Goal: Task Accomplishment & Management: Manage account settings

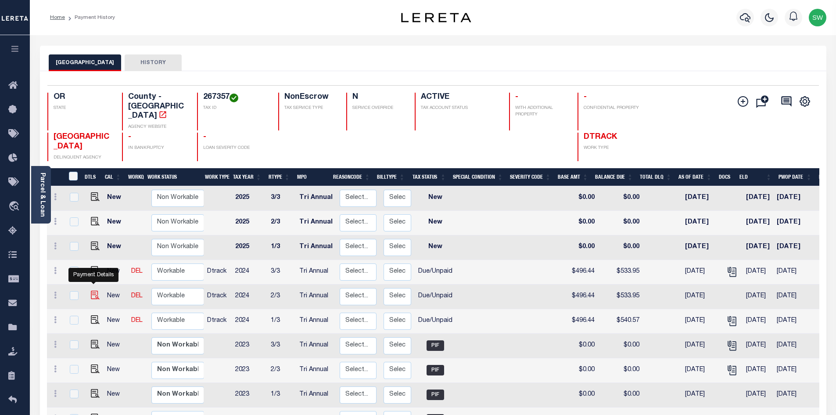
click at [93, 291] on img "" at bounding box center [95, 295] width 9 height 9
checkbox input "true"
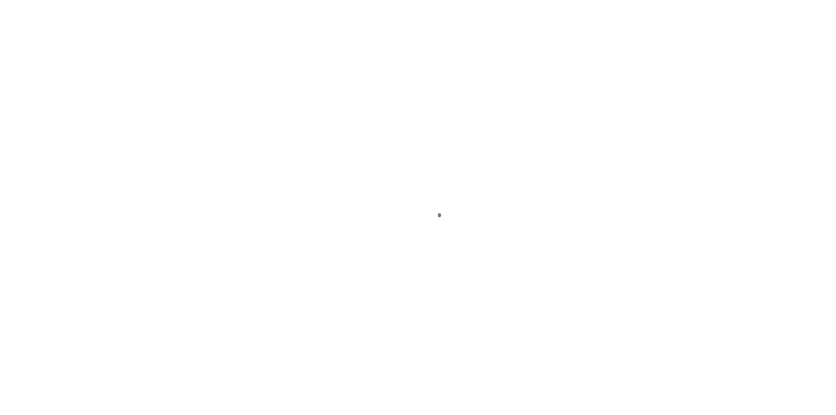
select select "DUE"
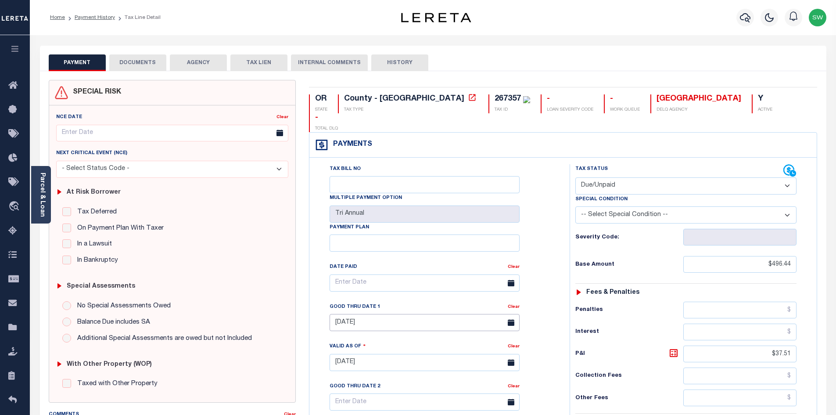
click at [379, 314] on input "[DATE]" at bounding box center [425, 322] width 190 height 17
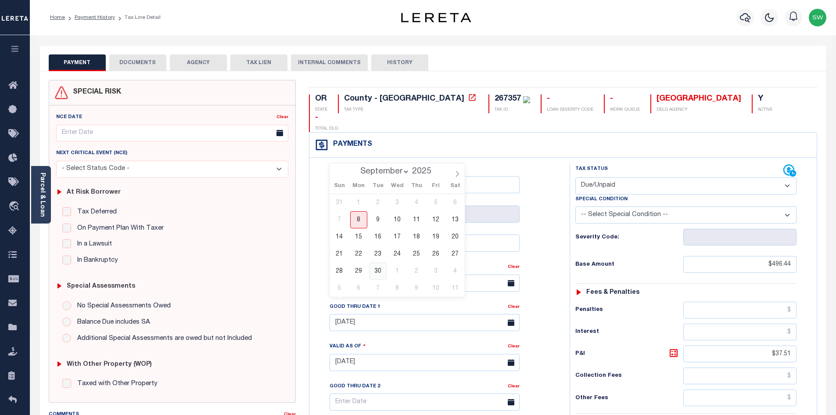
click at [381, 271] on span "30" at bounding box center [378, 270] width 17 height 17
type input "09/30/2025"
type input "[DATE]"
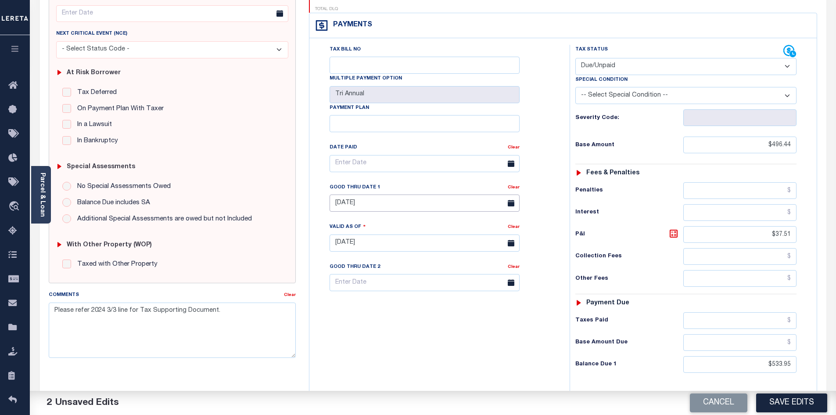
scroll to position [124, 0]
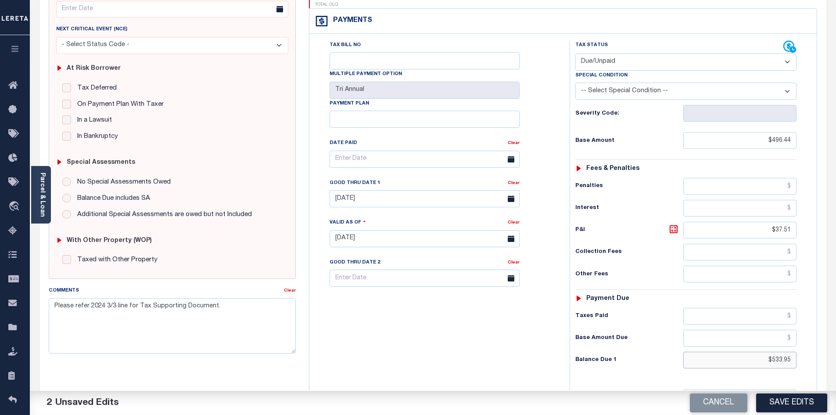
drag, startPoint x: 796, startPoint y: 340, endPoint x: 819, endPoint y: 341, distance: 22.9
click at [819, 341] on div "OR STATE County - OR TAX TYPE 267357 TAX ID - LOAN SEVERITY CODE - WORK QUEUE P…" at bounding box center [562, 238] width 521 height 565
type input "$540.57"
click at [670, 224] on icon at bounding box center [674, 229] width 11 height 11
type input "$44.13"
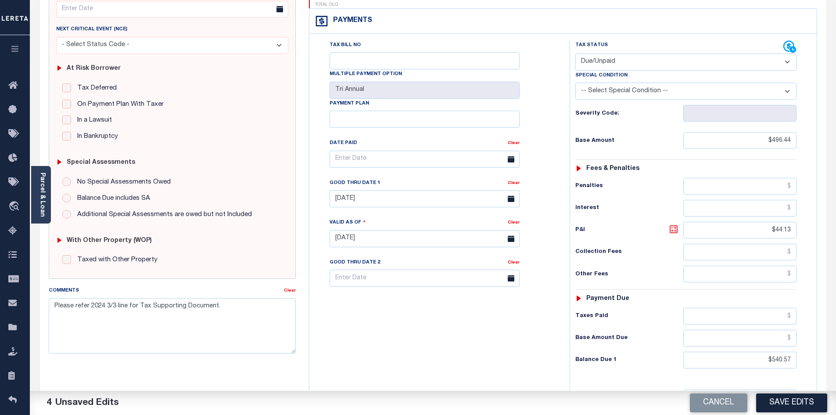
click at [672, 224] on icon at bounding box center [674, 229] width 11 height 11
click at [474, 361] on div "Tax Bill No Multiple Payment Option Tri Annual Payment Plan Clear" at bounding box center [438, 234] width 252 height 388
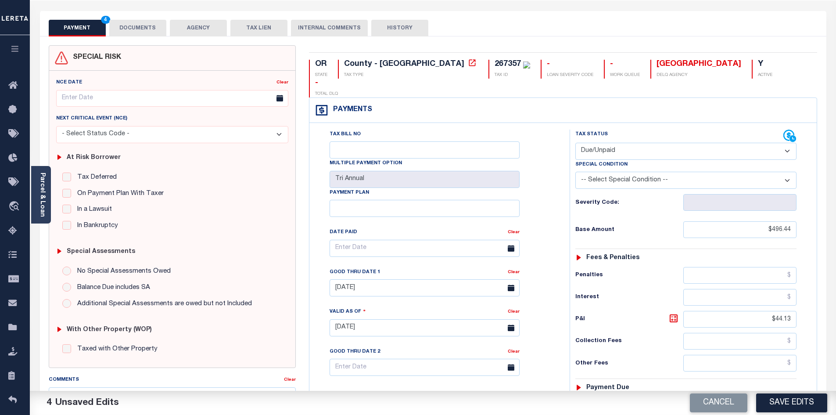
scroll to position [0, 0]
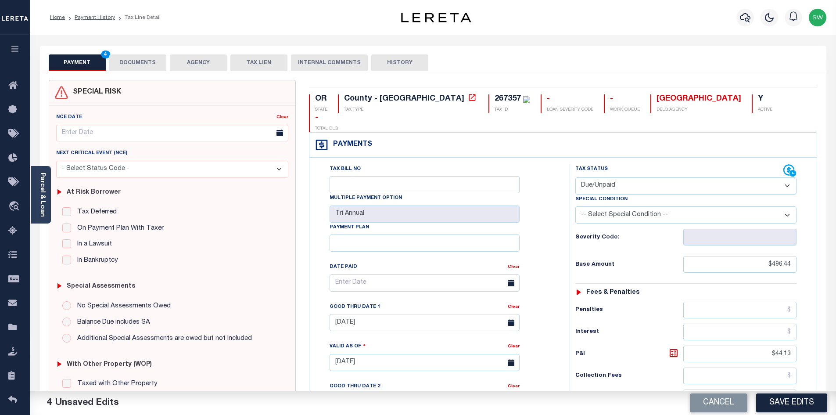
click at [153, 62] on button "DOCUMENTS" at bounding box center [137, 62] width 57 height 17
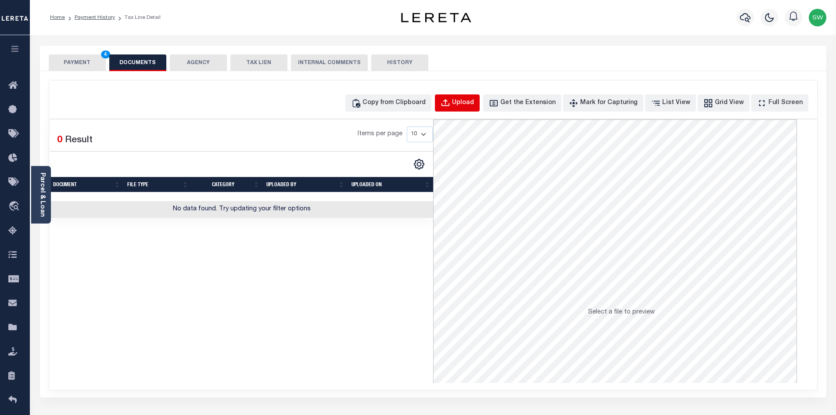
click at [474, 101] on div "Upload" at bounding box center [463, 103] width 22 height 10
select select "POP"
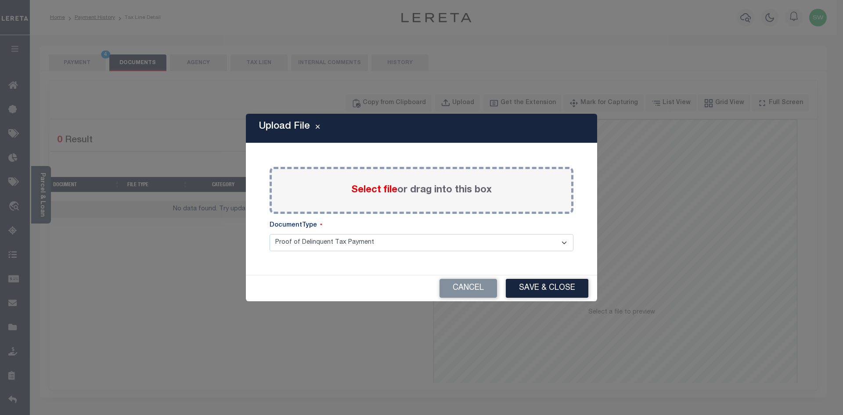
click at [381, 193] on span "Select file" at bounding box center [374, 190] width 46 height 10
click at [0, 0] on input "Select file or drag into this box" at bounding box center [0, 0] width 0 height 0
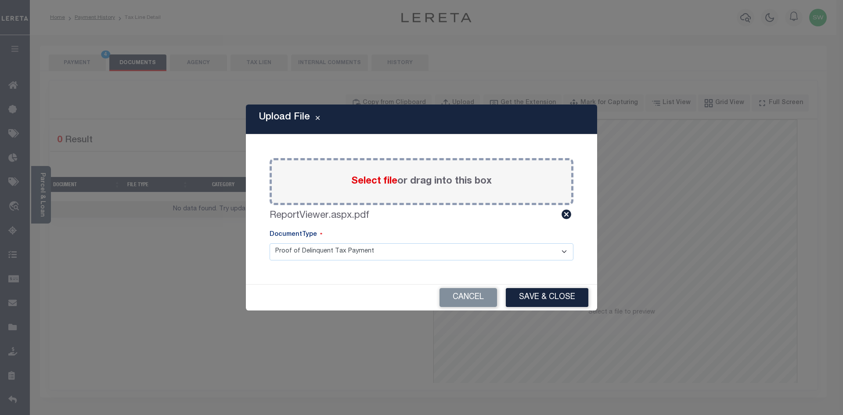
click at [529, 301] on button "Save & Close" at bounding box center [547, 297] width 83 height 19
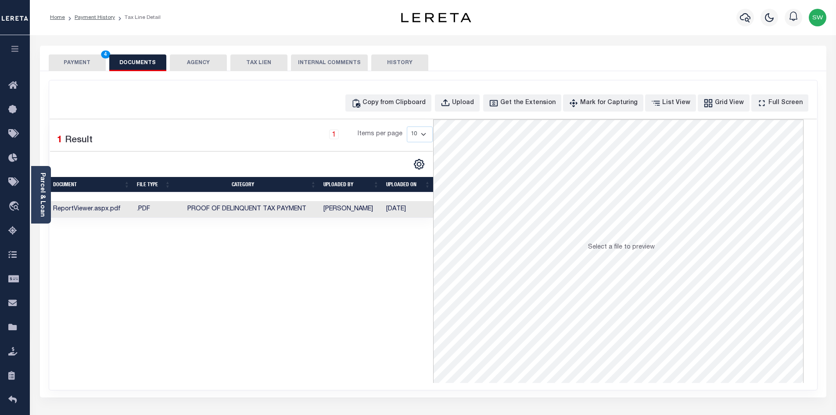
click at [426, 284] on div "Selected 1 Result 1 Items per page 10 25 50 100" at bounding box center [242, 250] width 384 height 263
click at [84, 59] on button "PAYMENT 4" at bounding box center [77, 62] width 57 height 17
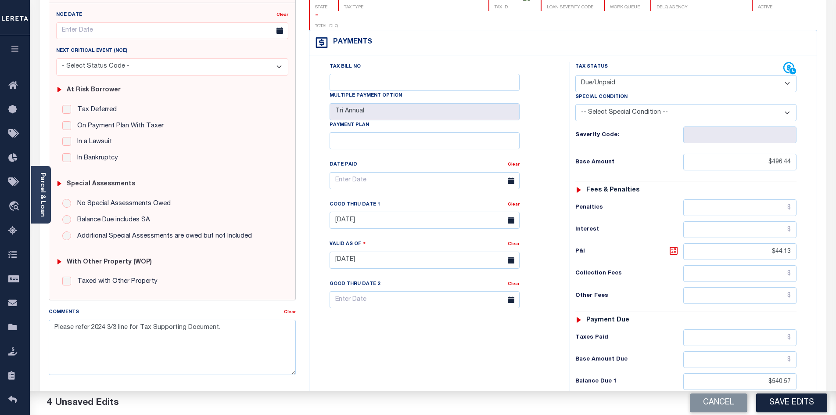
scroll to position [106, 0]
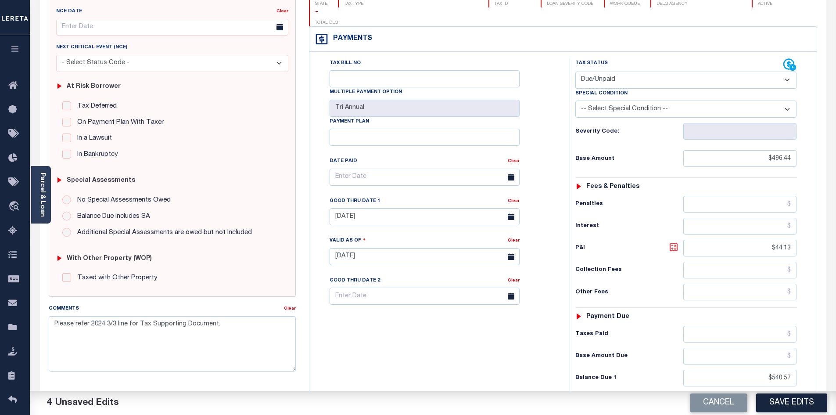
click at [677, 243] on icon at bounding box center [674, 247] width 8 height 8
click at [458, 365] on div "Tax Bill No Multiple Payment Option Tri Annual Payment Plan Clear" at bounding box center [438, 252] width 252 height 388
click at [802, 404] on button "Save Edits" at bounding box center [791, 402] width 71 height 19
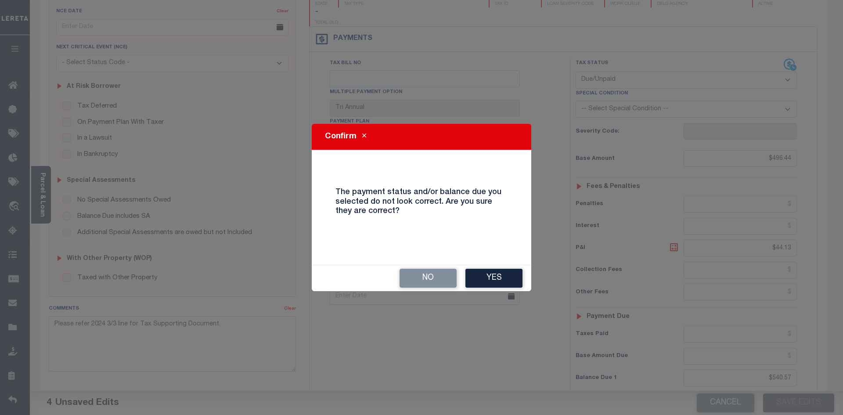
drag, startPoint x: 489, startPoint y: 269, endPoint x: 489, endPoint y: 274, distance: 4.8
click at [490, 270] on button "Yes" at bounding box center [493, 278] width 57 height 19
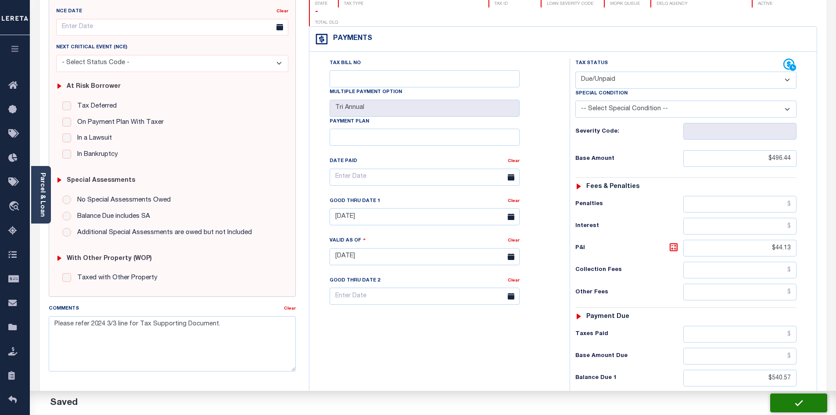
checkbox input "false"
type textarea "Please refer 2024 3/3 line for Tax Supporting Document."
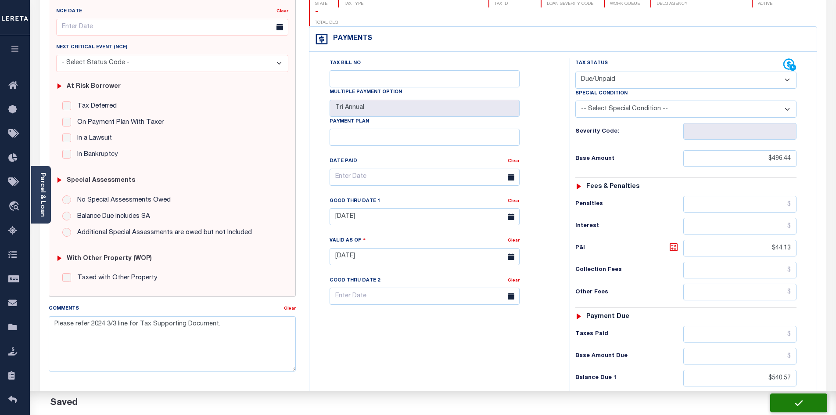
type input "$496.44"
type input "$44.13"
type input "$540.57"
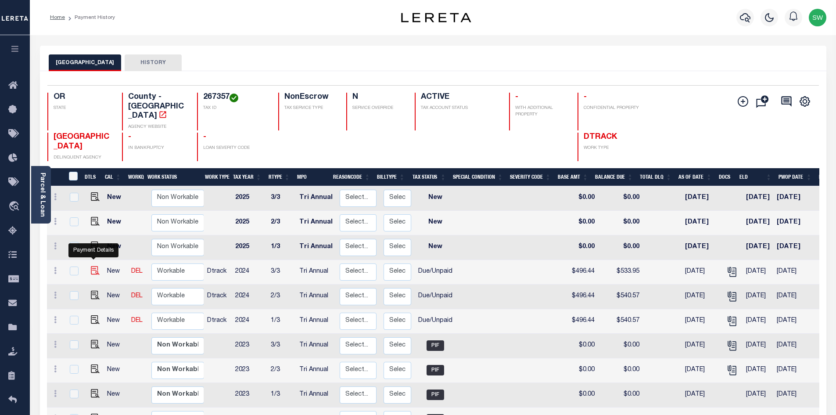
click at [94, 266] on img "" at bounding box center [95, 270] width 9 height 9
checkbox input "true"
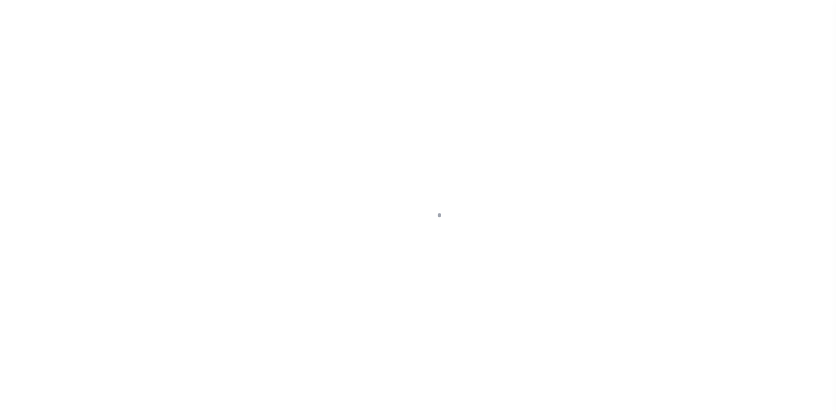
select select "DUE"
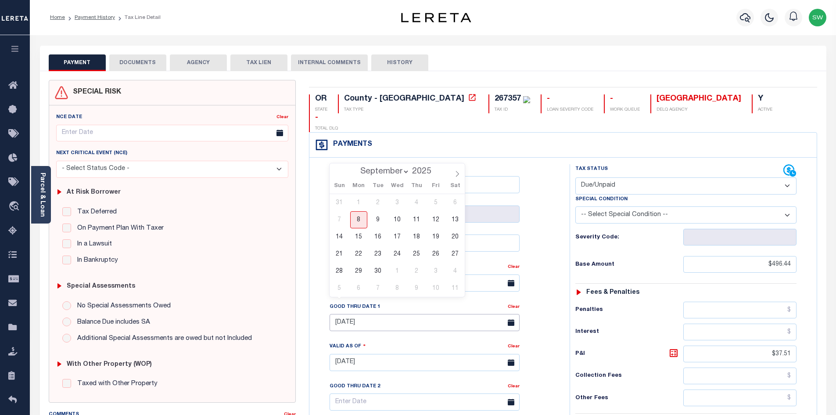
click at [347, 314] on input "[DATE]" at bounding box center [425, 322] width 190 height 17
click at [379, 269] on span "30" at bounding box center [378, 270] width 17 height 17
type input "09/30/2025"
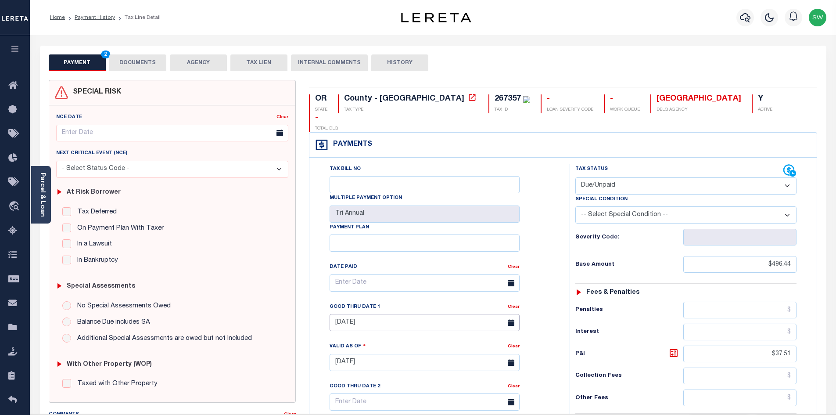
type input "[DATE]"
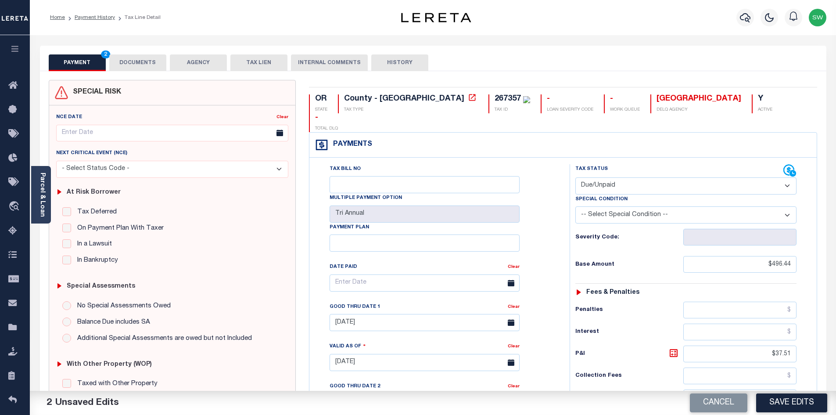
click at [560, 133] on div "Payments Warning! Search Status is not "Completed", amounts can not be keyed." at bounding box center [562, 145] width 507 height 25
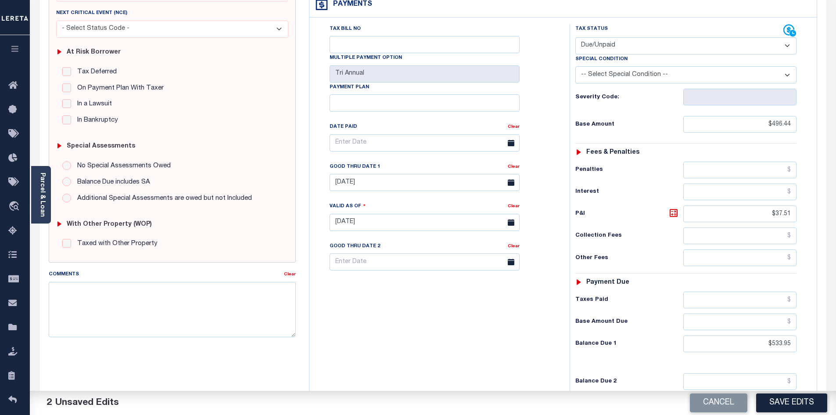
scroll to position [141, 0]
drag, startPoint x: 766, startPoint y: 324, endPoint x: 809, endPoint y: 324, distance: 43.0
click at [809, 324] on div "Tax Status Status" at bounding box center [689, 217] width 252 height 388
type input "$540.56"
click at [676, 207] on icon at bounding box center [674, 212] width 11 height 11
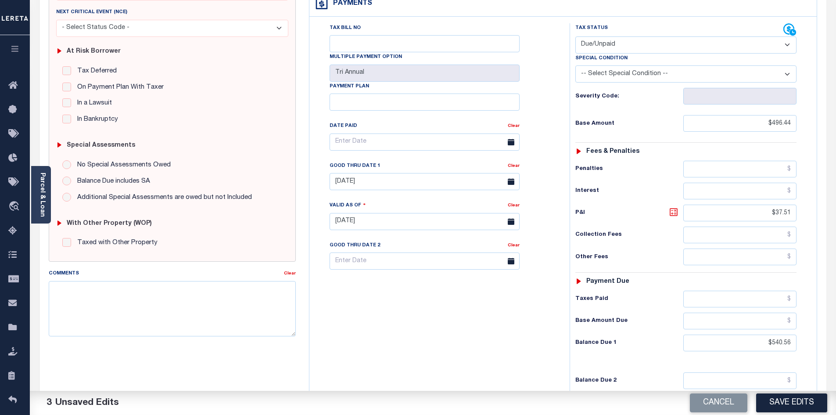
type input "$44.12"
drag, startPoint x: 514, startPoint y: 311, endPoint x: 520, endPoint y: 311, distance: 5.3
click at [514, 311] on div "Tax Bill No Multiple Payment Option Tri Annual Payment Plan Clear" at bounding box center [438, 217] width 252 height 388
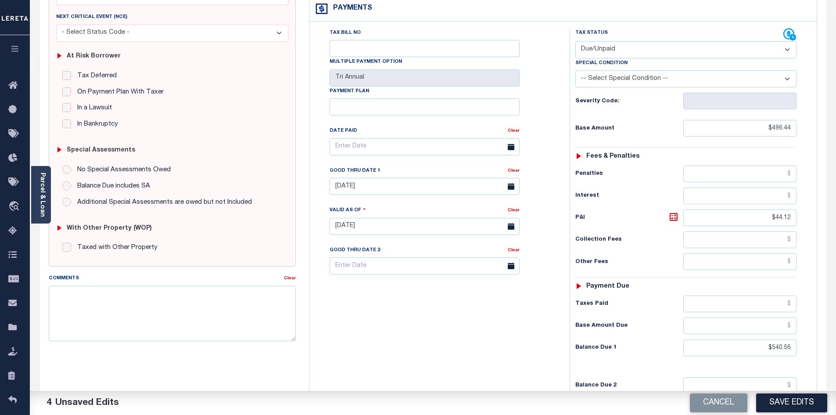
scroll to position [154, 0]
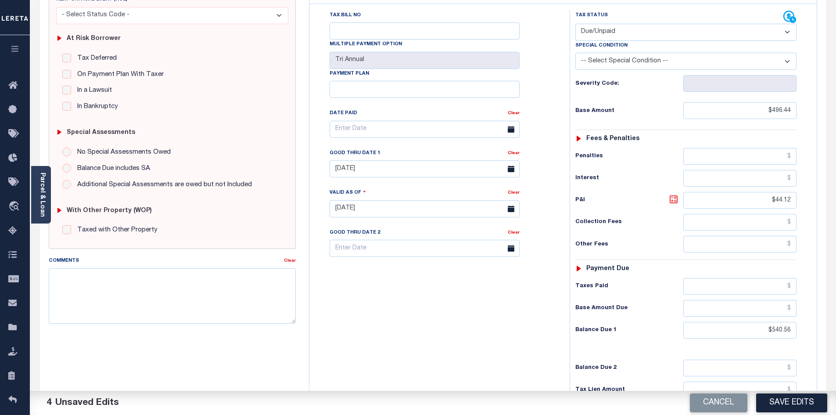
click at [676, 194] on icon at bounding box center [674, 199] width 11 height 11
click at [485, 316] on div "Tax Bill No Multiple Payment Option Tri Annual Payment Plan Clear" at bounding box center [438, 205] width 252 height 388
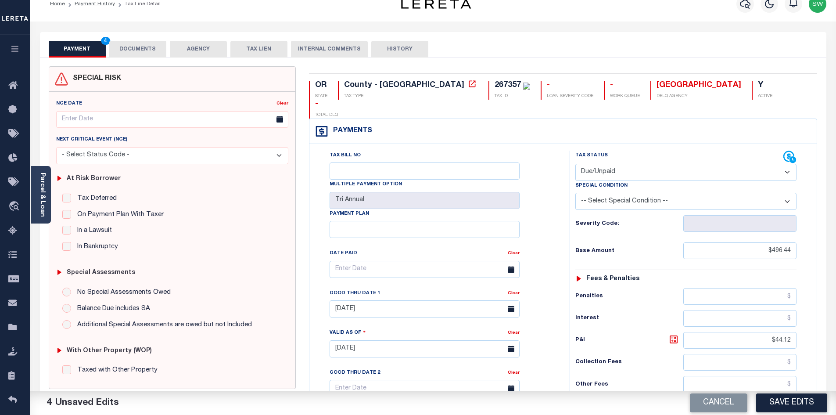
scroll to position [0, 0]
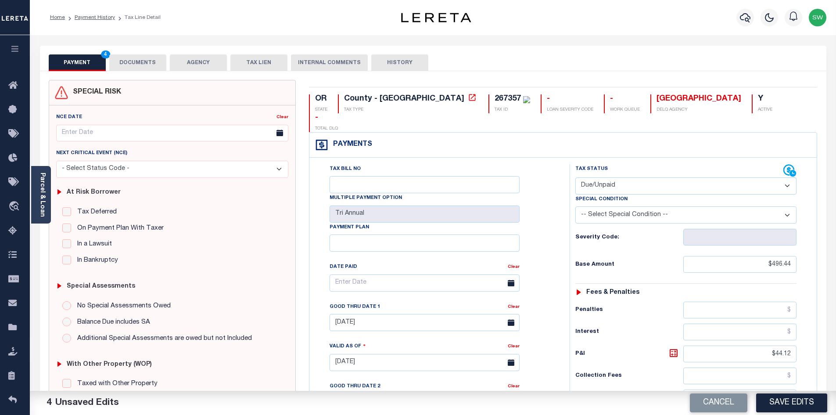
click at [152, 60] on button "DOCUMENTS" at bounding box center [137, 62] width 57 height 17
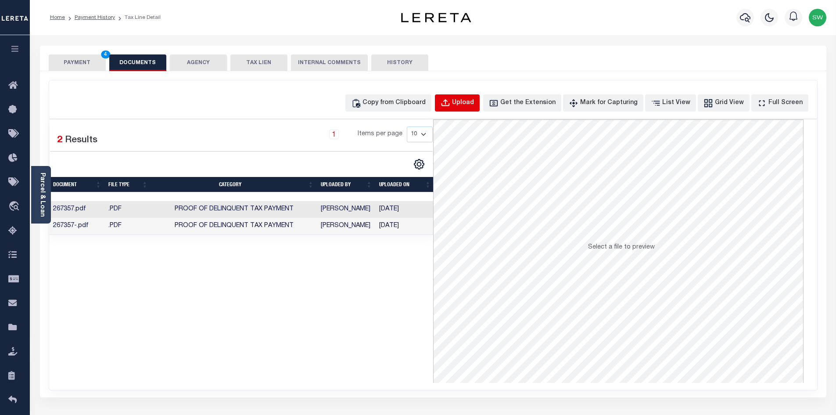
click at [473, 102] on div "Upload" at bounding box center [463, 103] width 22 height 10
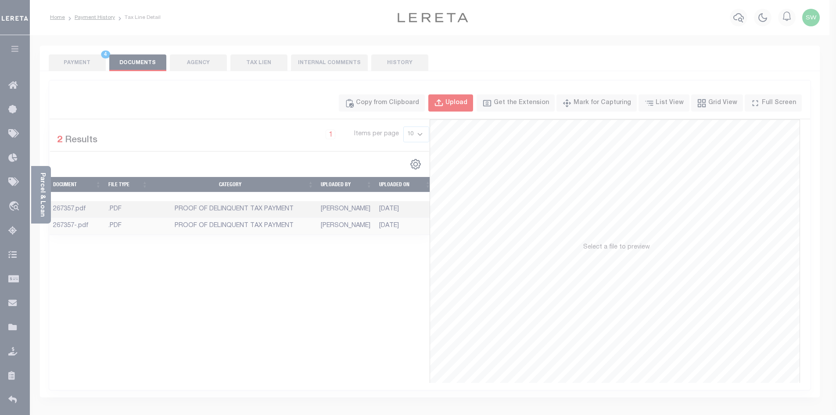
select select "POP"
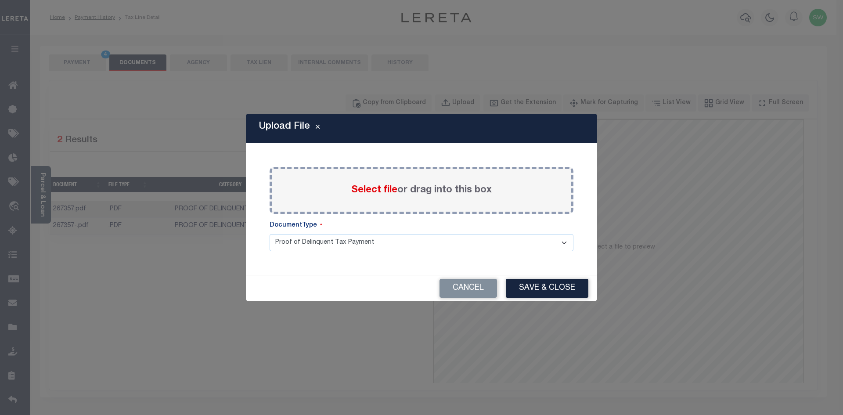
click at [365, 190] on span "Select file" at bounding box center [374, 190] width 46 height 10
click at [0, 0] on input "Select file or drag into this box" at bounding box center [0, 0] width 0 height 0
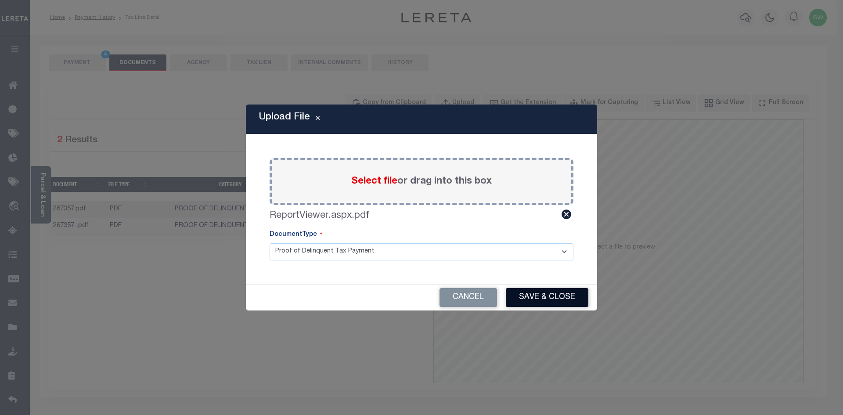
click at [546, 298] on button "Save & Close" at bounding box center [547, 297] width 83 height 19
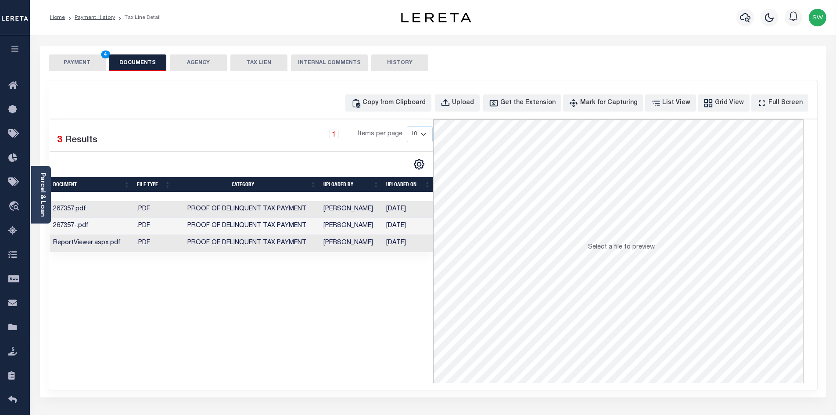
drag, startPoint x: 401, startPoint y: 310, endPoint x: 374, endPoint y: 240, distance: 75.2
click at [398, 299] on div "Selected 3 Results 1 Items per page 10 25 50 100" at bounding box center [242, 250] width 384 height 263
click at [94, 61] on button "PAYMENT 4" at bounding box center [77, 62] width 57 height 17
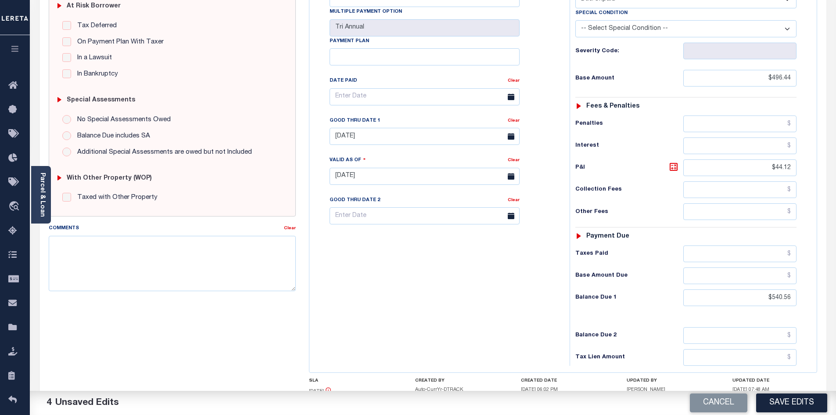
scroll to position [187, 0]
click at [676, 163] on icon at bounding box center [673, 165] width 5 height 5
drag, startPoint x: 471, startPoint y: 276, endPoint x: 478, endPoint y: 277, distance: 7.2
click at [470, 276] on div "Tax Bill No Multiple Payment Option Tri Annual Payment Plan Clear" at bounding box center [438, 171] width 252 height 388
click at [783, 408] on button "Save Edits" at bounding box center [791, 402] width 71 height 19
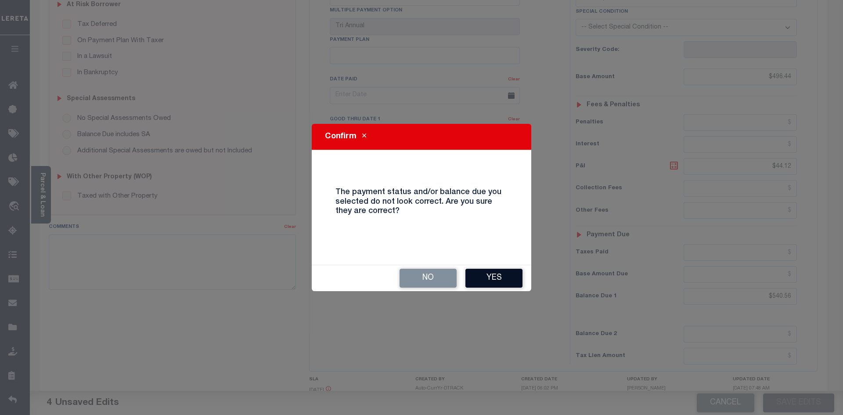
click at [502, 280] on button "Yes" at bounding box center [493, 278] width 57 height 19
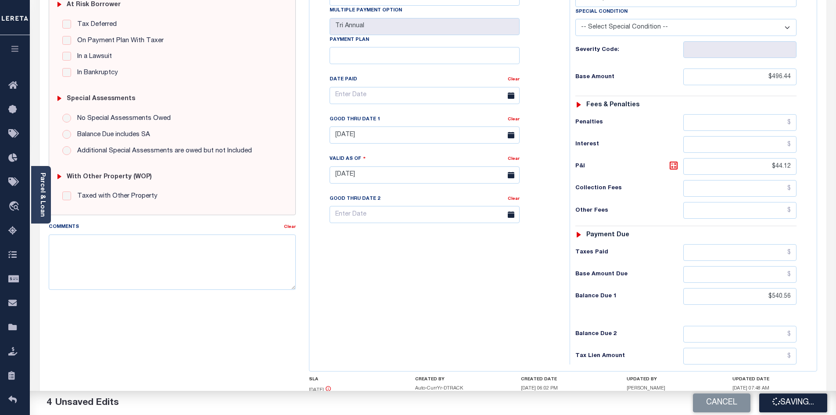
checkbox input "false"
type input "$496.44"
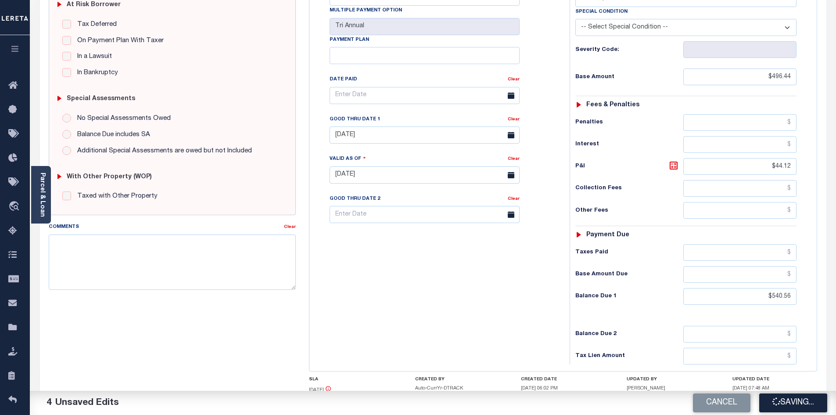
type input "$44.12"
type input "$540.56"
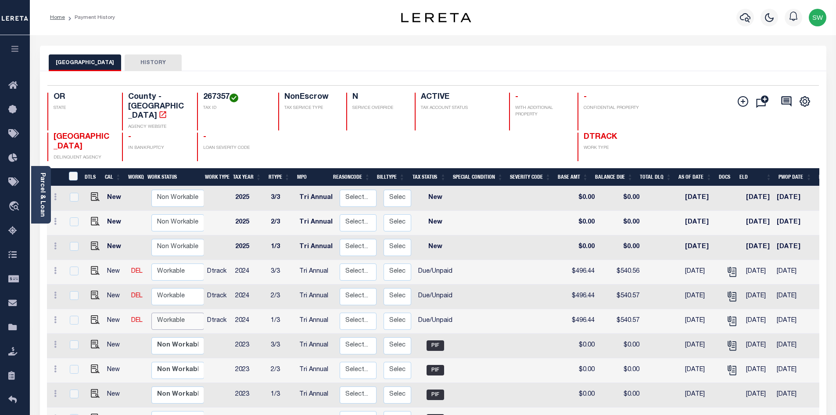
click at [170, 313] on select "Non Workable Workable" at bounding box center [177, 321] width 53 height 17
checkbox input "true"
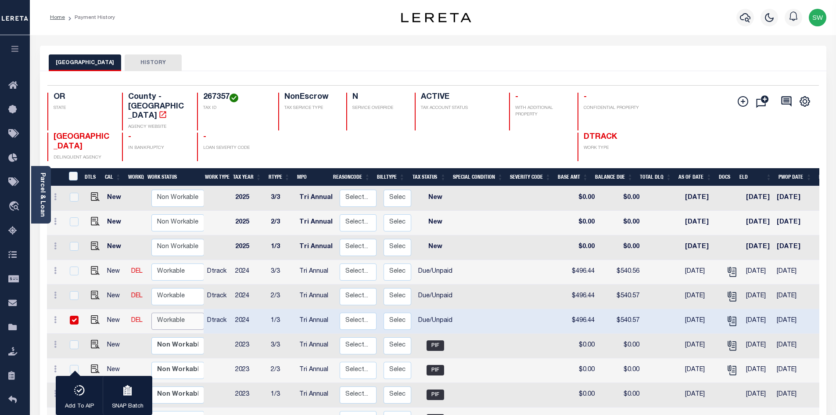
select select "true"
click at [151, 313] on select "Non Workable Workable" at bounding box center [177, 321] width 53 height 17
checkbox input "false"
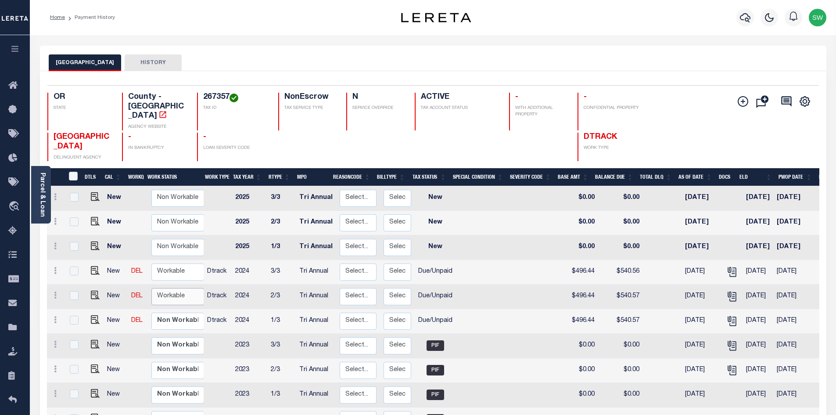
click at [180, 288] on select "Non Workable Workable" at bounding box center [177, 296] width 53 height 17
checkbox input "true"
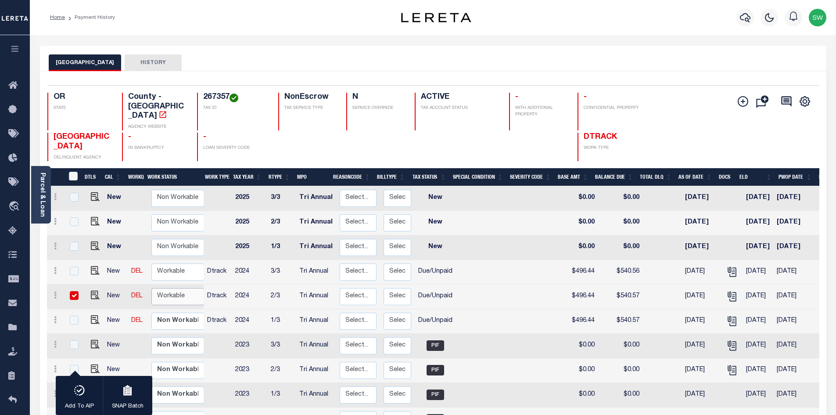
select select "true"
click at [151, 288] on select "Non Workable Workable" at bounding box center [177, 296] width 53 height 17
checkbox input "false"
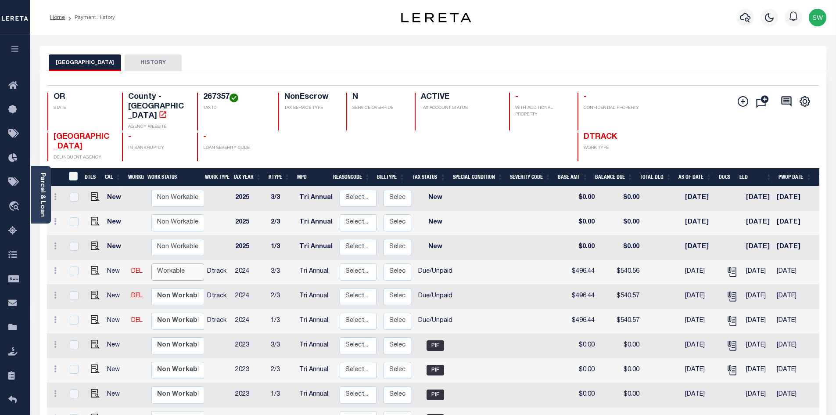
click at [180, 263] on select "Non Workable Workable" at bounding box center [177, 271] width 53 height 17
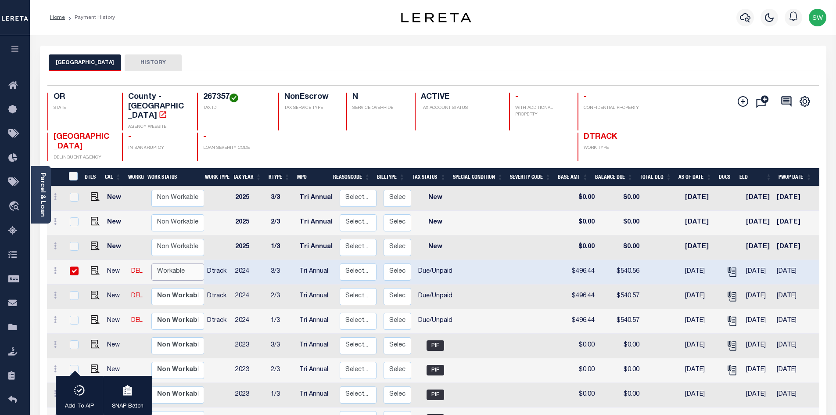
checkbox input "true"
click at [181, 263] on select "Non Workable Workable" at bounding box center [177, 271] width 53 height 17
checkbox input "false"
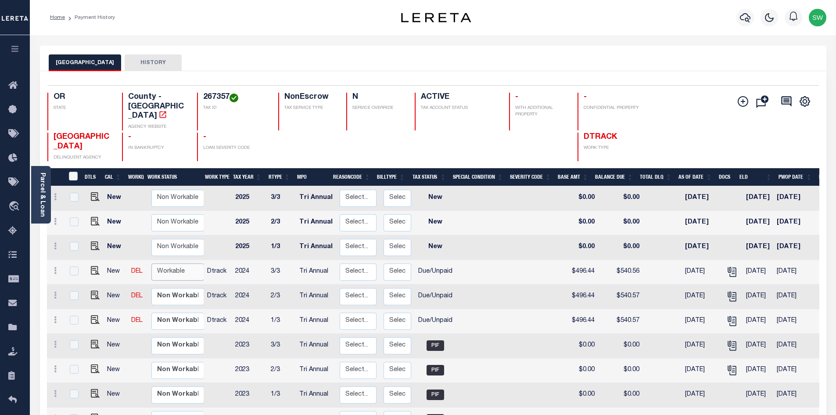
drag, startPoint x: 178, startPoint y: 248, endPoint x: 180, endPoint y: 255, distance: 6.8
click at [178, 263] on select "Non Workable Workable" at bounding box center [177, 271] width 53 height 17
checkbox input "true"
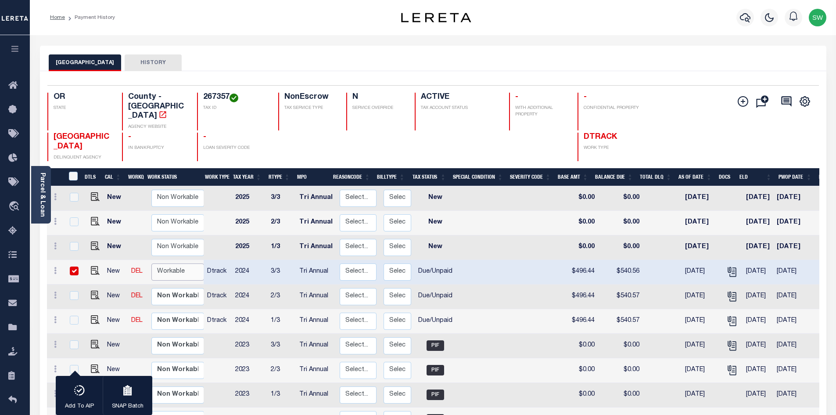
select select "true"
click at [151, 263] on select "Non Workable Workable" at bounding box center [177, 271] width 53 height 17
checkbox input "false"
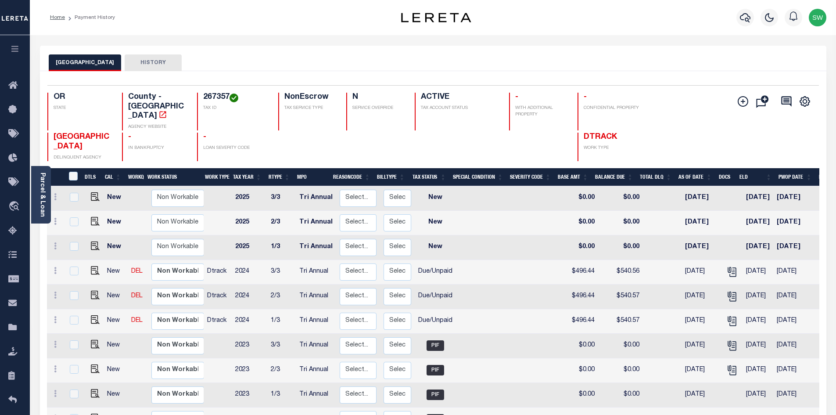
click at [316, 134] on div at bounding box center [307, 147] width 58 height 29
click at [746, 17] on icon "button" at bounding box center [745, 17] width 11 height 11
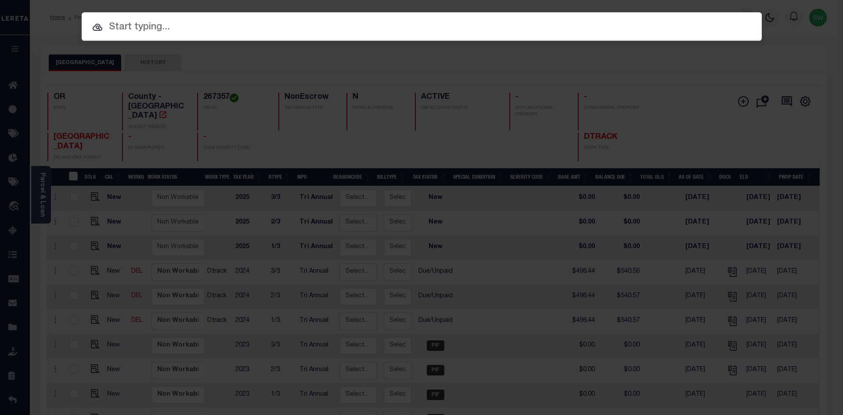
click at [146, 26] on input "text" at bounding box center [422, 27] width 680 height 15
paste input "18966"
type input "18966"
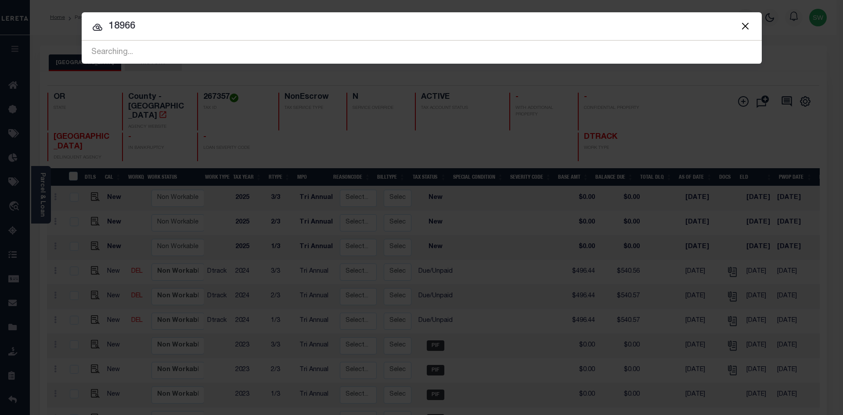
click at [180, 27] on input "18966" at bounding box center [422, 26] width 680 height 15
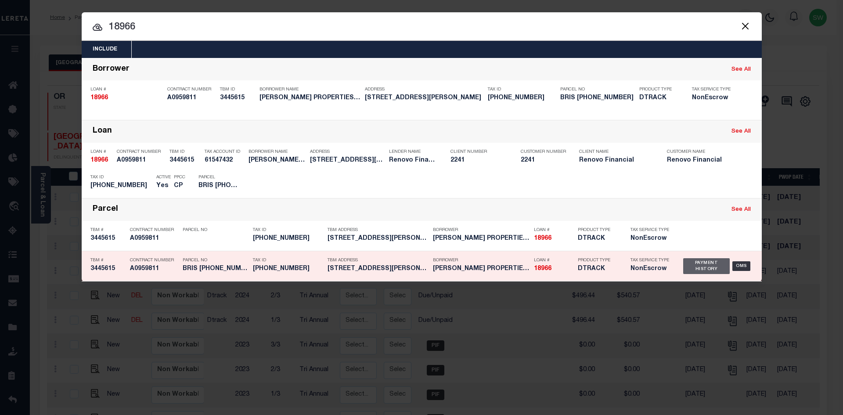
click at [708, 269] on div "Payment History" at bounding box center [706, 266] width 47 height 16
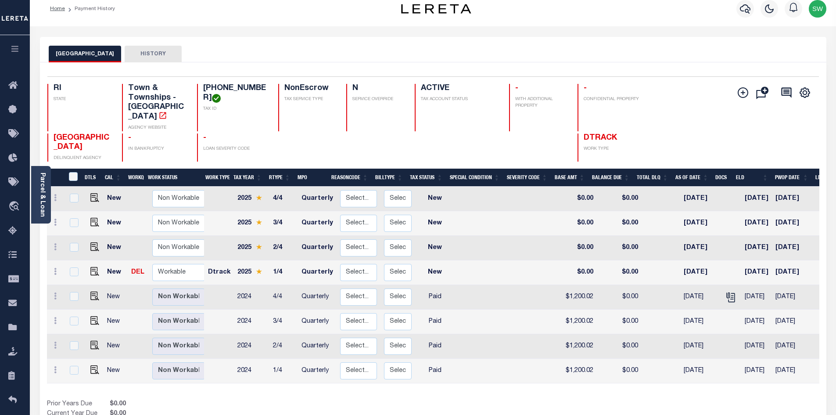
scroll to position [10, 0]
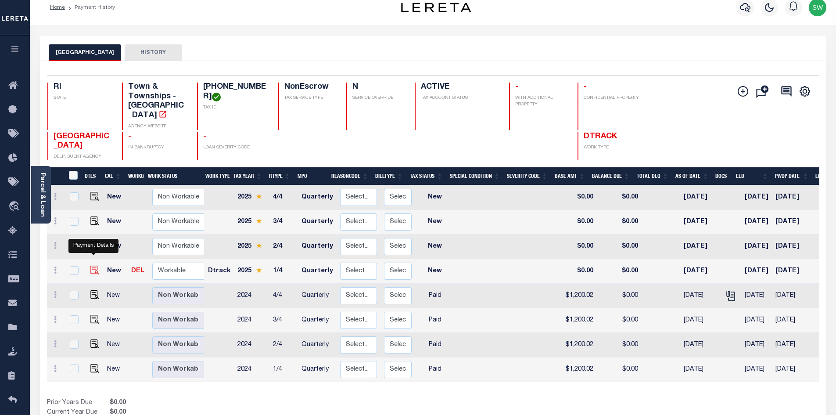
click at [96, 266] on img "" at bounding box center [94, 270] width 9 height 9
checkbox input "true"
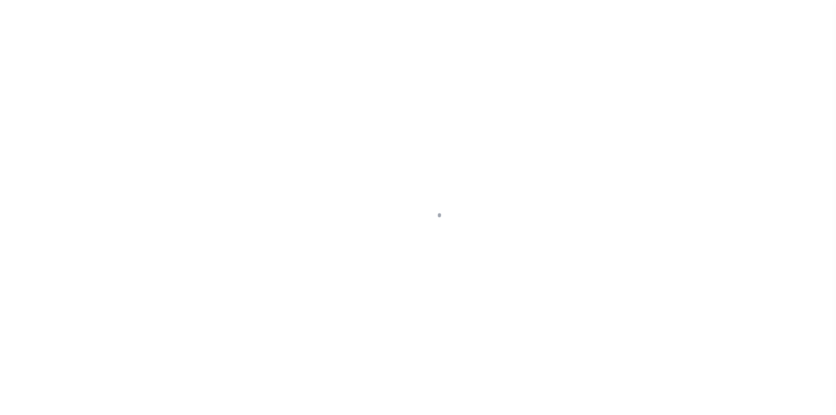
select select "NW2"
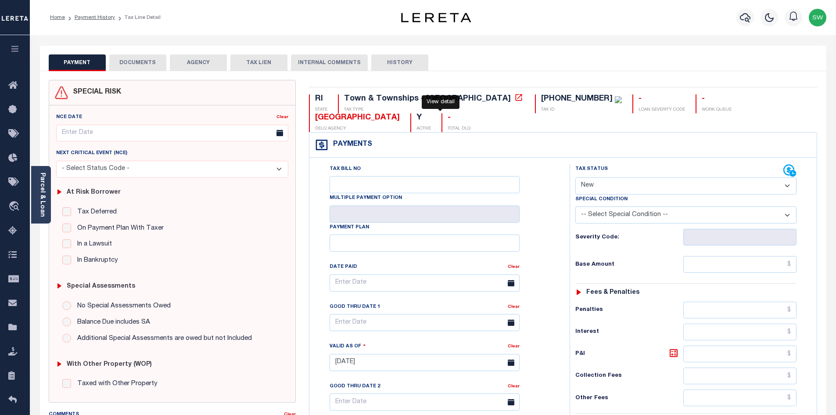
click at [514, 100] on icon at bounding box center [518, 97] width 9 height 9
drag, startPoint x: 512, startPoint y: 98, endPoint x: 459, endPoint y: 101, distance: 53.2
click at [535, 101] on div "033-0198-000 TAX ID" at bounding box center [578, 103] width 87 height 19
copy div "[PHONE_NUMBER]"
click at [41, 201] on link "Parcel & Loan" at bounding box center [42, 195] width 6 height 44
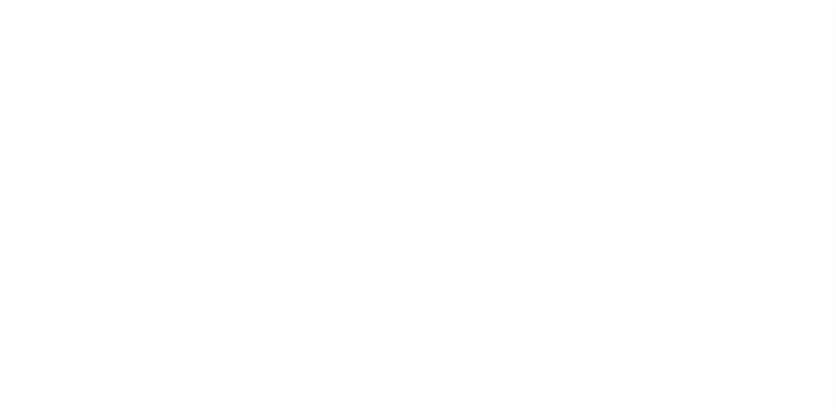
scroll to position [10, 0]
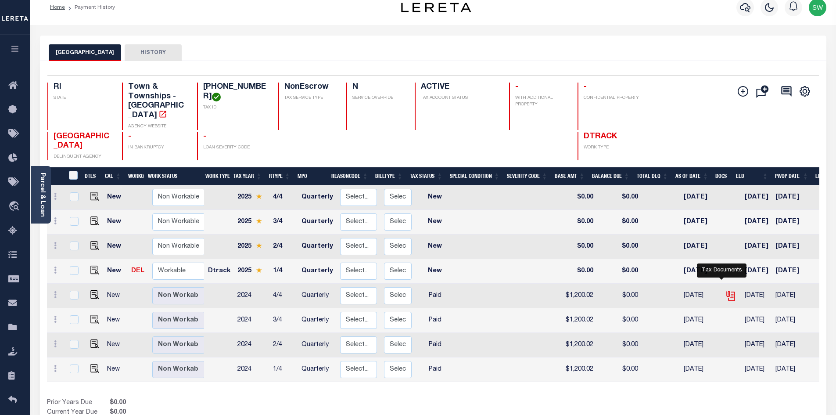
click at [725, 290] on icon "" at bounding box center [730, 295] width 11 height 11
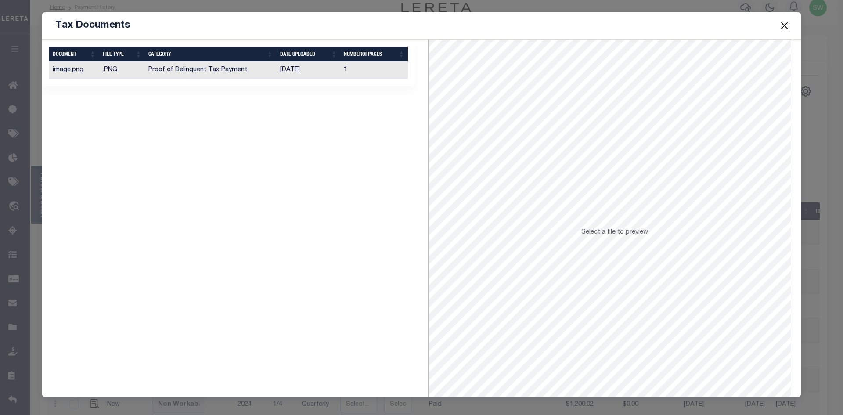
click at [217, 65] on td "Proof of Delinquent Tax Payment" at bounding box center [210, 70] width 131 height 17
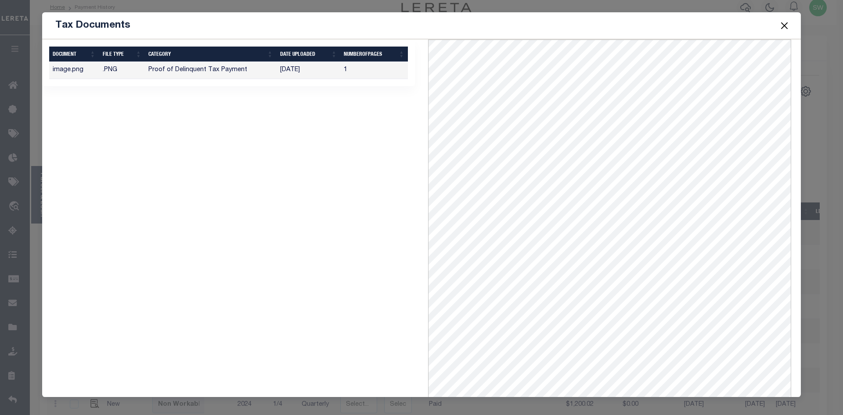
click at [784, 25] on button "Close" at bounding box center [784, 25] width 11 height 11
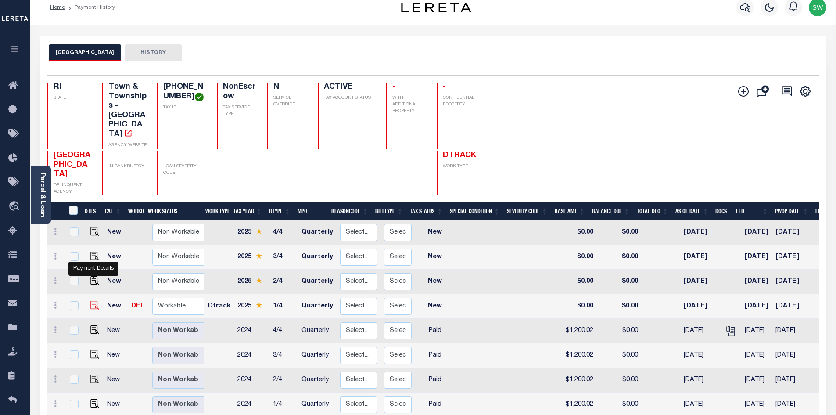
click at [93, 301] on img "" at bounding box center [94, 305] width 9 height 9
checkbox input "true"
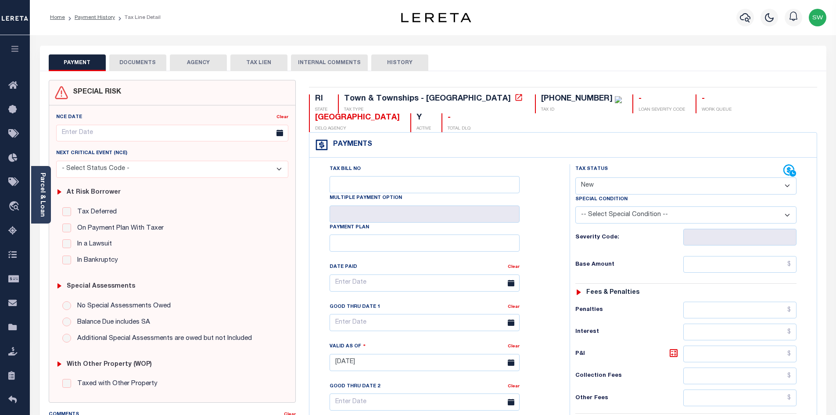
click at [787, 177] on select "- Select Status Code - Open Due/Unpaid Paid Incomplete No Tax Due Internal Refu…" at bounding box center [685, 185] width 221 height 17
select select "PYD"
click at [575, 177] on select "- Select Status Code - Open Due/Unpaid Paid Incomplete No Tax Due Internal Refu…" at bounding box center [685, 185] width 221 height 17
type input "[DATE]"
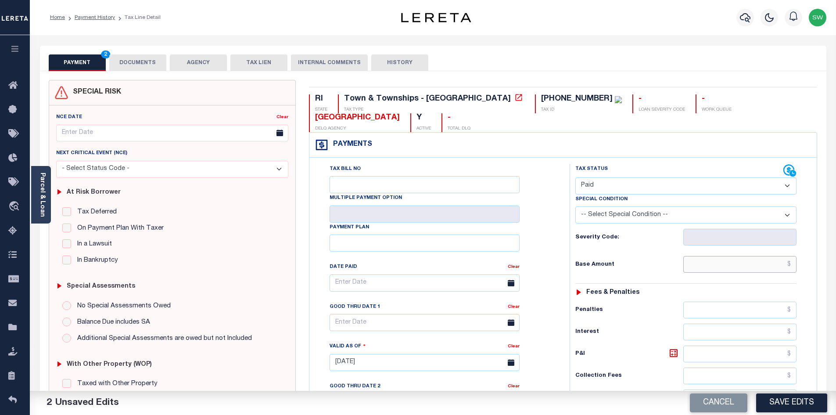
click at [714, 256] on input "text" at bounding box center [740, 264] width 114 height 17
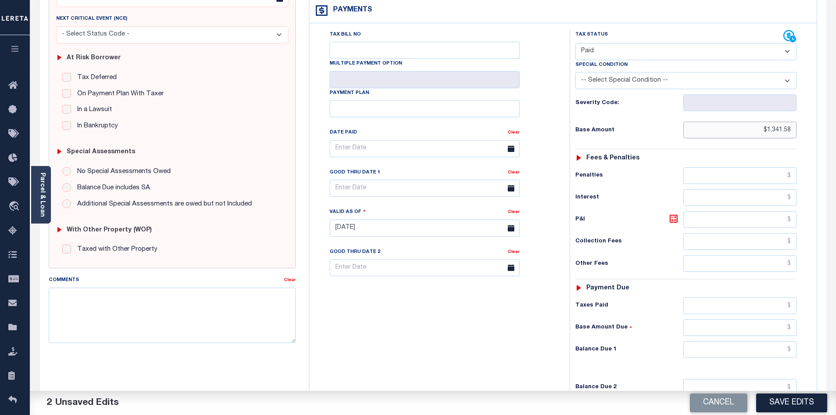
scroll to position [138, 0]
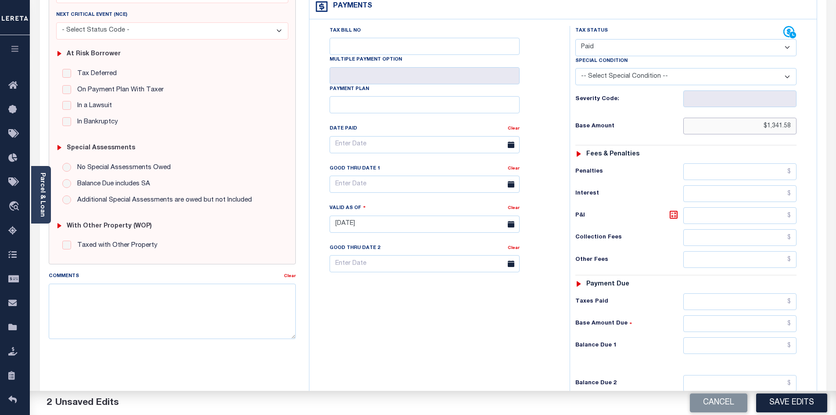
type input "$1,341.58"
click at [723, 293] on input "text" at bounding box center [740, 301] width 114 height 17
drag, startPoint x: 707, startPoint y: 289, endPoint x: 818, endPoint y: 295, distance: 111.6
click at [818, 295] on div "RI STATE Town & Townships - RI TAX TYPE 033-0198-000 TAX ID - LOAN SEVERITY COD…" at bounding box center [562, 224] width 521 height 564
type input "$1,341.58"
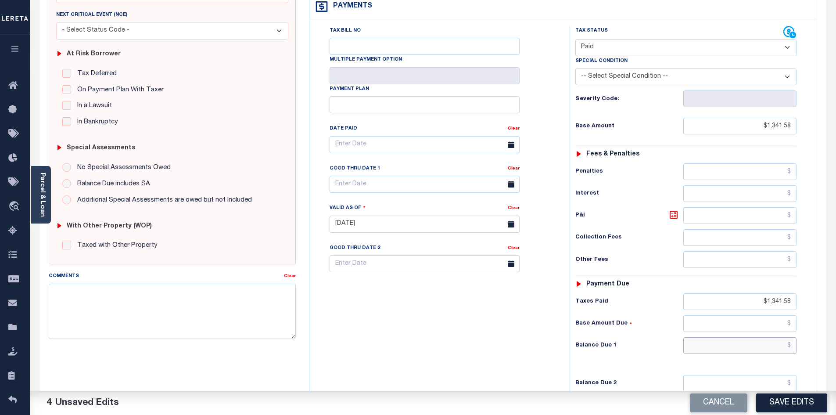
click at [769, 337] on input "text" at bounding box center [740, 345] width 114 height 17
type input "$0.00"
click at [487, 325] on div "Tax Bill No Multiple Payment Option Payment Plan Clear" at bounding box center [438, 220] width 252 height 388
click at [75, 305] on textarea "Comments" at bounding box center [173, 311] width 248 height 55
type textarea "Per Lisa taxes paid"
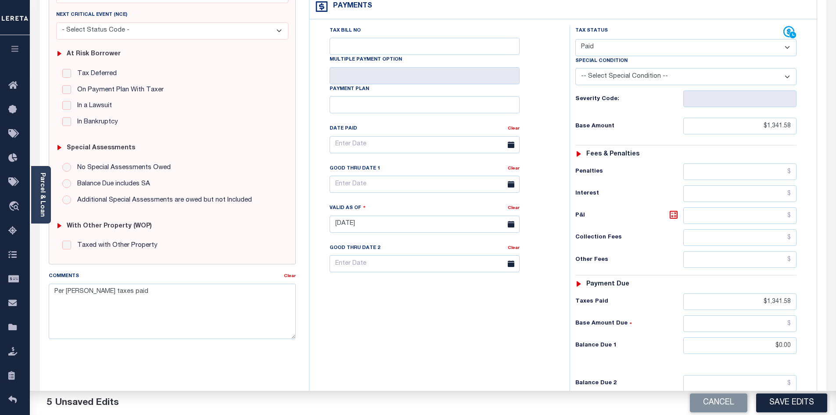
click at [363, 336] on div "Tax Bill No Multiple Payment Option Payment Plan Clear" at bounding box center [438, 220] width 252 height 388
click at [802, 401] on button "Save Edits" at bounding box center [791, 402] width 71 height 19
checkbox input "false"
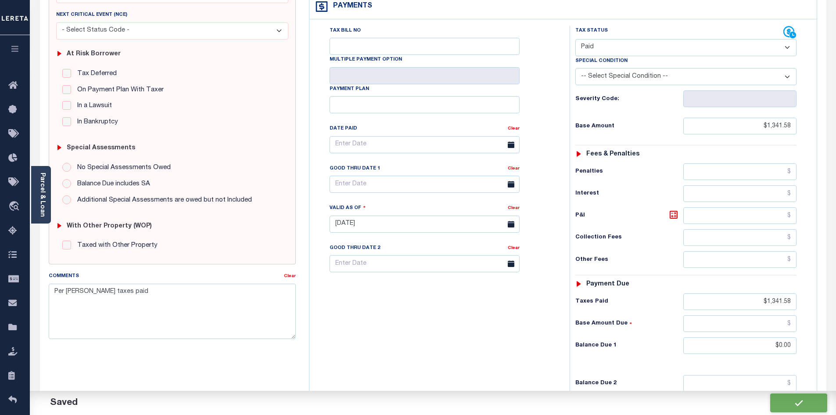
checkbox input "false"
type input "$1,341.58"
type input "$0"
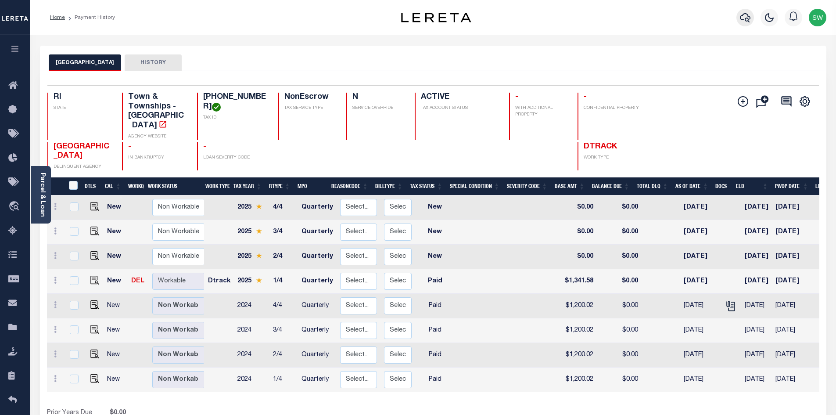
click at [747, 19] on icon "button" at bounding box center [745, 17] width 11 height 11
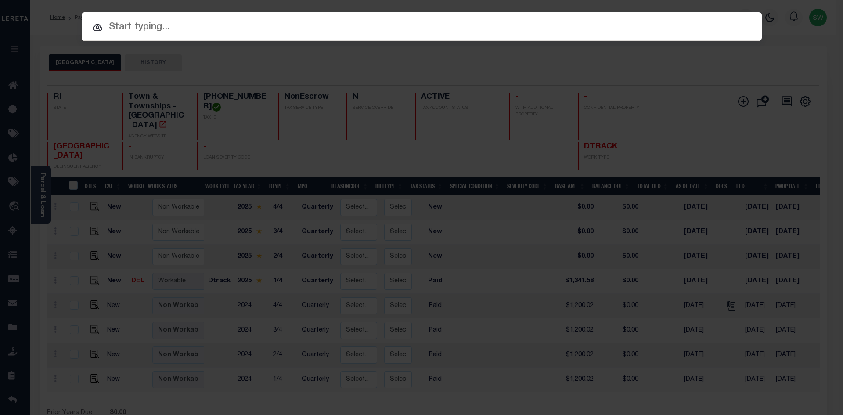
click at [114, 29] on input "text" at bounding box center [422, 27] width 680 height 15
paste input "19779"
type input "19779"
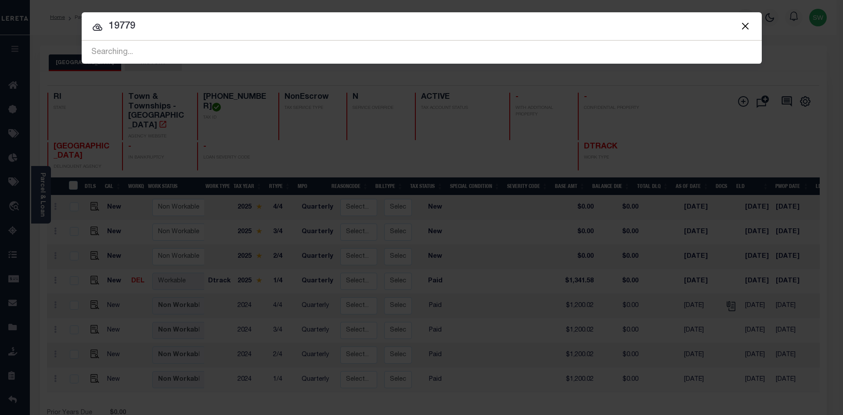
click at [144, 29] on input "19779" at bounding box center [422, 26] width 680 height 15
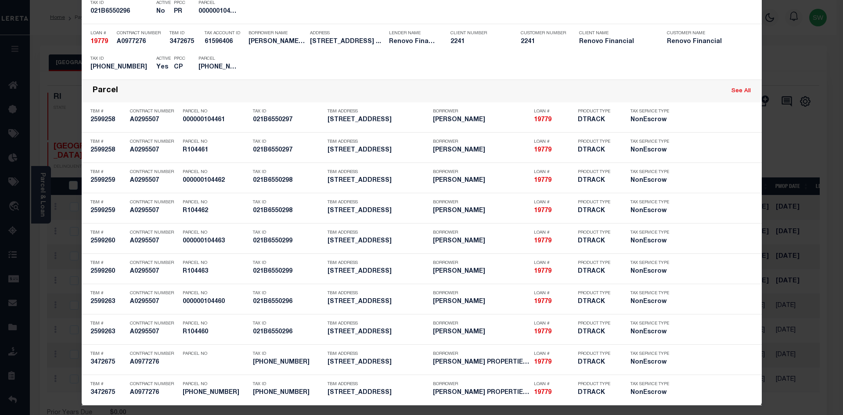
scroll to position [505, 0]
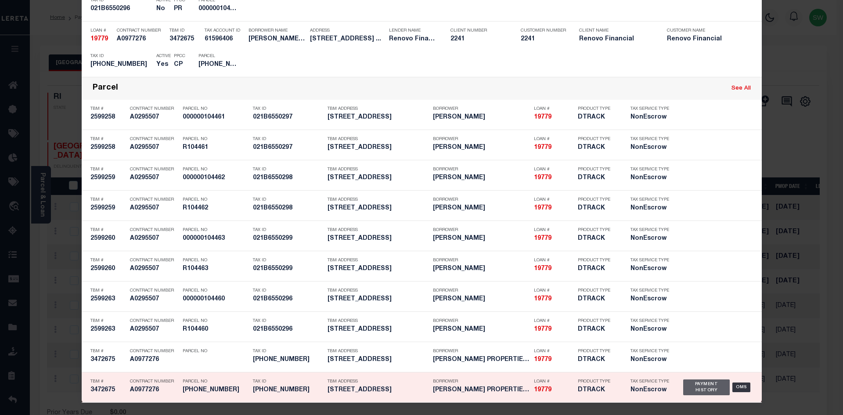
click at [695, 386] on div "Payment History" at bounding box center [706, 387] width 47 height 16
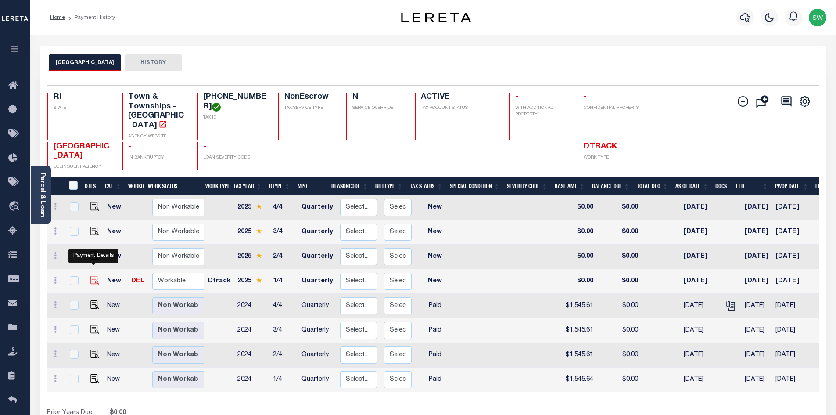
click at [96, 276] on img "" at bounding box center [94, 280] width 9 height 9
checkbox input "true"
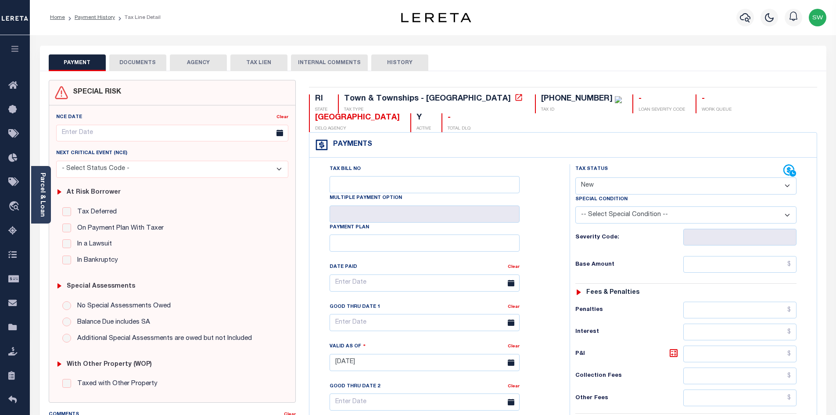
click at [785, 177] on select "- Select Status Code - Open Due/Unpaid Paid Incomplete No Tax Due Internal Refu…" at bounding box center [685, 185] width 221 height 17
select select "DUE"
click at [575, 177] on select "- Select Status Code - Open Due/Unpaid Paid Incomplete No Tax Due Internal Refu…" at bounding box center [685, 185] width 221 height 17
type input "[DATE]"
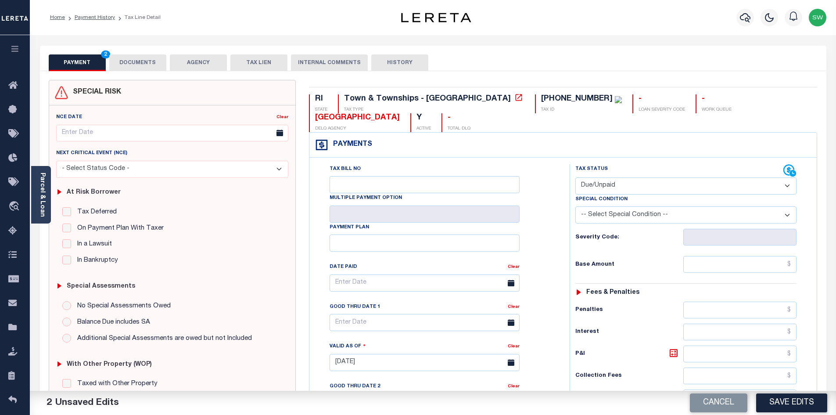
click at [353, 302] on div "Good Thru Date 1" at bounding box center [419, 308] width 178 height 12
click at [365, 314] on input "text" at bounding box center [425, 322] width 190 height 17
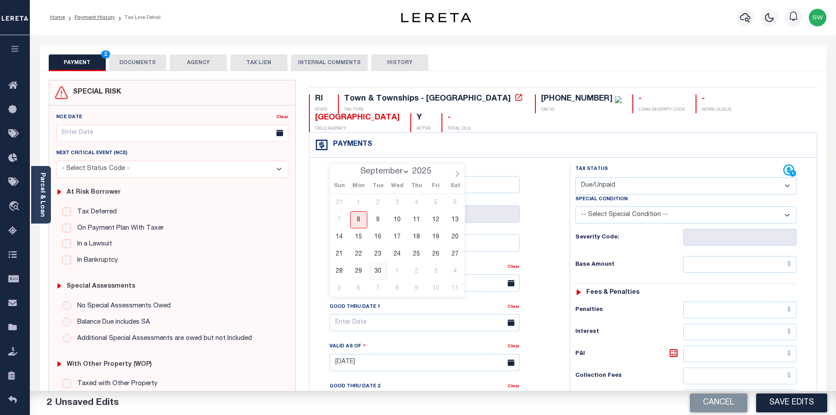
drag, startPoint x: 377, startPoint y: 269, endPoint x: 381, endPoint y: 270, distance: 4.4
click at [377, 270] on span "30" at bounding box center [378, 270] width 17 height 17
type input "09/30/2025"
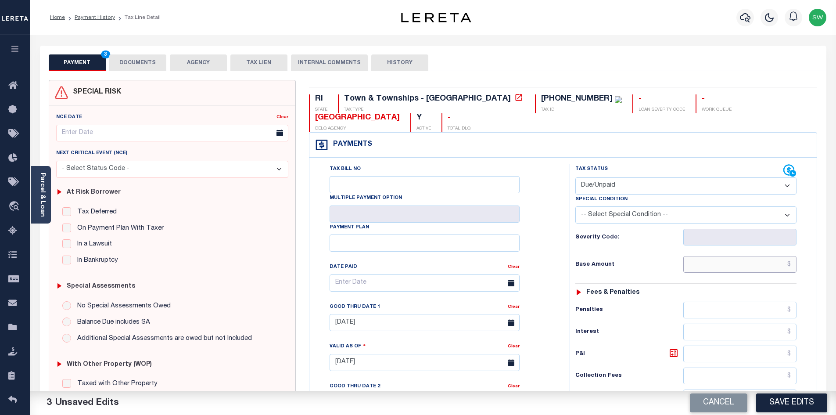
click at [714, 256] on input "text" at bounding box center [740, 264] width 114 height 17
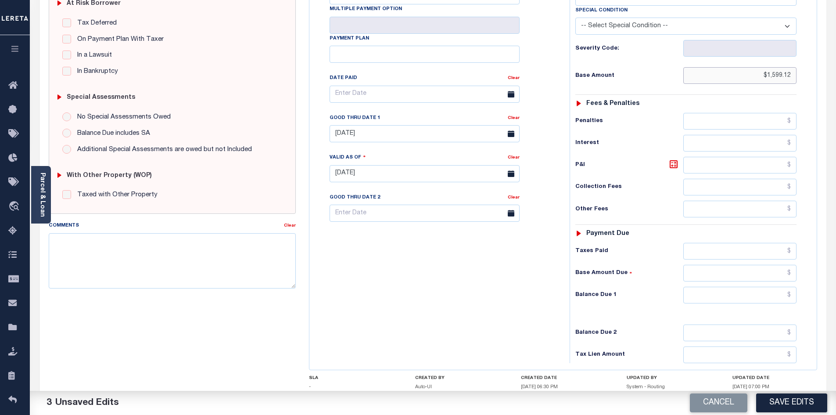
scroll to position [191, 0]
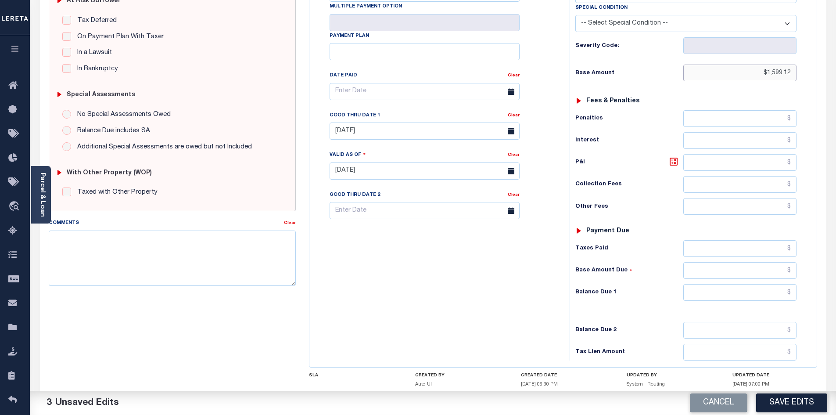
type input "$1,599.12"
click at [721, 284] on input "text" at bounding box center [740, 292] width 114 height 17
type input "$1,660.10"
click at [675, 159] on icon at bounding box center [673, 161] width 5 height 5
type input "$60.98"
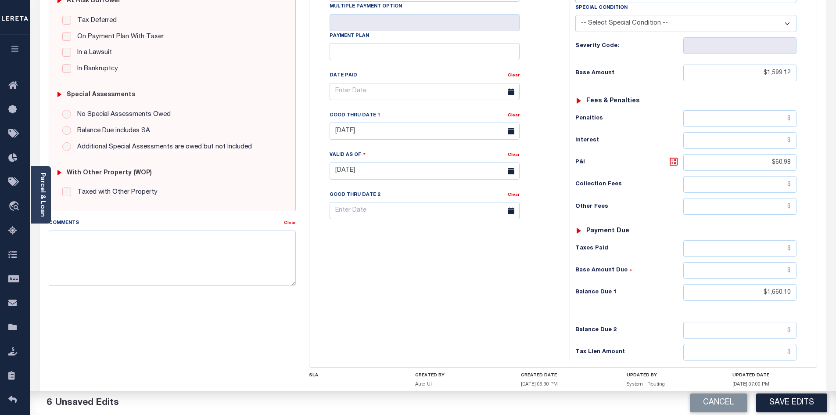
click at [459, 271] on div "Tax Bill No Multiple Payment Option Payment Plan Clear" at bounding box center [438, 167] width 252 height 388
click at [103, 244] on textarea "Comments" at bounding box center [173, 257] width 248 height 55
click at [111, 235] on textarea "Per Lisa taxes are not Paid" at bounding box center [173, 257] width 248 height 55
click at [135, 238] on textarea "Per Lisa taxes are Not Paid" at bounding box center [173, 257] width 248 height 55
click at [373, 283] on div "Tax Bill No Multiple Payment Option Payment Plan Clear" at bounding box center [438, 167] width 252 height 388
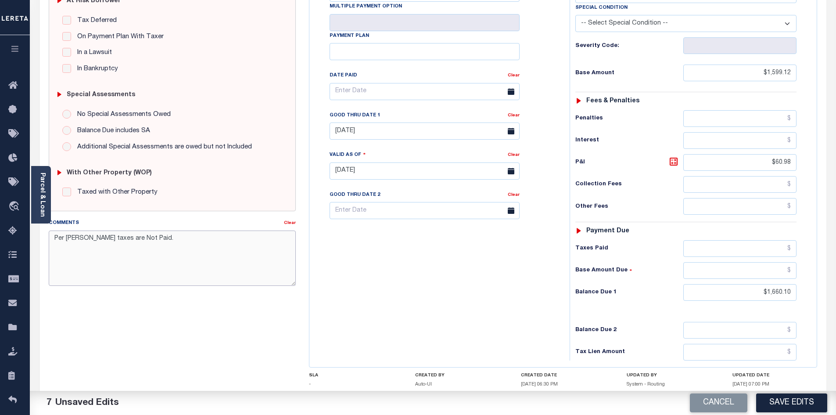
drag, startPoint x: 105, startPoint y: 237, endPoint x: 141, endPoint y: 237, distance: 35.6
click at [141, 237] on textarea "Per Lisa taxes are Not Paid." at bounding box center [173, 257] width 248 height 55
type textarea "Per Lisa taxes are Due."
drag, startPoint x: 380, startPoint y: 298, endPoint x: 405, endPoint y: 288, distance: 26.6
click at [381, 298] on div "Tax Bill No Multiple Payment Option Payment Plan Clear" at bounding box center [438, 167] width 252 height 388
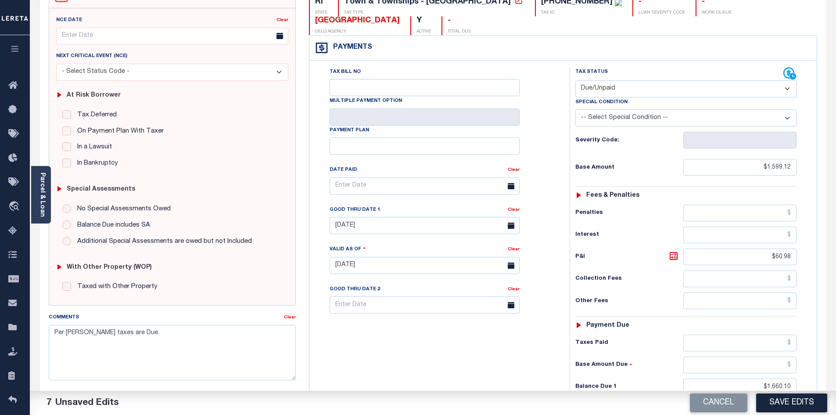
scroll to position [100, 0]
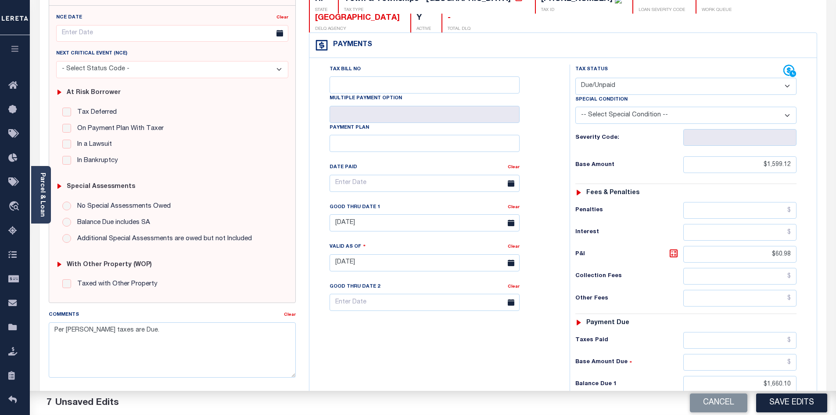
click at [802, 398] on button "Save Edits" at bounding box center [791, 402] width 71 height 19
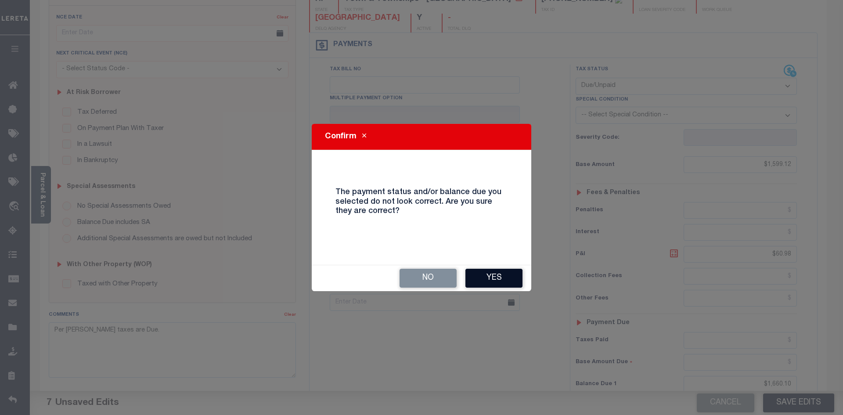
click at [498, 280] on button "Yes" at bounding box center [493, 278] width 57 height 19
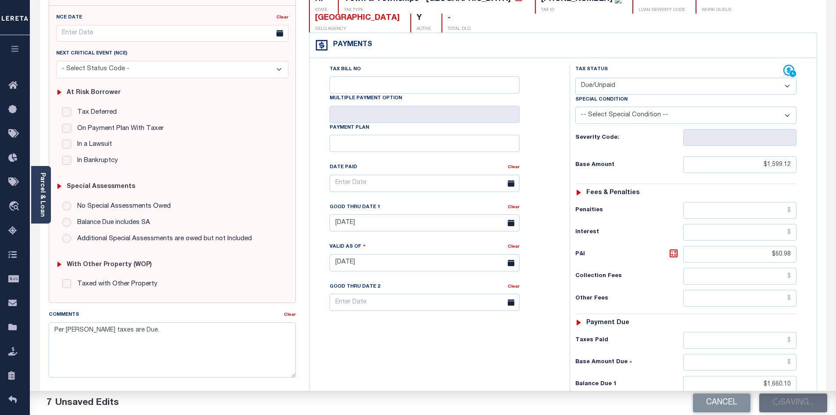
checkbox input "false"
type input "$1,599.12"
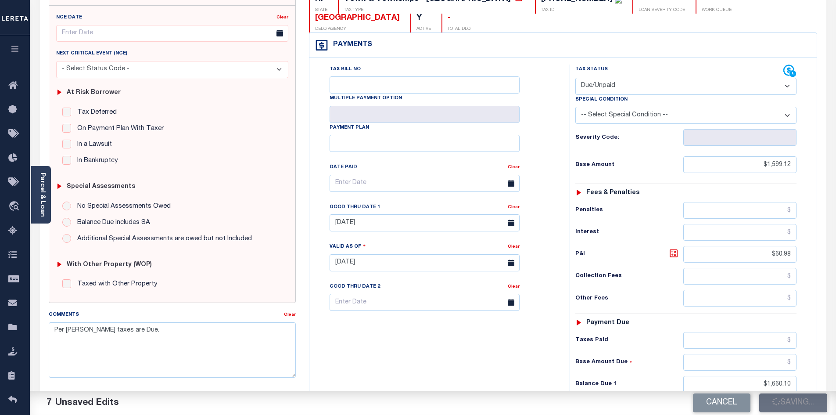
type input "$60.98"
type input "$1,660.1"
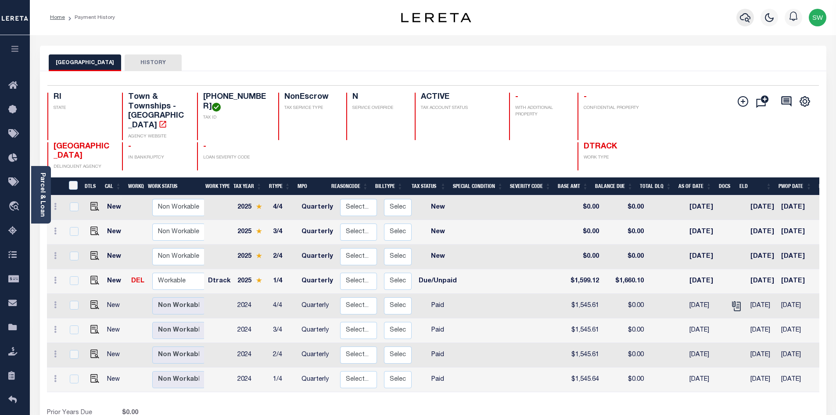
click at [744, 20] on icon "button" at bounding box center [745, 17] width 11 height 11
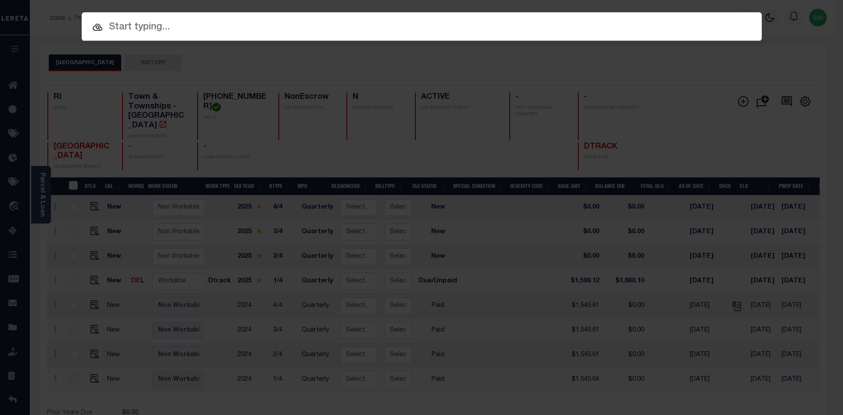
click at [161, 32] on input "text" at bounding box center [422, 27] width 680 height 15
paste input "19440"
type input "19440"
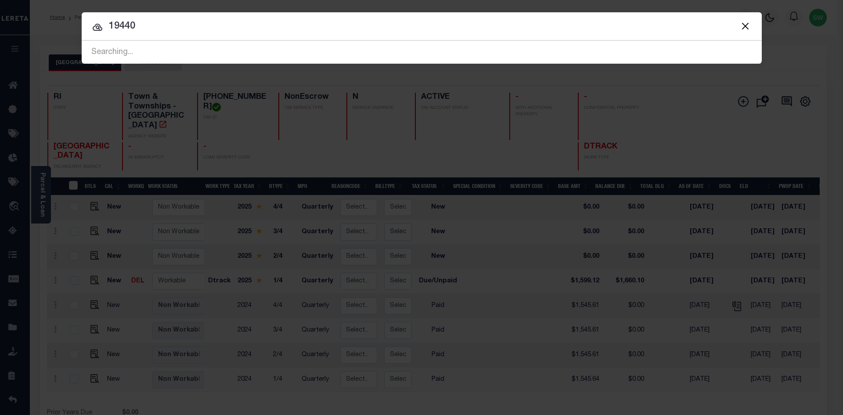
click at [198, 35] on div at bounding box center [422, 26] width 680 height 28
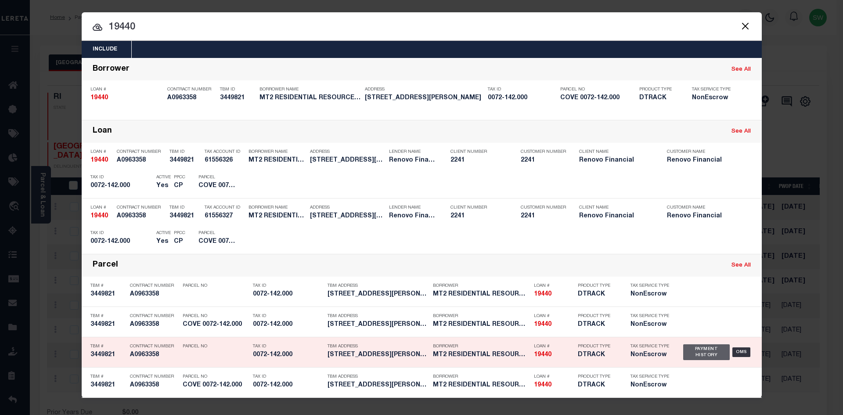
click at [697, 355] on div "Payment History" at bounding box center [706, 352] width 47 height 16
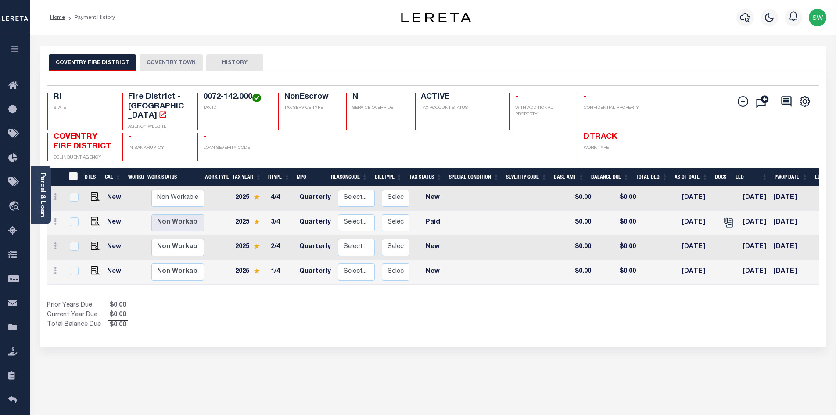
click at [400, 311] on div "Prior Years Due $0.00 Current Year Due $0.00 Total Balance Due $0.00" at bounding box center [240, 315] width 386 height 29
click at [175, 57] on button "COVENTRY TOWN" at bounding box center [171, 62] width 63 height 17
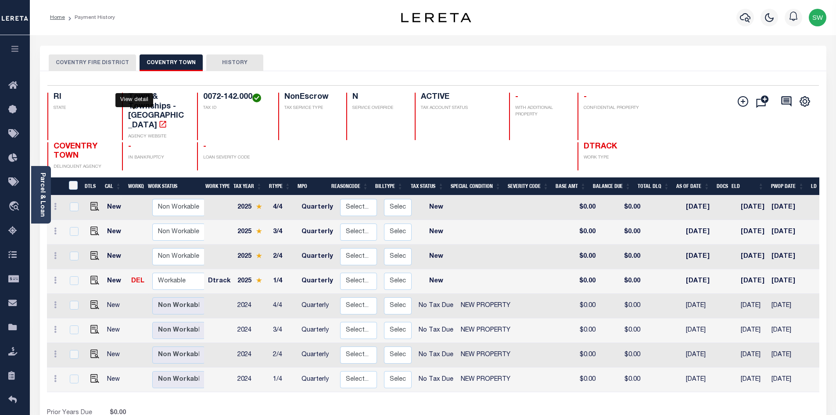
click at [158, 120] on icon "" at bounding box center [162, 124] width 9 height 9
click at [40, 204] on link "Parcel & Loan" at bounding box center [42, 195] width 6 height 44
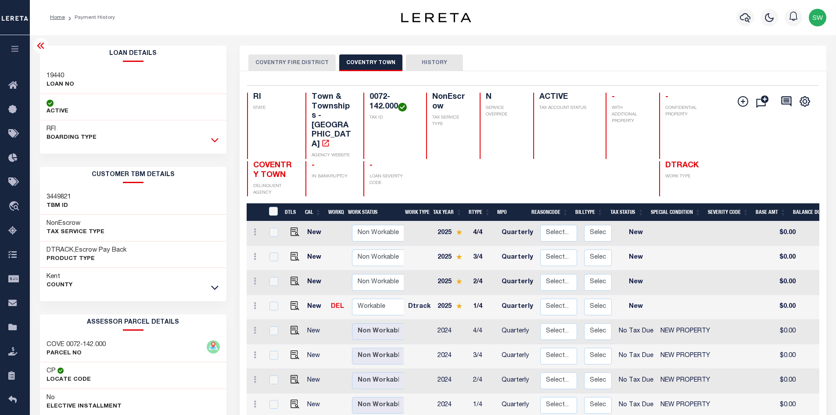
click at [215, 137] on icon at bounding box center [214, 139] width 7 height 9
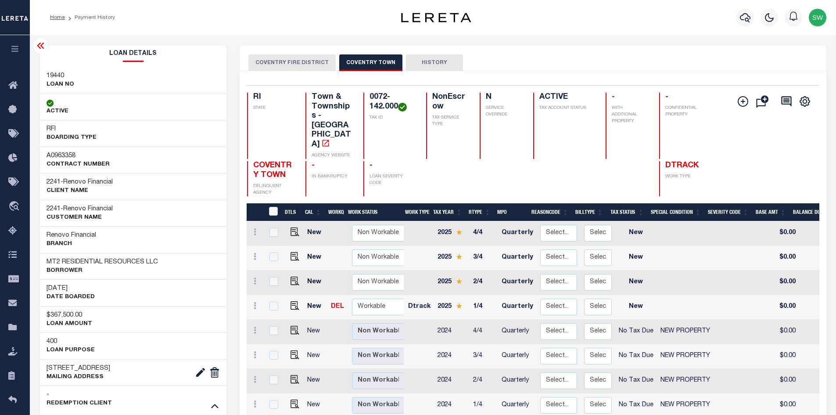
click at [314, 58] on button "COVENTRY FIRE DISTRICT" at bounding box center [291, 62] width 87 height 17
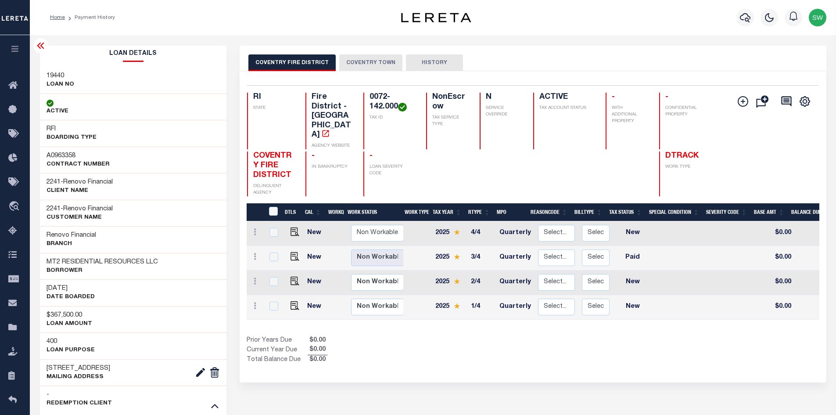
click at [359, 61] on button "COVENTRY TOWN" at bounding box center [370, 62] width 63 height 17
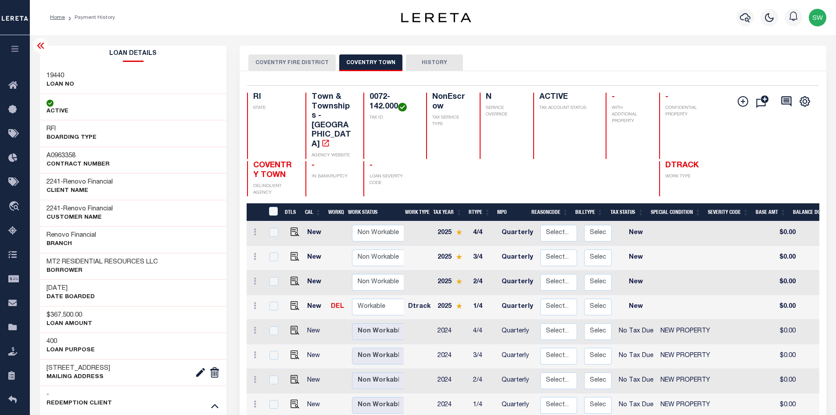
click at [41, 46] on icon at bounding box center [40, 46] width 7 height 6
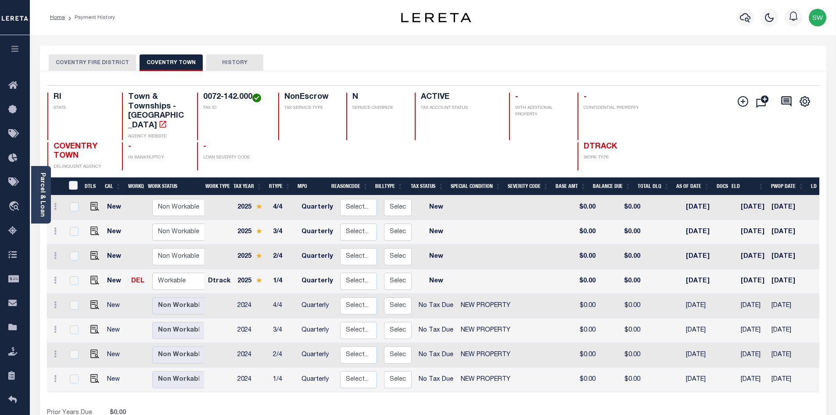
drag, startPoint x: 55, startPoint y: 273, endPoint x: 158, endPoint y: 286, distance: 104.4
click at [55, 277] on icon at bounding box center [55, 280] width 3 height 7
click at [41, 198] on link "Parcel & Loan" at bounding box center [42, 195] width 6 height 44
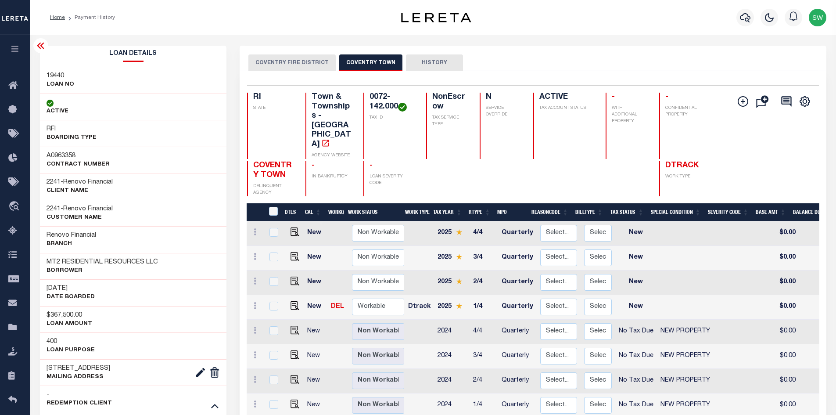
click at [37, 48] on icon at bounding box center [41, 45] width 11 height 11
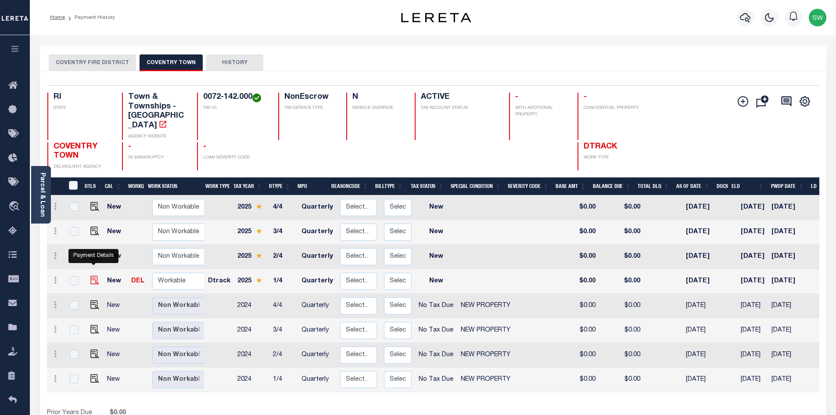
click at [94, 276] on img "" at bounding box center [94, 280] width 9 height 9
checkbox input "true"
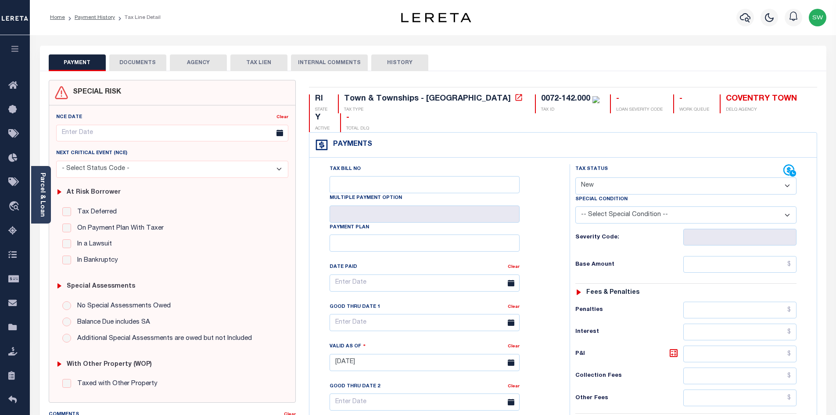
click at [786, 177] on select "- Select Status Code - Open Due/Unpaid Paid Incomplete No Tax Due Internal Refu…" at bounding box center [685, 185] width 221 height 17
select select "NTX"
click at [575, 177] on select "- Select Status Code - Open Due/Unpaid Paid Incomplete No Tax Due Internal Refu…" at bounding box center [685, 185] width 221 height 17
type input "[DATE]"
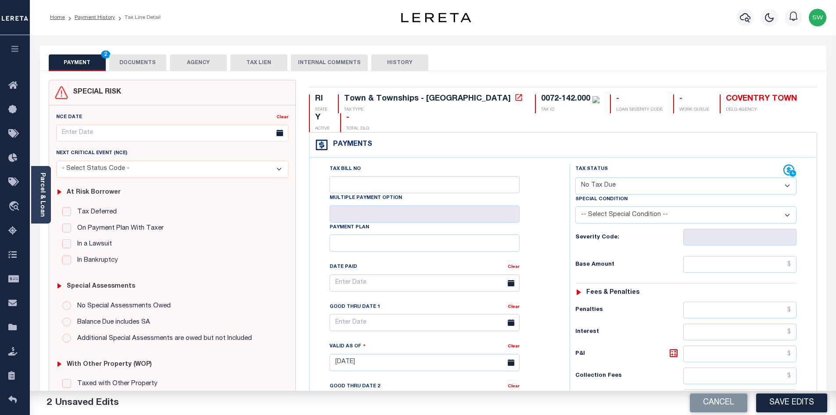
click at [790, 206] on select "-- Select Special Condition -- 3RD PARTY TAX LIEN AGENCY TAX LIEN (A.K.A Inside…" at bounding box center [685, 214] width 221 height 17
select select "7"
click at [575, 206] on select "-- Select Special Condition -- 3RD PARTY TAX LIEN AGENCY TAX LIEN (A.K.A Inside…" at bounding box center [685, 214] width 221 height 17
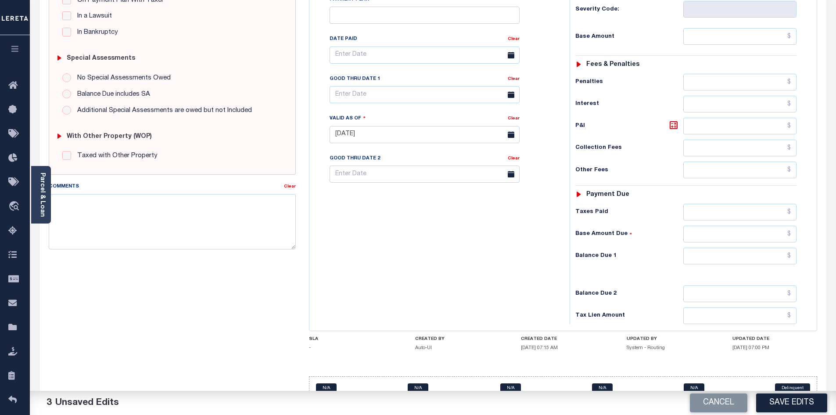
scroll to position [231, 0]
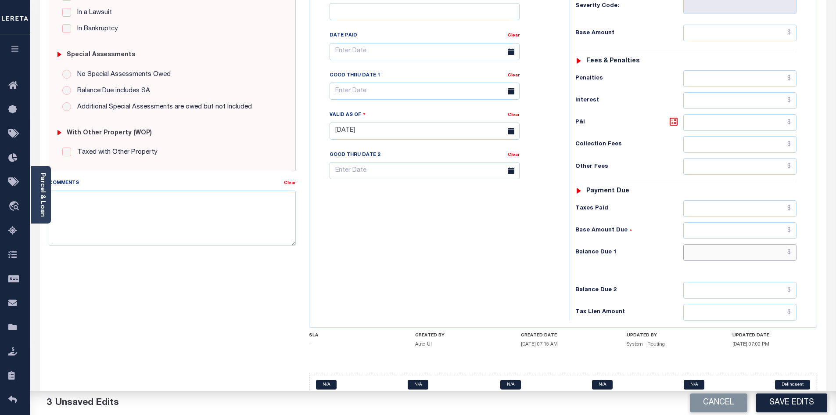
click at [750, 244] on input "text" at bounding box center [740, 252] width 114 height 17
type input "$0.00"
click at [156, 203] on textarea "Comments" at bounding box center [173, 218] width 248 height 55
click at [83, 195] on textarea "Comments" at bounding box center [173, 218] width 248 height 55
type textarea "Information taken verbally"
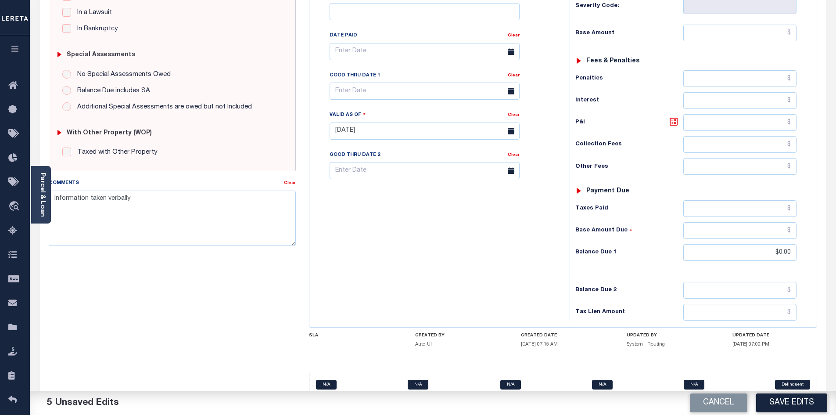
click at [397, 240] on div "Tax Bill No Multiple Payment Option Payment Plan Clear" at bounding box center [438, 127] width 252 height 388
click at [797, 406] on button "Save Edits" at bounding box center [791, 402] width 71 height 19
checkbox input "false"
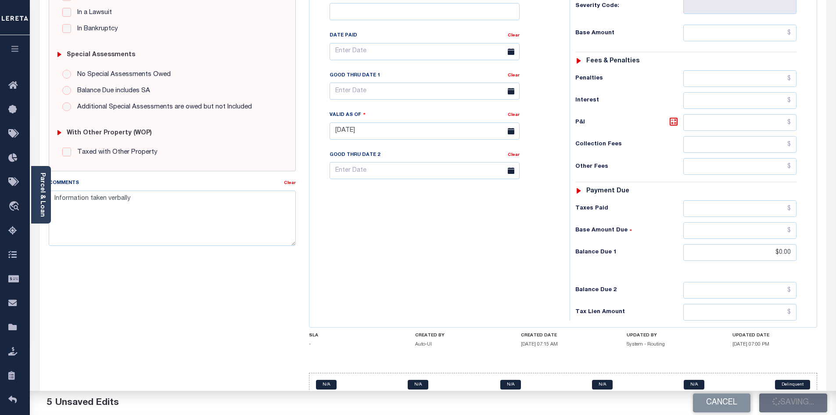
checkbox input "false"
type input "$0"
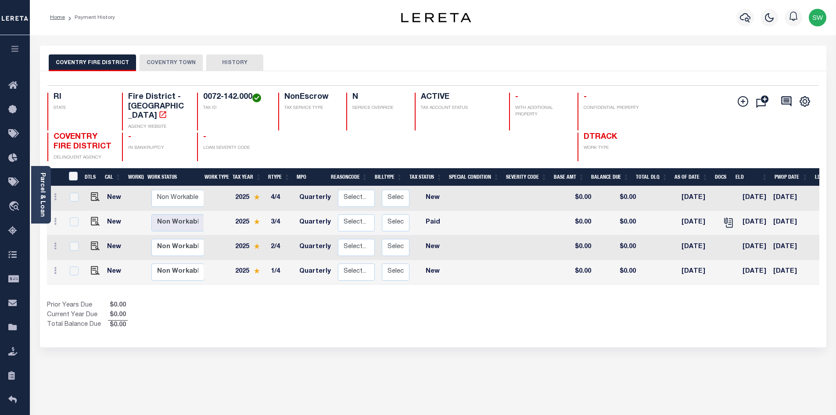
drag, startPoint x: 180, startPoint y: 65, endPoint x: 181, endPoint y: 59, distance: 5.3
click at [180, 65] on button "COVENTRY TOWN" at bounding box center [171, 62] width 63 height 17
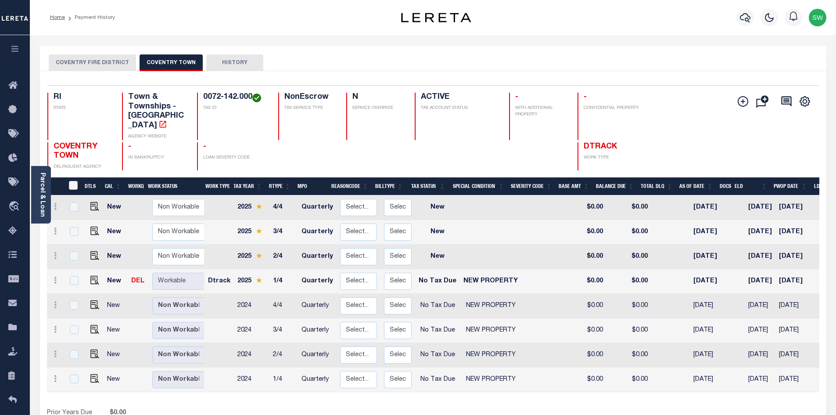
click at [568, 58] on div "COVENTRY FIRE DISTRICT COVENTRY TOWN HISTORY" at bounding box center [433, 62] width 769 height 16
click at [747, 17] on icon "button" at bounding box center [745, 17] width 11 height 11
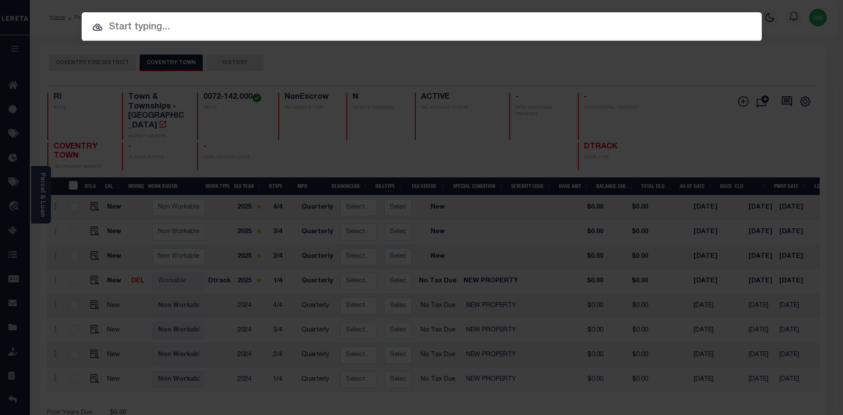
click at [111, 29] on input "text" at bounding box center [422, 27] width 680 height 15
paste input "11647"
type input "11647"
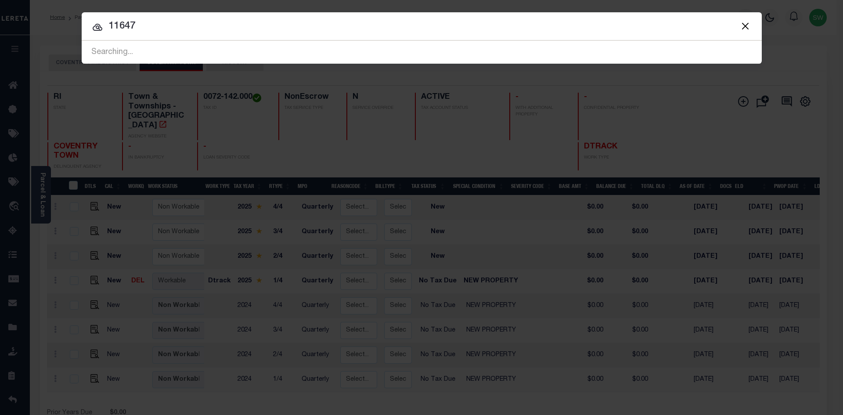
click at [209, 15] on div at bounding box center [422, 26] width 680 height 28
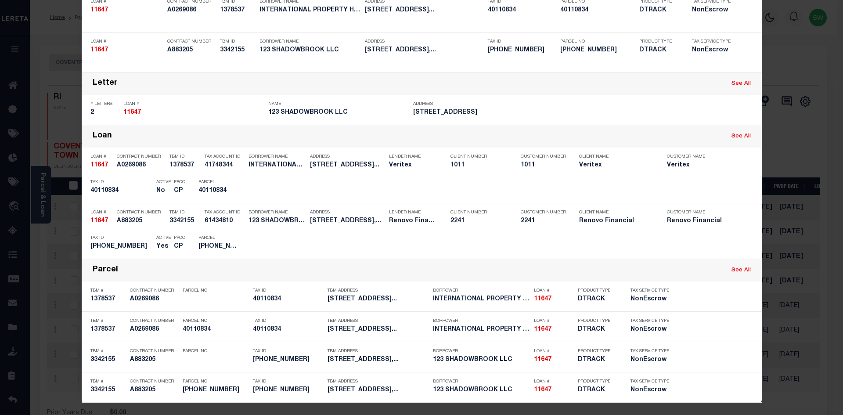
scroll to position [90, 0]
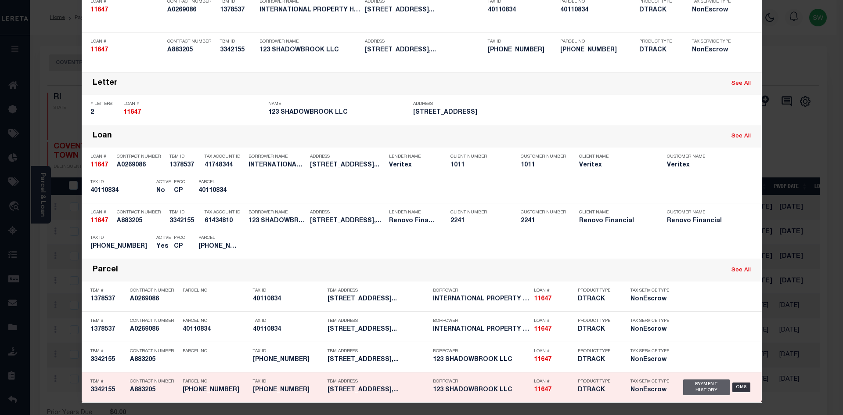
click at [706, 388] on div "Payment History" at bounding box center [706, 387] width 47 height 16
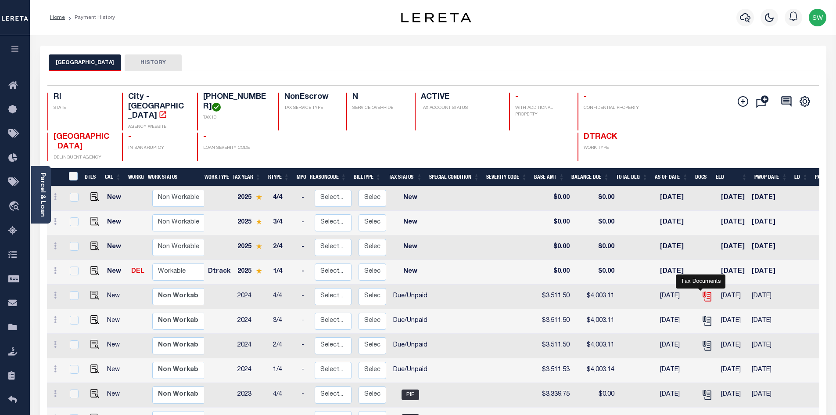
click at [705, 292] on icon "" at bounding box center [708, 296] width 7 height 9
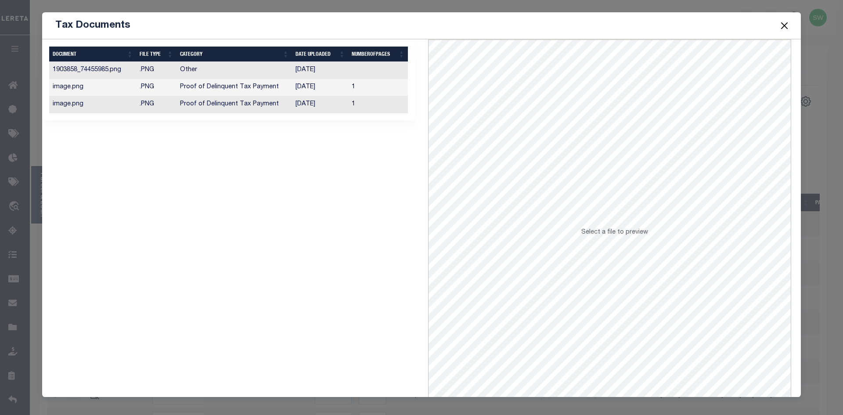
drag, startPoint x: 306, startPoint y: 107, endPoint x: 356, endPoint y: 104, distance: 50.1
click at [306, 107] on td "08/26/2025" at bounding box center [320, 104] width 56 height 17
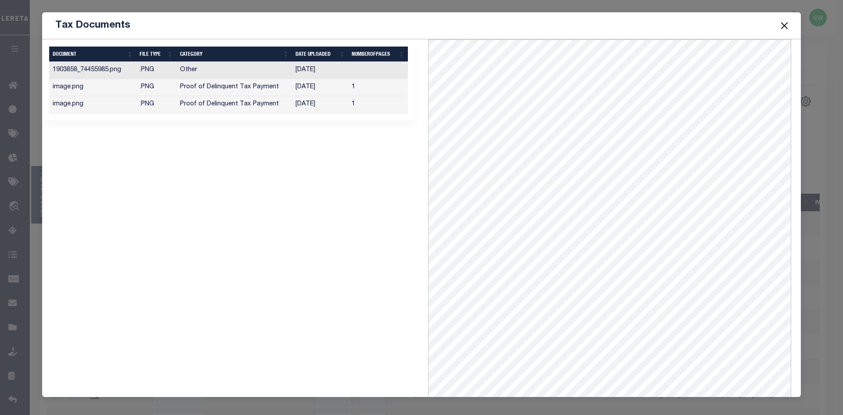
click at [787, 26] on button "Close" at bounding box center [784, 25] width 11 height 11
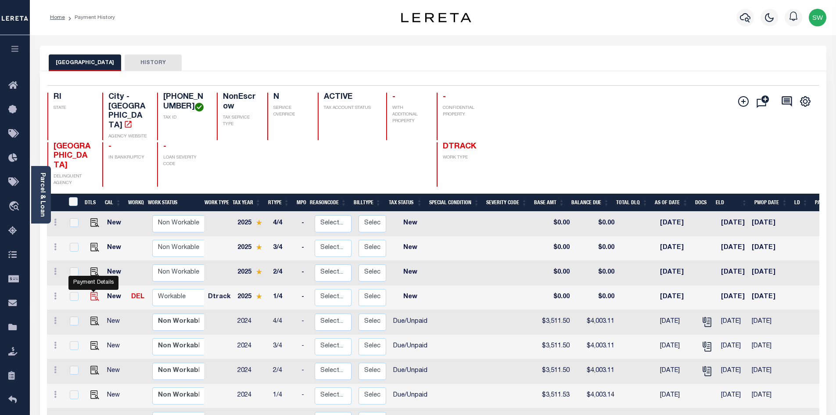
click at [93, 292] on img "" at bounding box center [94, 296] width 9 height 9
checkbox input "true"
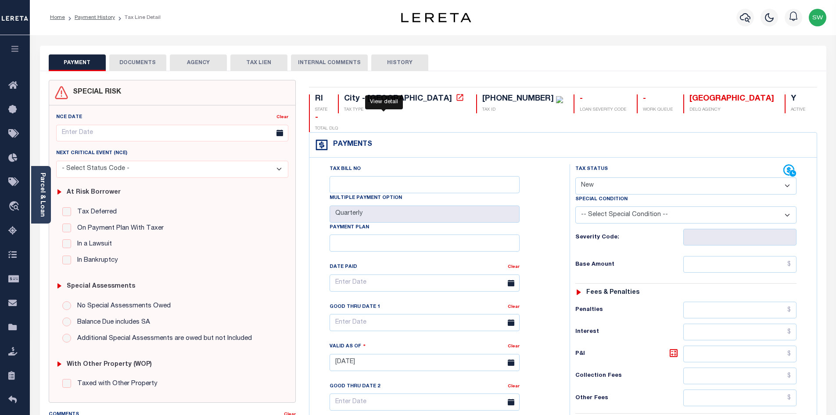
click at [456, 101] on icon at bounding box center [460, 97] width 9 height 9
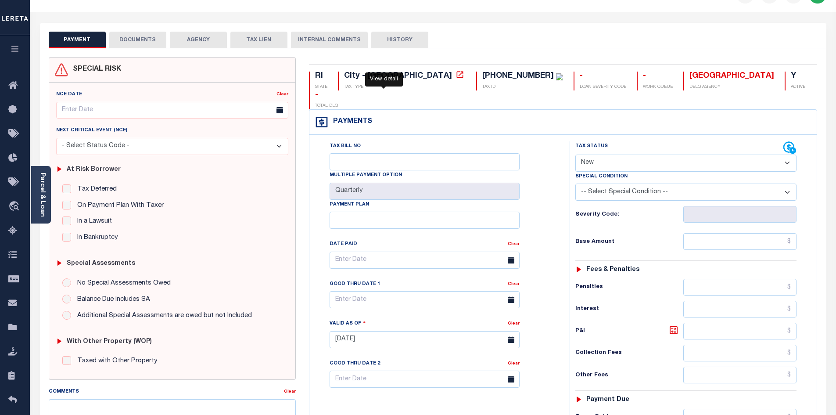
scroll to position [25, 0]
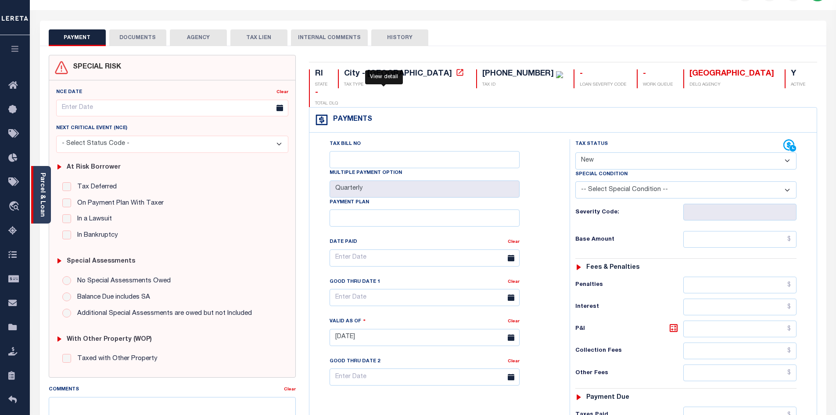
click at [47, 194] on div "Parcel & Loan" at bounding box center [41, 195] width 20 height 58
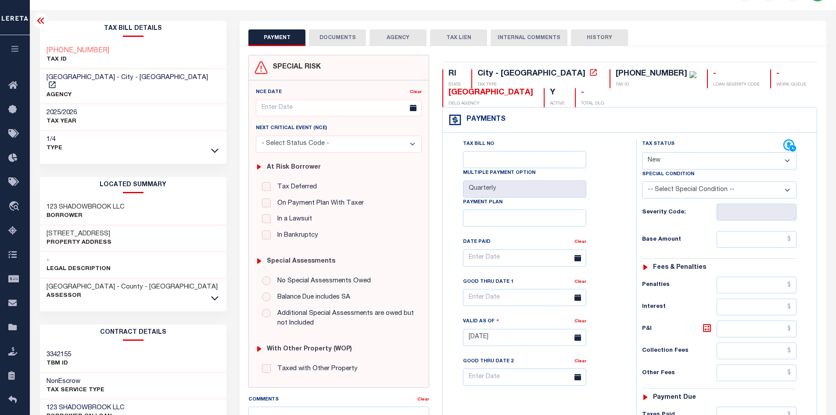
click at [787, 159] on select "- Select Status Code - Open Due/Unpaid Paid Incomplete No Tax Due Internal Refu…" at bounding box center [719, 160] width 155 height 17
click at [788, 160] on select "- Select Status Code - Open Due/Unpaid Paid Incomplete No Tax Due Internal Refu…" at bounding box center [719, 160] width 155 height 17
select select "DUE"
click at [642, 153] on select "- Select Status Code - Open Due/Unpaid Paid Incomplete No Tax Due Internal Refu…" at bounding box center [719, 160] width 155 height 17
type input "[DATE]"
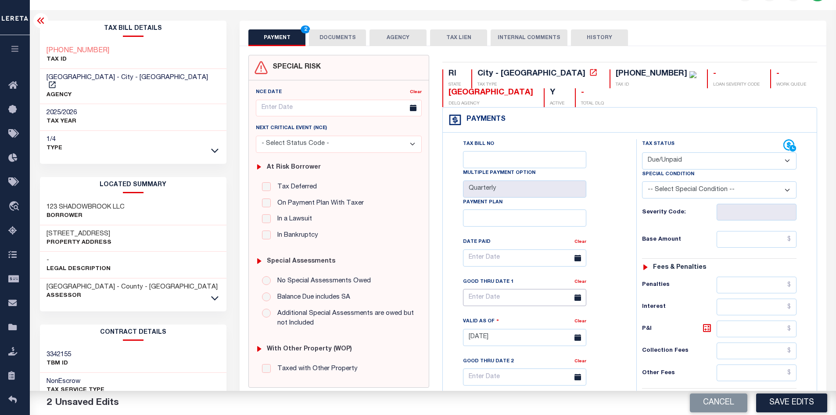
click at [510, 294] on input "text" at bounding box center [524, 297] width 123 height 17
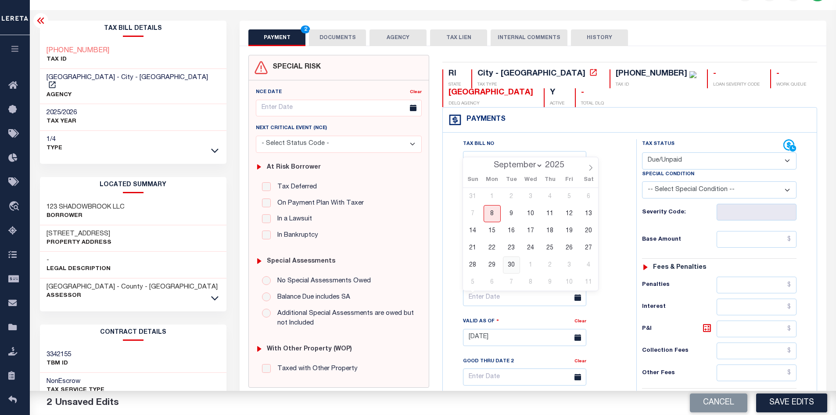
click at [517, 265] on span "30" at bounding box center [511, 264] width 17 height 17
type input "[DATE]"
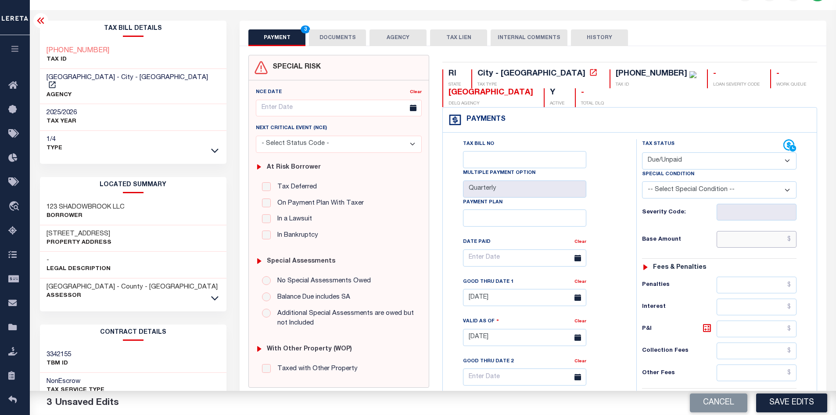
click at [739, 243] on input "text" at bounding box center [757, 239] width 80 height 17
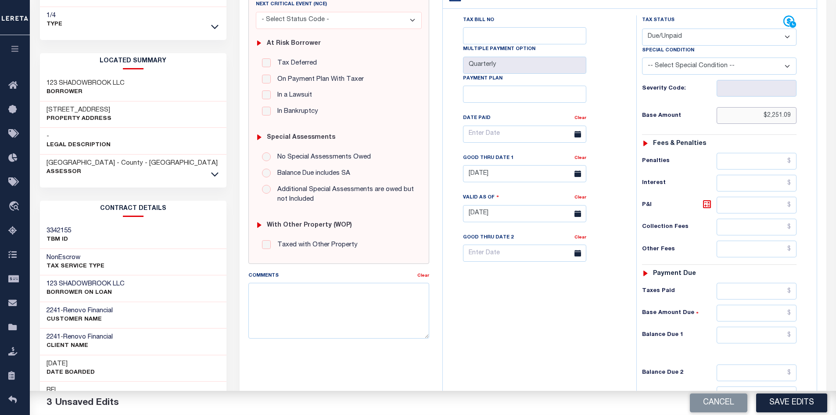
scroll to position [156, 0]
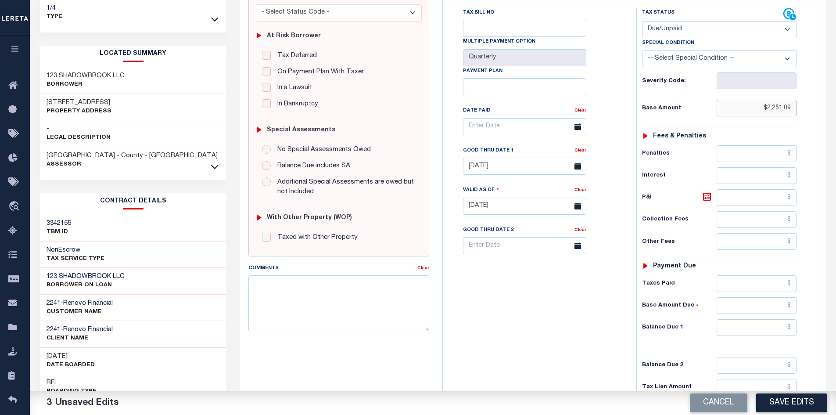
type input "$2,251.09"
click at [741, 328] on input "text" at bounding box center [757, 327] width 80 height 17
type input "$2,521.21"
click at [710, 198] on icon at bounding box center [707, 196] width 11 height 11
type input "$270.12"
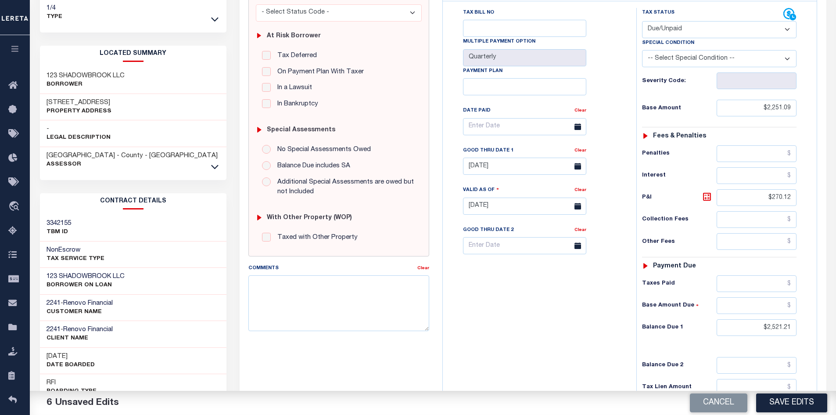
click at [569, 314] on div "Tax Bill No Multiple Payment Option Quarterly Payment Plan" at bounding box center [537, 202] width 185 height 388
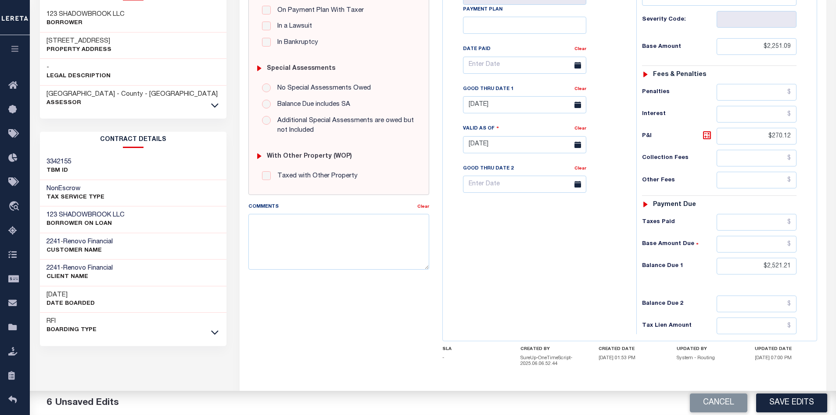
scroll to position [256, 0]
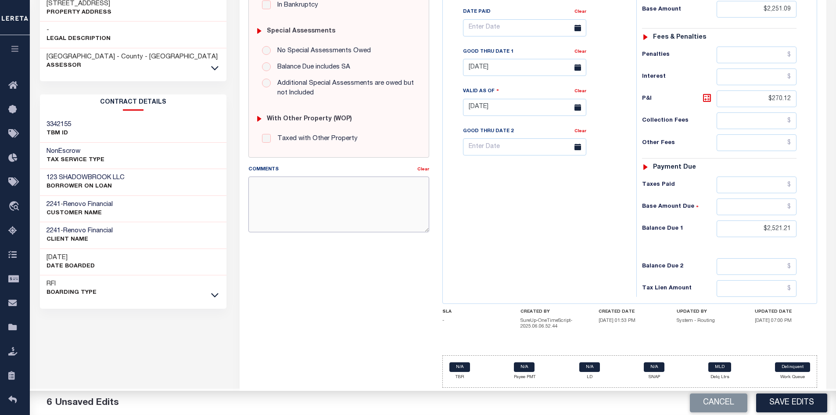
click at [273, 191] on textarea "Comments" at bounding box center [338, 203] width 181 height 55
click at [273, 185] on textarea "Per Magan" at bounding box center [338, 203] width 181 height 55
click at [293, 190] on textarea "Per Megan" at bounding box center [338, 203] width 181 height 55
type textarea "Per Megan 2025 1st installment are delinquent"
click at [520, 236] on div "Tax Bill No Multiple Payment Option Quarterly Payment Plan" at bounding box center [537, 103] width 185 height 388
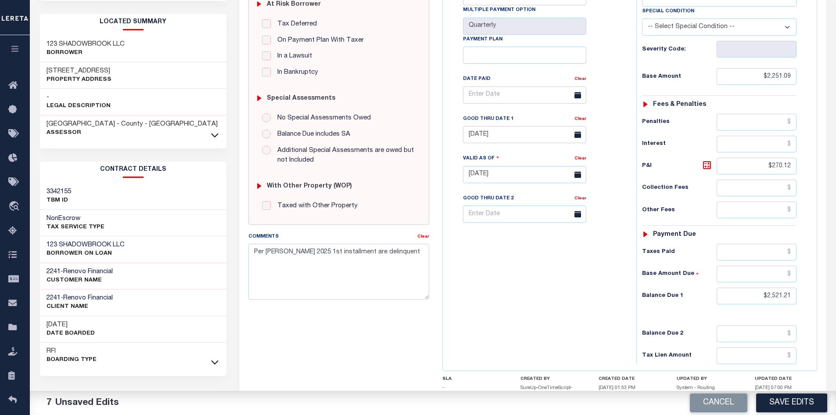
scroll to position [189, 0]
click at [780, 403] on button "Save Edits" at bounding box center [791, 402] width 71 height 19
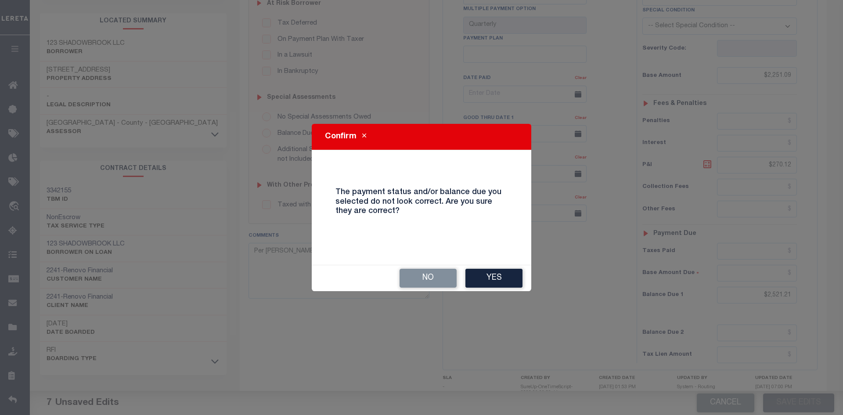
click at [501, 283] on button "Yes" at bounding box center [493, 278] width 57 height 19
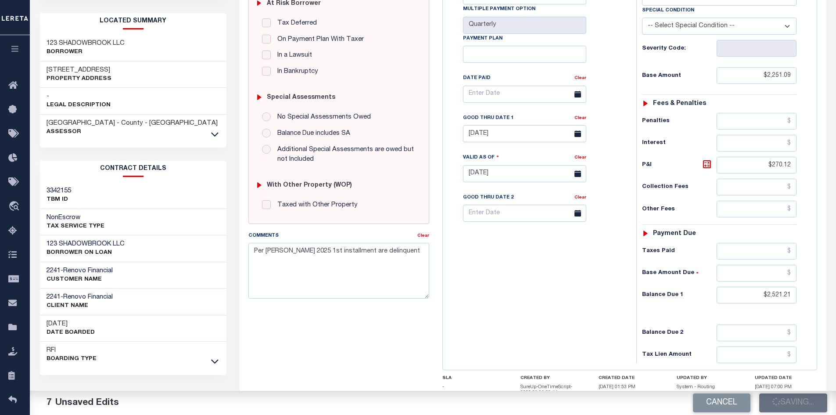
checkbox input "false"
type input "$2,251.09"
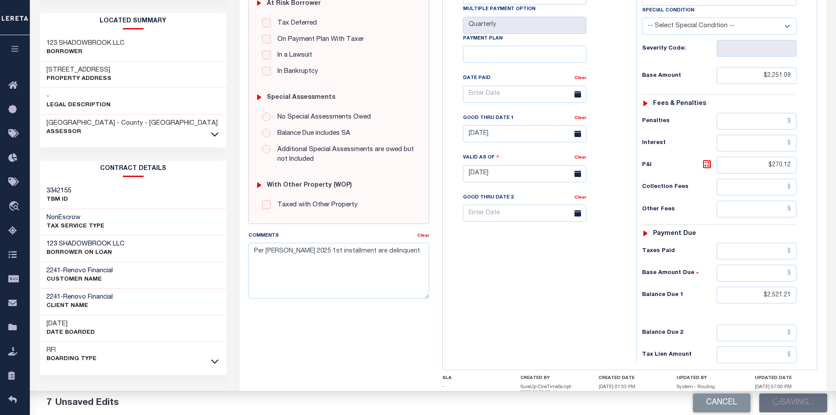
type input "$270.12"
type input "$2,521.21"
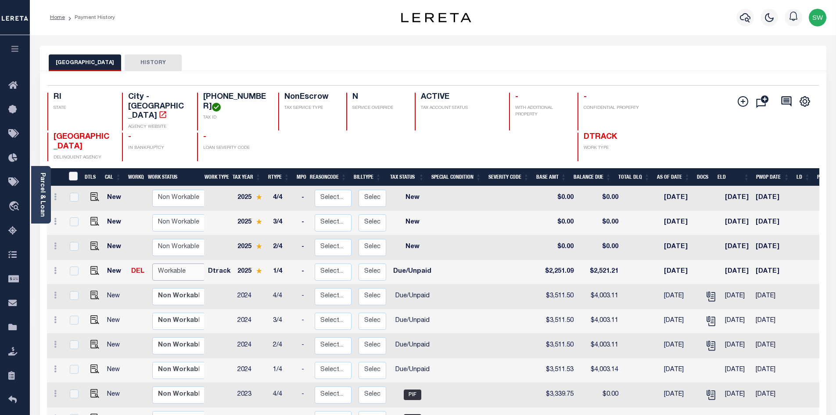
click at [157, 263] on select "Non Workable Workable" at bounding box center [178, 271] width 53 height 17
checkbox input "true"
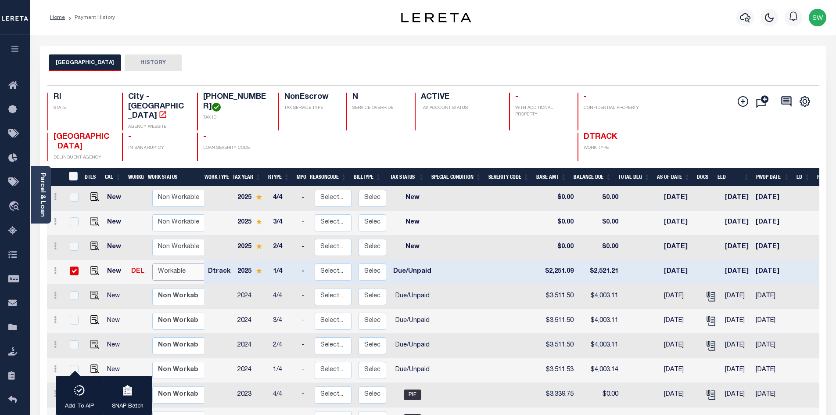
select select "true"
click at [152, 263] on select "Non Workable Workable" at bounding box center [178, 271] width 53 height 17
checkbox input "false"
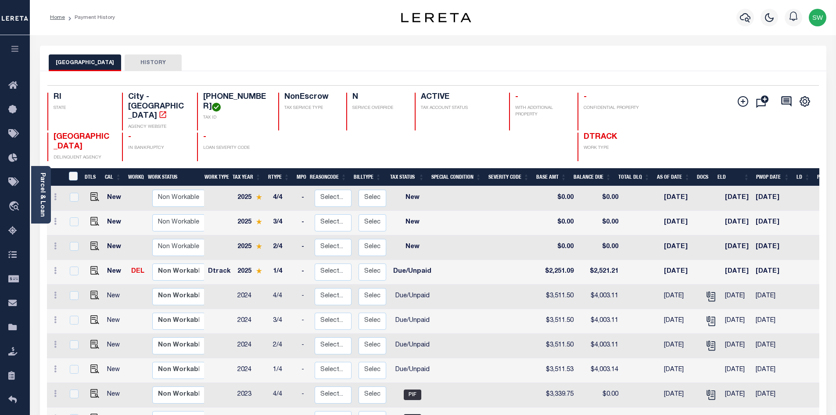
click at [372, 57] on div "WARWICK CITY HISTORY" at bounding box center [433, 62] width 769 height 16
click at [747, 21] on icon "button" at bounding box center [745, 17] width 11 height 11
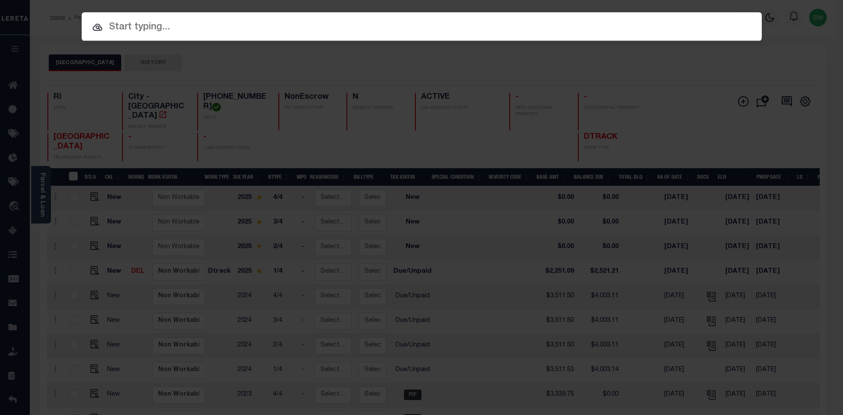
click at [187, 30] on input "text" at bounding box center [422, 27] width 680 height 15
paste input "6843"
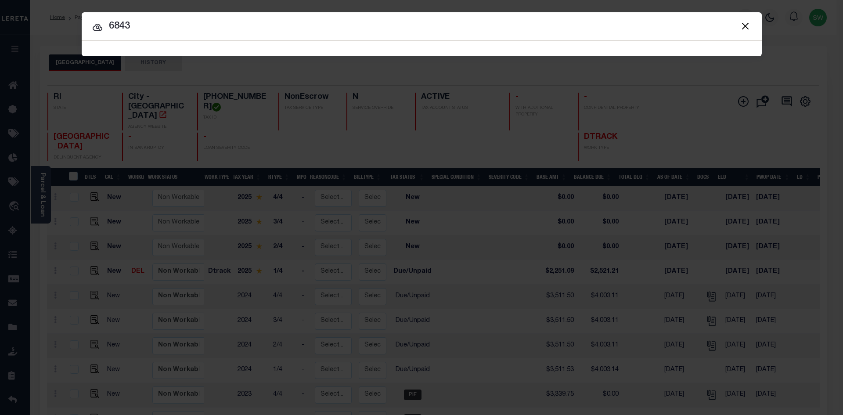
type input "6843"
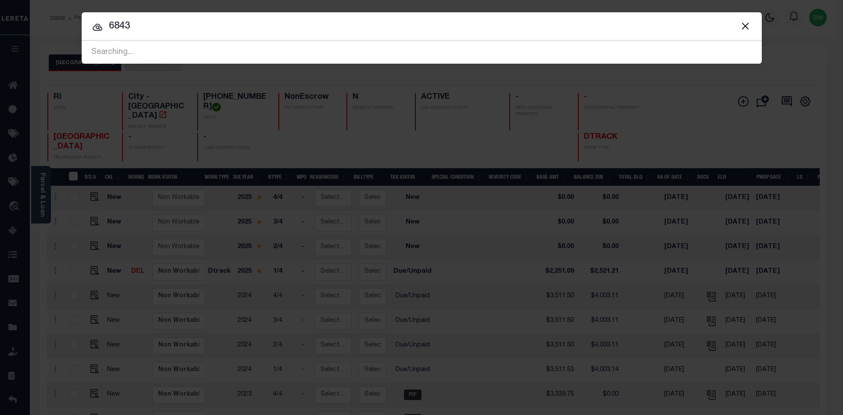
click at [205, 37] on div at bounding box center [422, 26] width 680 height 28
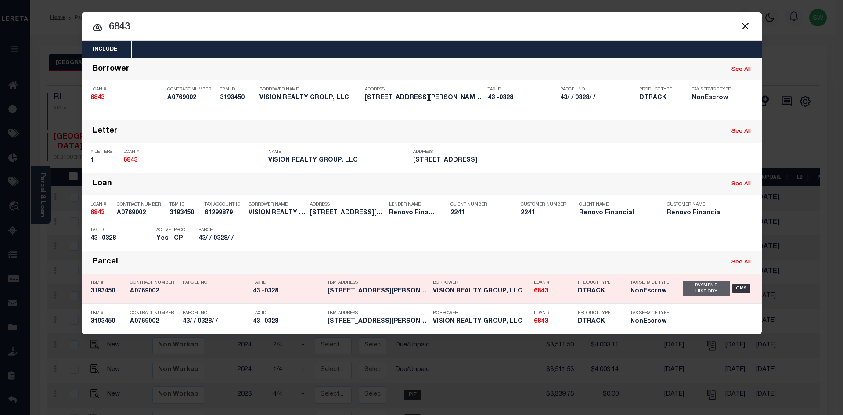
click at [694, 288] on div "Payment History" at bounding box center [706, 288] width 47 height 16
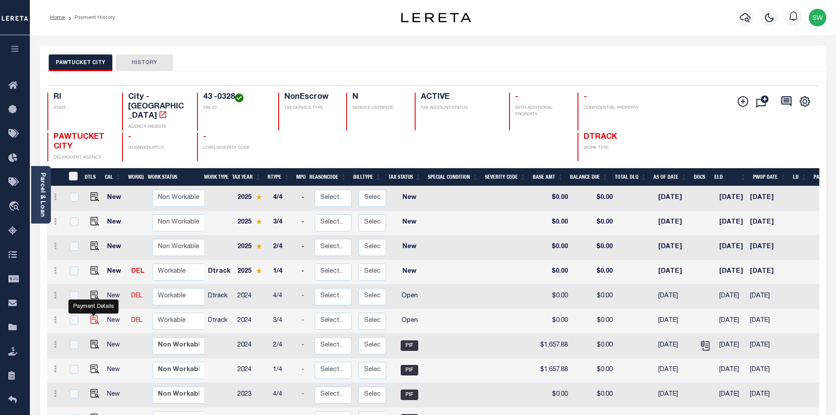
click at [93, 315] on img "" at bounding box center [94, 319] width 9 height 9
checkbox input "true"
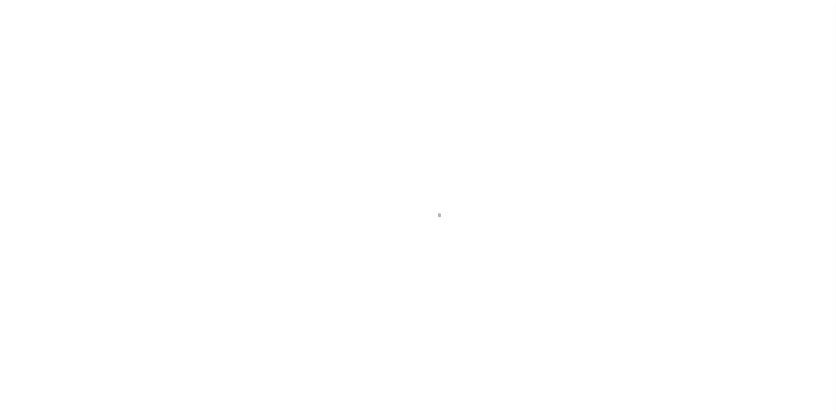
select select "OP2"
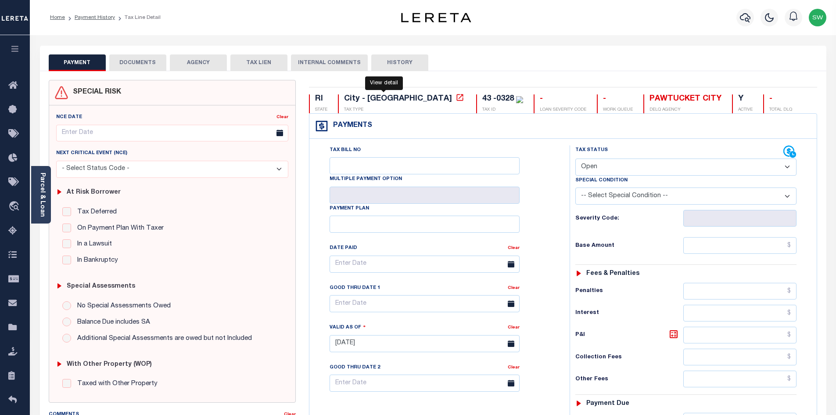
click at [457, 99] on icon at bounding box center [460, 97] width 7 height 7
drag, startPoint x: 436, startPoint y: 97, endPoint x: 406, endPoint y: 98, distance: 30.7
click at [476, 98] on div "43 -0328 TAX ID" at bounding box center [499, 103] width 47 height 19
copy div "43 -0328"
click at [41, 195] on link "Parcel & Loan" at bounding box center [42, 195] width 6 height 44
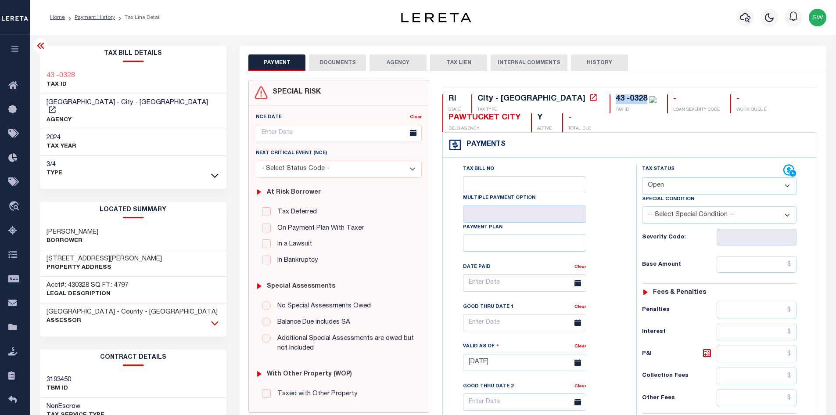
click at [214, 321] on icon at bounding box center [214, 323] width 7 height 4
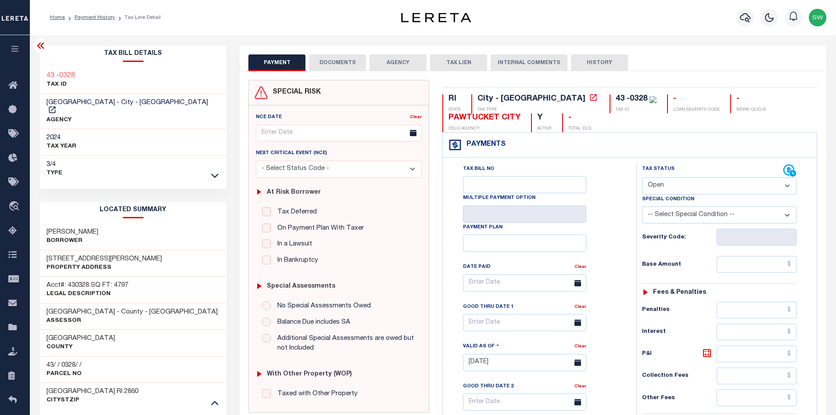
drag, startPoint x: 98, startPoint y: 355, endPoint x: 46, endPoint y: 360, distance: 52.1
click at [46, 360] on div "43/ / 0328/ / Parcel No" at bounding box center [133, 369] width 187 height 27
drag, startPoint x: 46, startPoint y: 350, endPoint x: 87, endPoint y: 353, distance: 40.9
click at [87, 356] on div "43/ / 0328/ / Parcel No" at bounding box center [133, 369] width 187 height 27
copy h3 "43/ / 0328/ /"
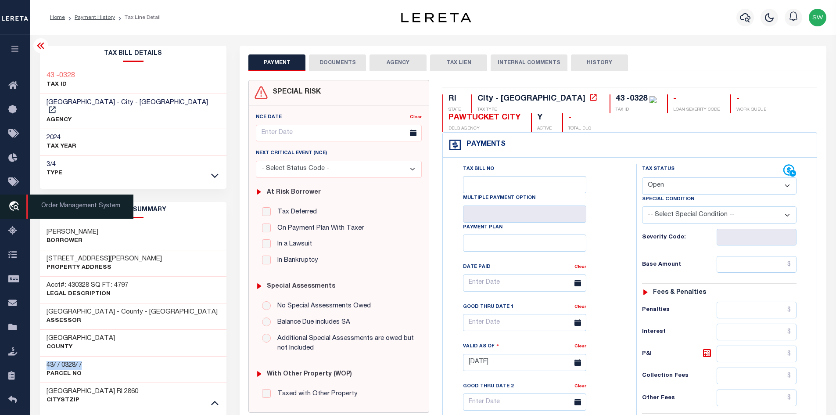
drag, startPoint x: 108, startPoint y: 220, endPoint x: 27, endPoint y: 219, distance: 80.8
click at [27, 219] on div "Home Payment History Tax Line Detail Profile Sign out" at bounding box center [418, 341] width 836 height 683
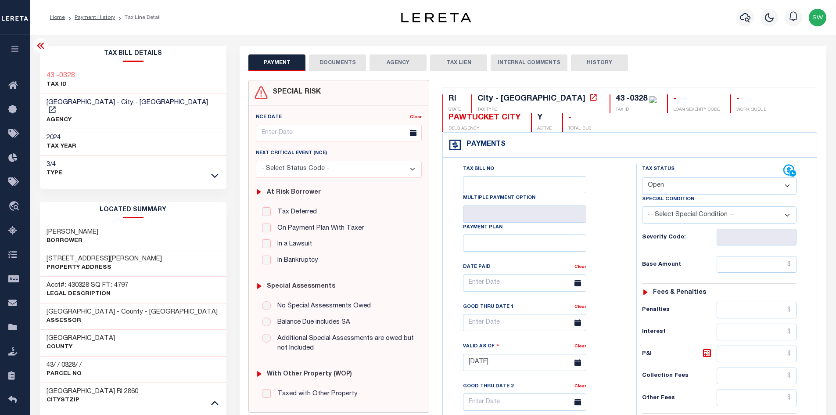
click at [136, 235] on div "SANTOS CARLOS J Borrower" at bounding box center [133, 236] width 187 height 27
drag, startPoint x: 111, startPoint y: 223, endPoint x: 41, endPoint y: 227, distance: 70.8
click at [41, 227] on div "SANTOS CARLOS J Borrower" at bounding box center [133, 236] width 187 height 27
copy h3 "[PERSON_NAME]"
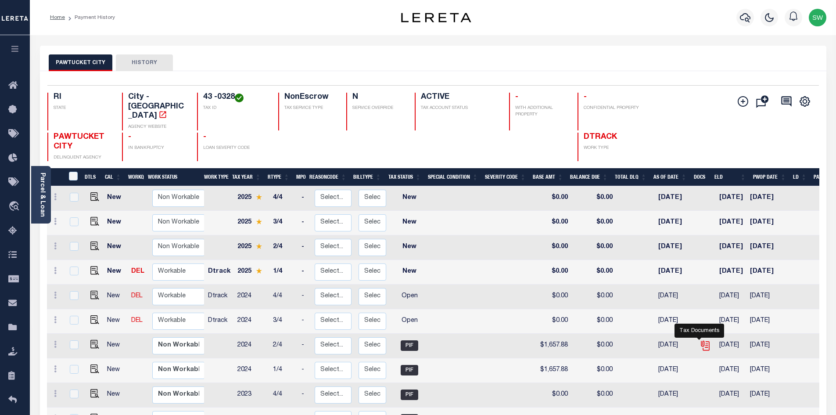
click at [700, 340] on icon "" at bounding box center [705, 345] width 11 height 11
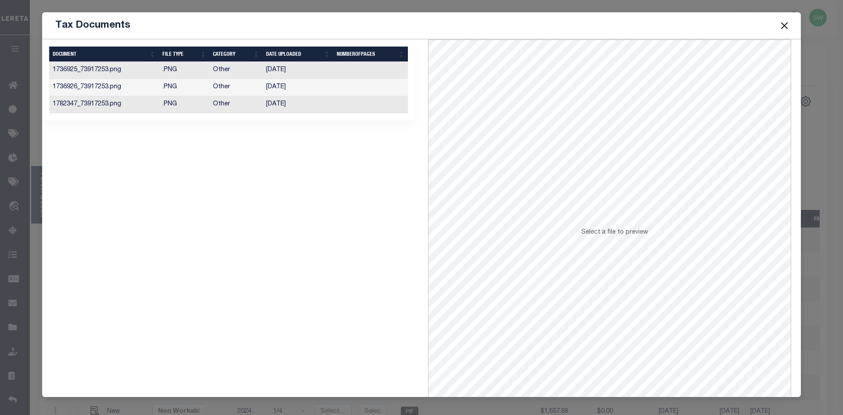
click at [287, 104] on td "[DATE]" at bounding box center [297, 104] width 71 height 17
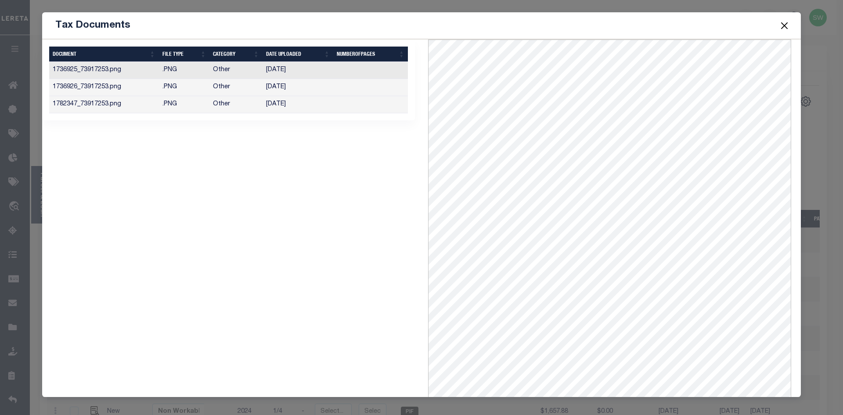
drag, startPoint x: 801, startPoint y: 269, endPoint x: 797, endPoint y: 358, distance: 89.2
click at [797, 358] on div "Tax Documents 1 Selected 3 Results" at bounding box center [421, 207] width 843 height 415
click at [786, 24] on button "Close" at bounding box center [784, 25] width 11 height 11
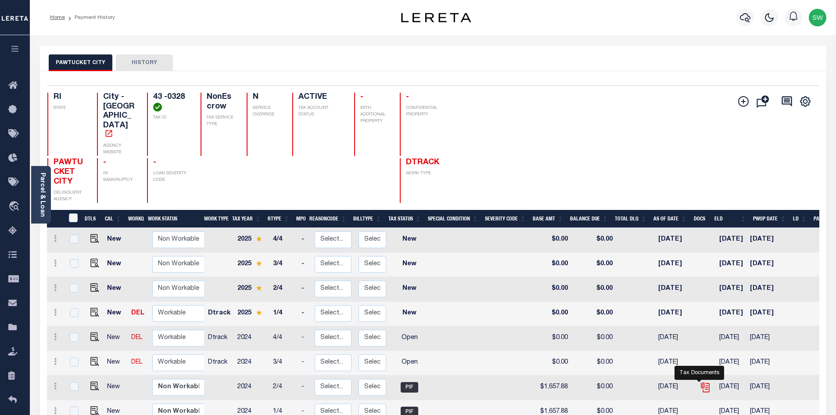
click at [701, 381] on icon "" at bounding box center [705, 386] width 11 height 11
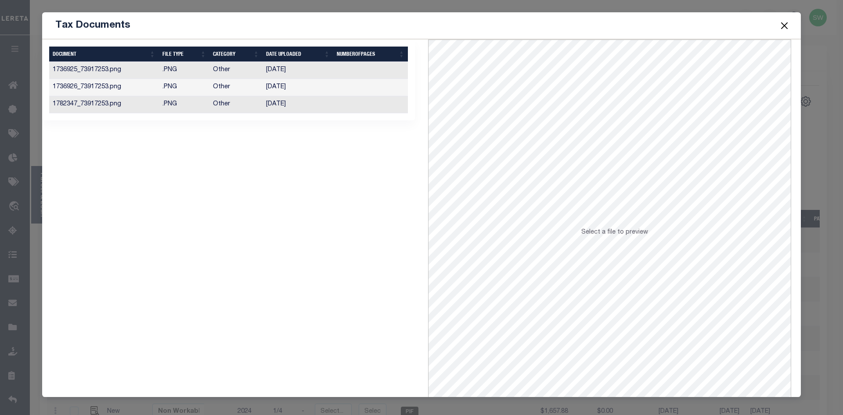
click at [116, 105] on td "1782347_73917253.png" at bounding box center [104, 104] width 110 height 17
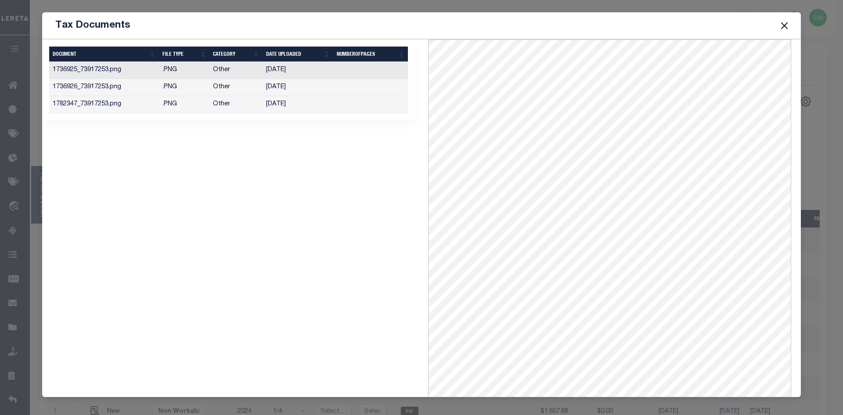
click at [113, 90] on td "1736926_73917253.png" at bounding box center [104, 87] width 110 height 17
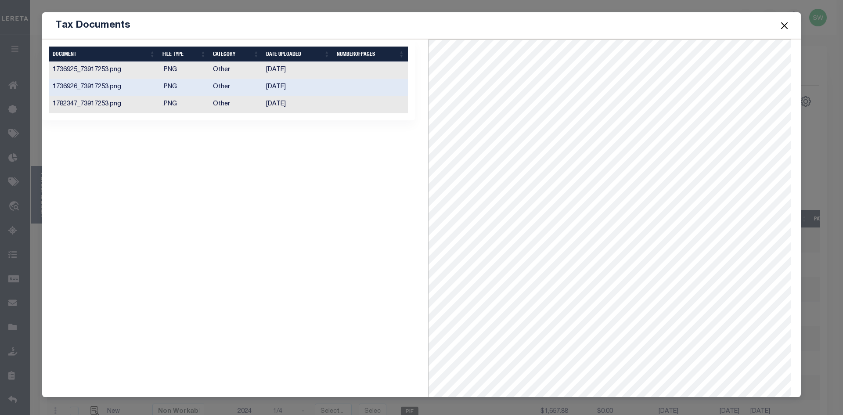
click at [288, 69] on td "11/19/2024" at bounding box center [297, 70] width 71 height 17
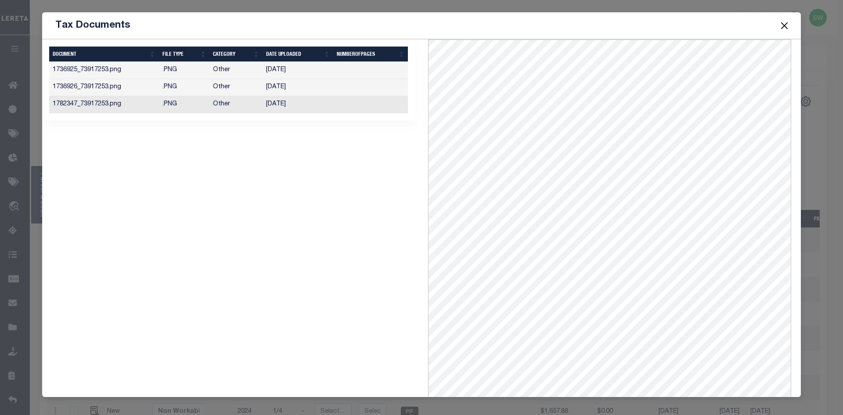
click at [112, 87] on td "1736926_73917253.png" at bounding box center [104, 87] width 110 height 17
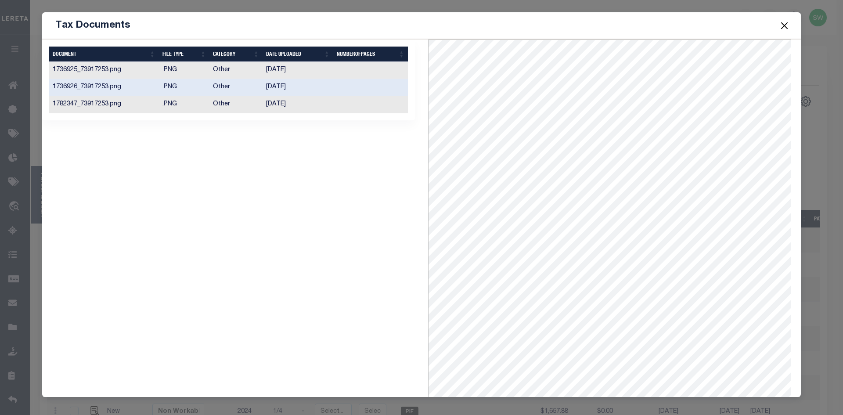
click at [115, 106] on td "1782347_73917253.png" at bounding box center [104, 104] width 110 height 17
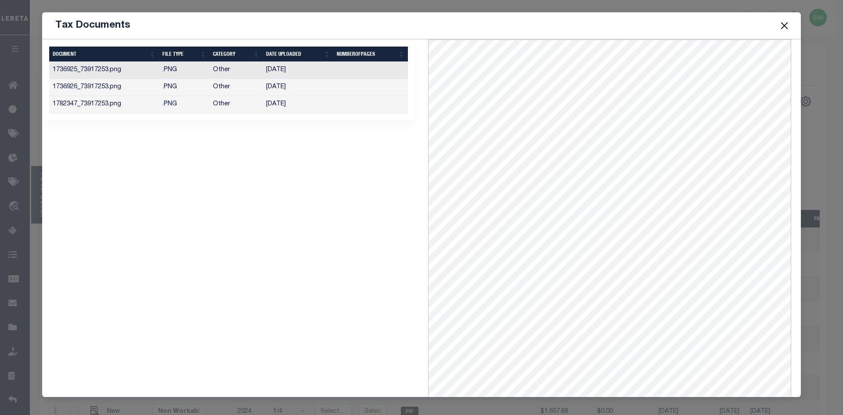
click at [782, 26] on button "Close" at bounding box center [784, 25] width 11 height 11
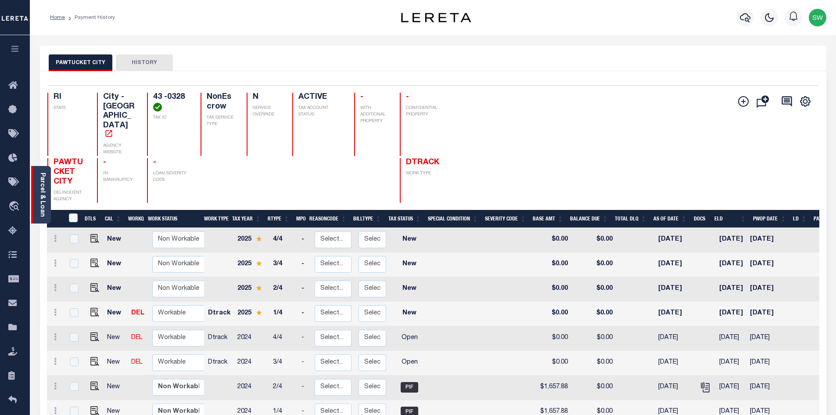
click at [42, 189] on link "Parcel & Loan" at bounding box center [42, 195] width 6 height 44
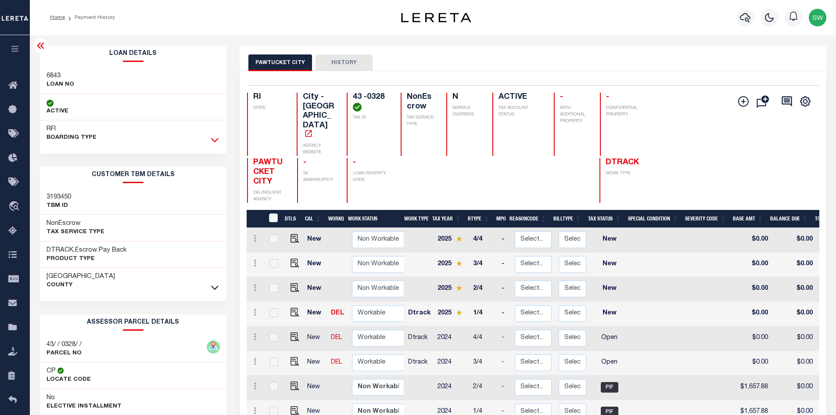
click at [214, 140] on icon at bounding box center [214, 139] width 7 height 9
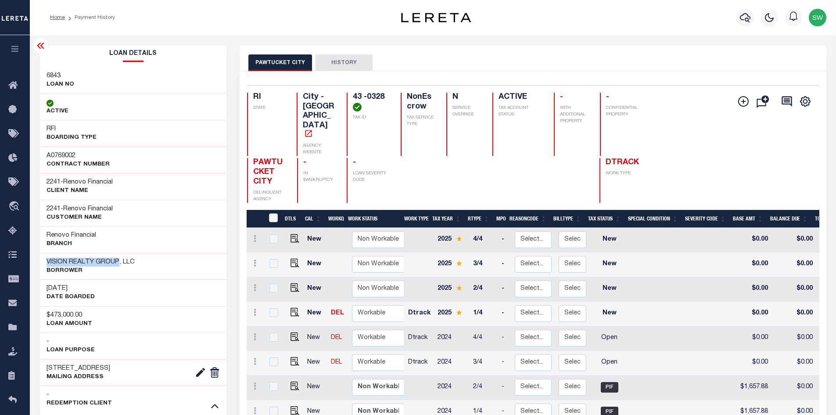
drag, startPoint x: 120, startPoint y: 261, endPoint x: 42, endPoint y: 263, distance: 78.2
click at [42, 263] on div "VISION REALTY GROUP, LLC Borrower" at bounding box center [133, 266] width 187 height 27
copy h3 "VISION REALTY GROUP"
click at [213, 406] on icon at bounding box center [214, 405] width 7 height 9
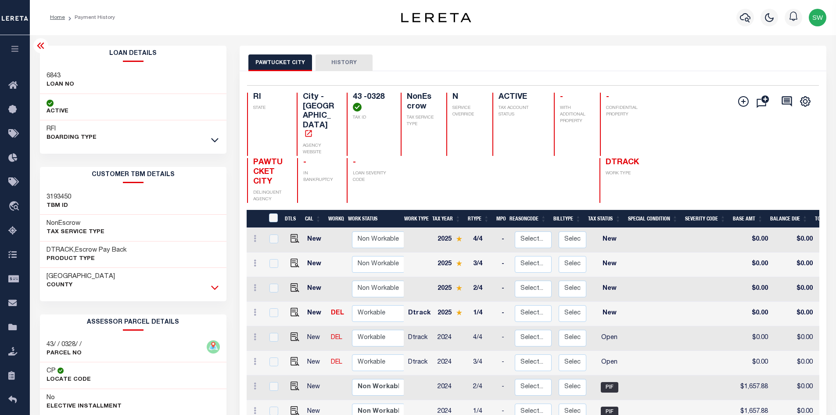
click at [216, 289] on icon at bounding box center [214, 288] width 7 height 4
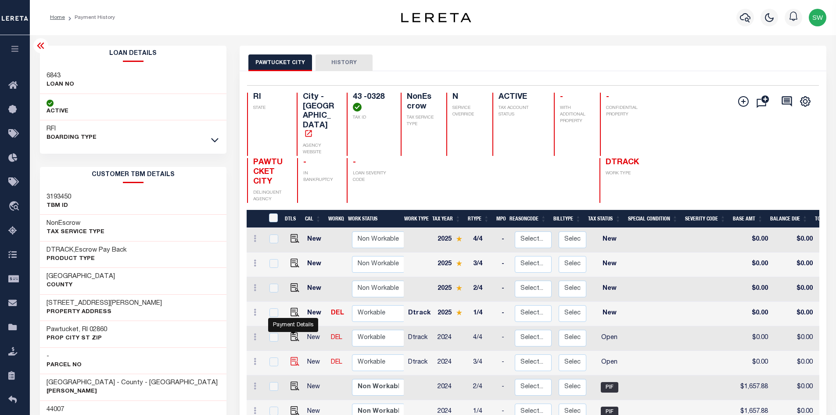
click at [292, 357] on img "" at bounding box center [295, 361] width 9 height 9
checkbox input "true"
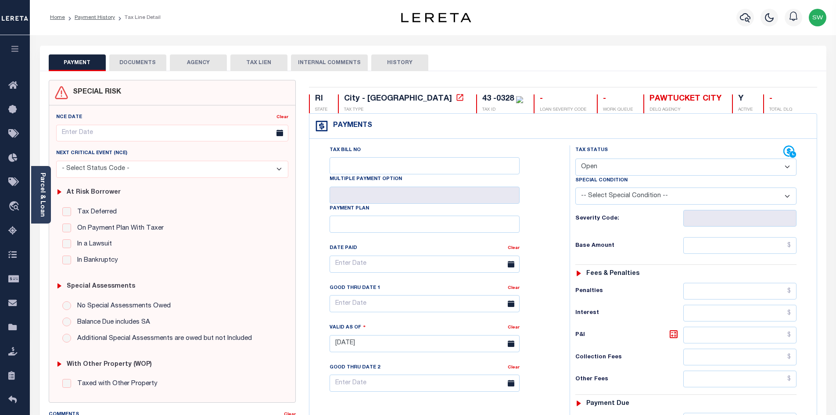
click at [785, 166] on select "- Select Status Code - Open Due/Unpaid Paid Incomplete No Tax Due Internal Refu…" at bounding box center [685, 166] width 221 height 17
select select "PYD"
click at [575, 159] on select "- Select Status Code - Open Due/Unpaid Paid Incomplete No Tax Due Internal Refu…" at bounding box center [685, 166] width 221 height 17
type input "[DATE]"
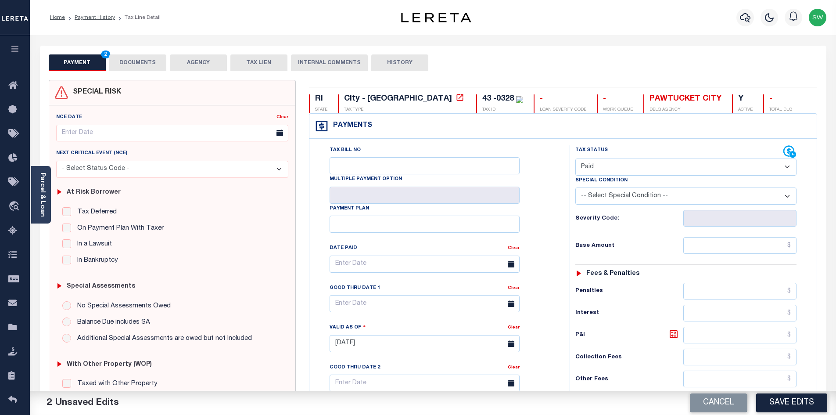
click at [661, 128] on div "Payments Warning! Search Status is not "Completed", amounts can not be keyed." at bounding box center [562, 126] width 507 height 25
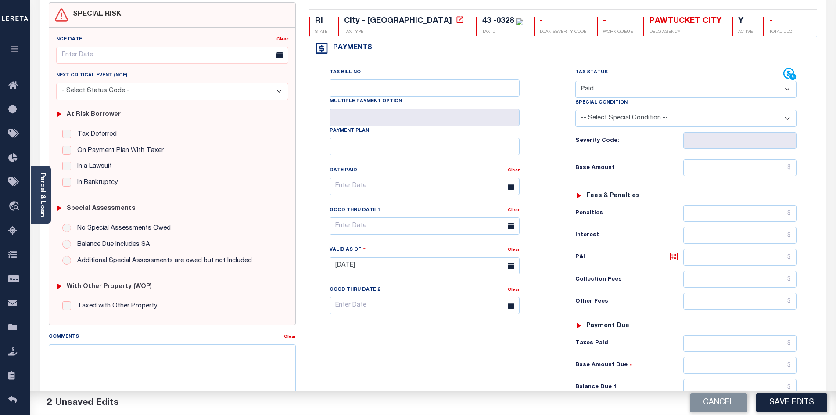
scroll to position [83, 0]
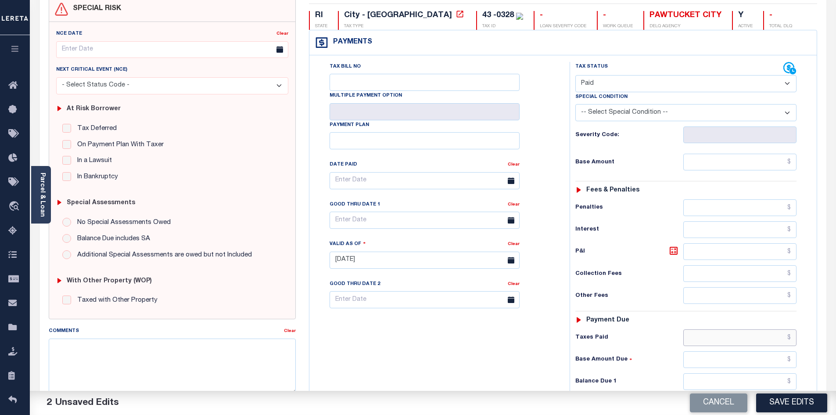
click at [767, 334] on input "text" at bounding box center [740, 337] width 114 height 17
type input "$0.00"
click at [540, 336] on div "Tax Bill No Multiple Payment Option Payment Plan Clear" at bounding box center [438, 256] width 252 height 388
click at [794, 396] on button "Save Edits" at bounding box center [791, 402] width 71 height 19
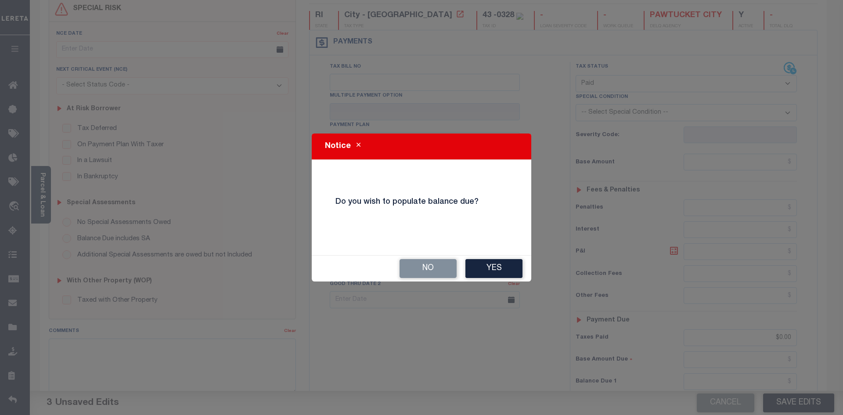
click at [507, 273] on button "Yes" at bounding box center [493, 268] width 57 height 19
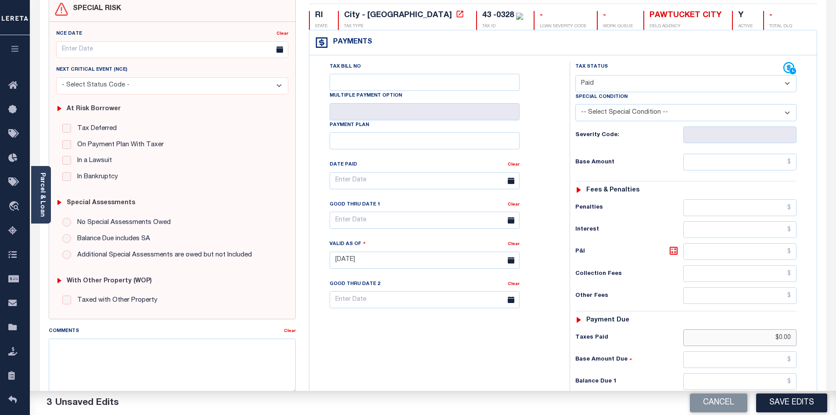
drag, startPoint x: 764, startPoint y: 342, endPoint x: 830, endPoint y: 345, distance: 65.9
click at [830, 345] on div "PAYMENT 3 DOCUMENTS AGENCY DELINQUENT PAYEE" at bounding box center [433, 261] width 800 height 599
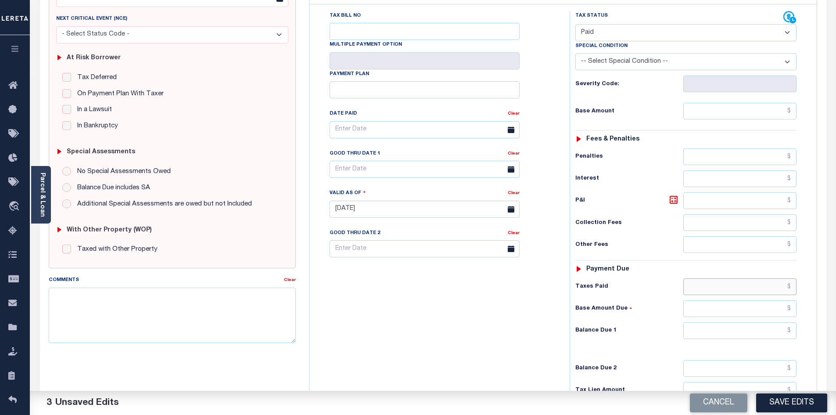
scroll to position [138, 0]
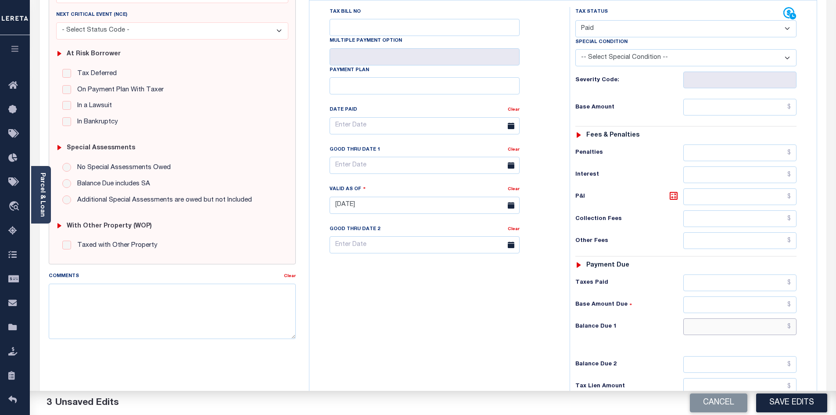
click at [759, 329] on input "text" at bounding box center [740, 326] width 114 height 17
type input "$0.00"
click at [554, 331] on div "Tax Bill No Multiple Payment Option Payment Plan Clear" at bounding box center [438, 201] width 252 height 388
click at [800, 404] on button "Save Edits" at bounding box center [791, 402] width 71 height 19
checkbox input "false"
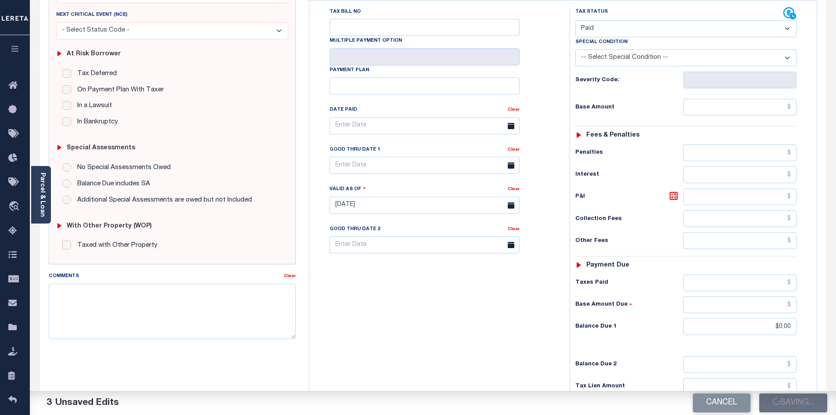
checkbox input "false"
type input "$0"
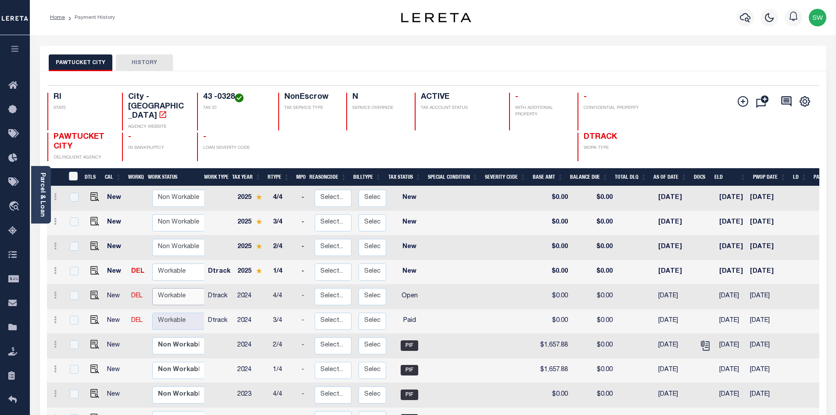
click at [181, 288] on select "Non Workable Workable" at bounding box center [178, 296] width 53 height 17
checkbox input "true"
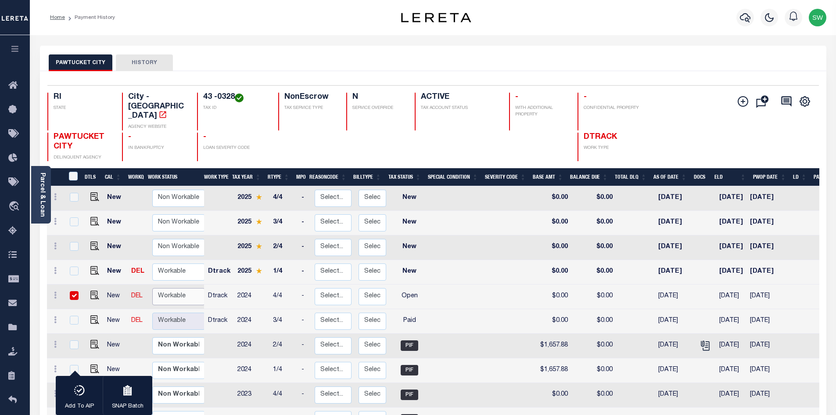
click at [171, 288] on select "Non Workable Workable" at bounding box center [178, 296] width 53 height 17
checkbox input "false"
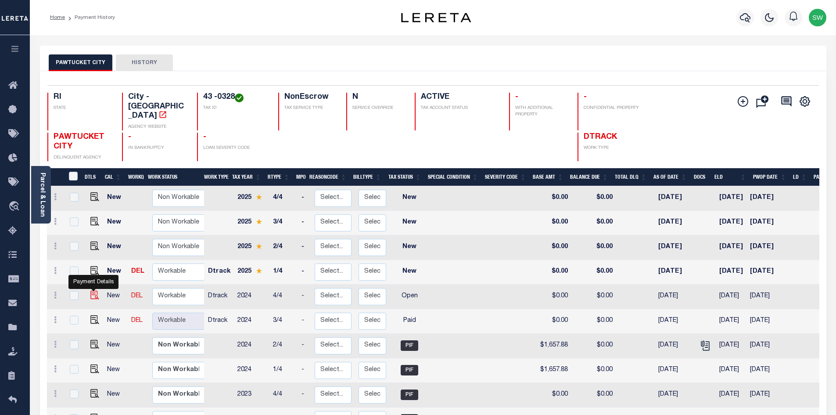
click at [90, 291] on img "" at bounding box center [94, 295] width 9 height 9
checkbox input "true"
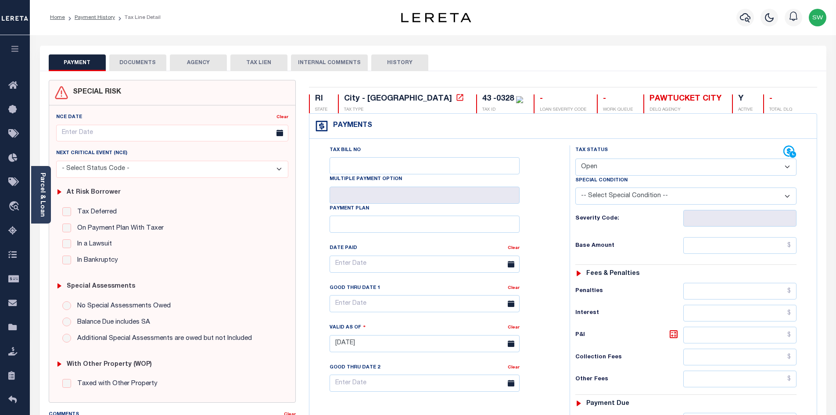
click at [790, 167] on select "- Select Status Code - Open Due/Unpaid Paid Incomplete No Tax Due Internal Refu…" at bounding box center [685, 166] width 221 height 17
select select "PYD"
click at [575, 159] on select "- Select Status Code - Open Due/Unpaid Paid Incomplete No Tax Due Internal Refu…" at bounding box center [685, 166] width 221 height 17
type input "[DATE]"
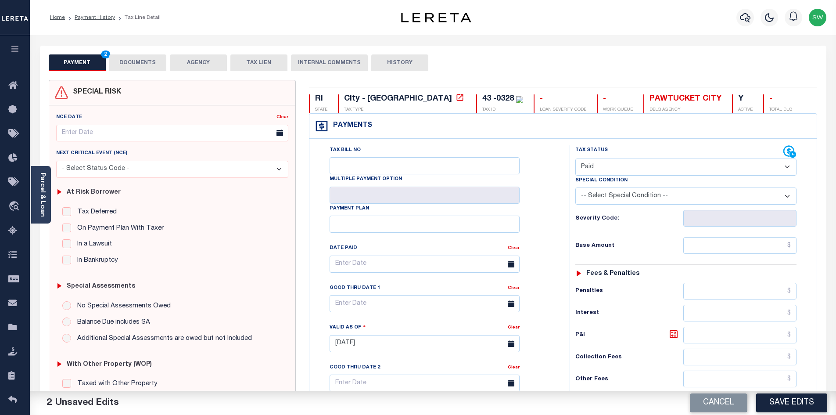
click at [670, 144] on div "Tax Bill No Multiple Payment Option Payment Plan" at bounding box center [562, 339] width 507 height 401
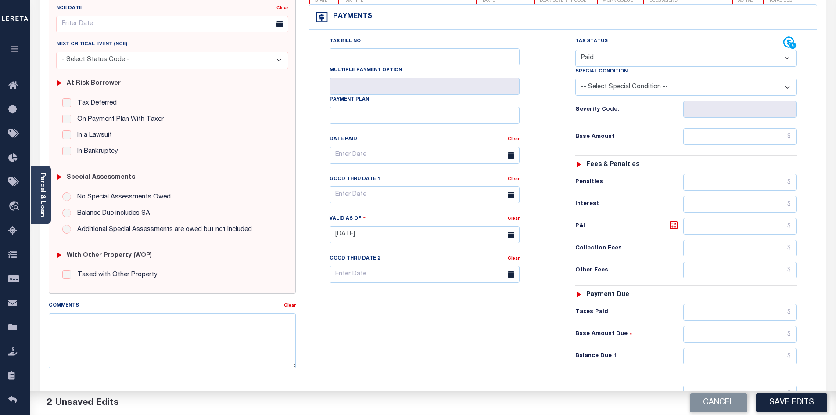
scroll to position [115, 0]
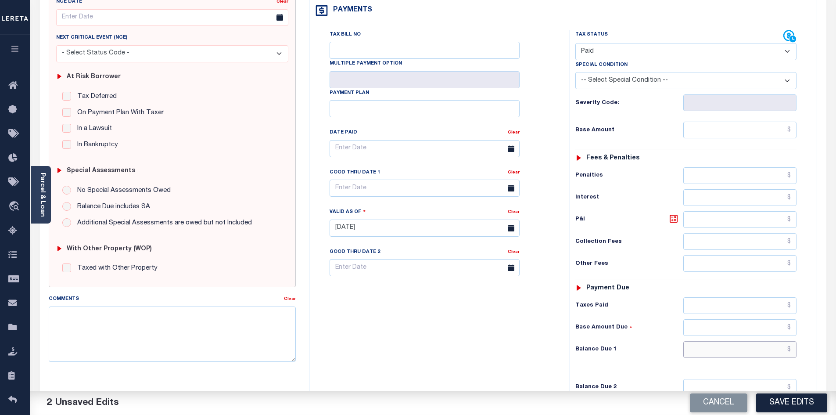
click at [768, 347] on input "text" at bounding box center [740, 349] width 114 height 17
type input "$0.00"
click at [448, 329] on div "Tax Bill No Multiple Payment Option Payment Plan Clear" at bounding box center [438, 224] width 252 height 388
click at [808, 403] on button "Save Edits" at bounding box center [791, 402] width 71 height 19
checkbox input "false"
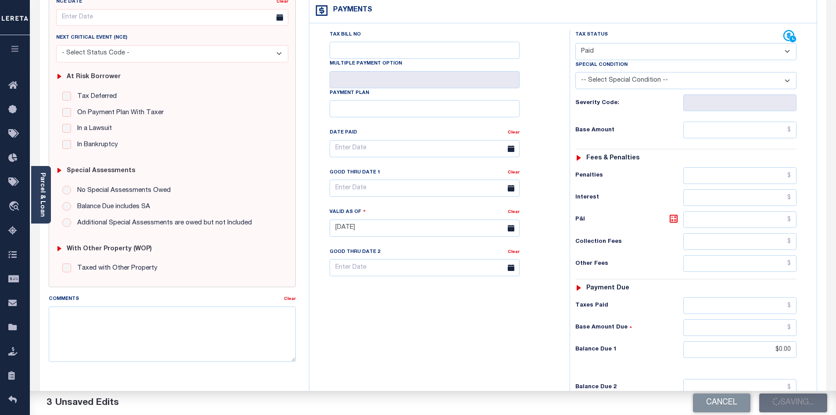
checkbox input "false"
type input "$0"
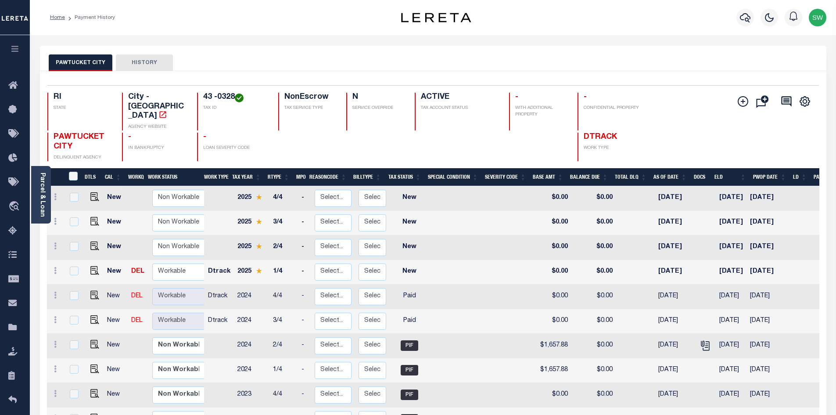
click at [87, 268] on link at bounding box center [92, 271] width 13 height 6
checkbox input "true"
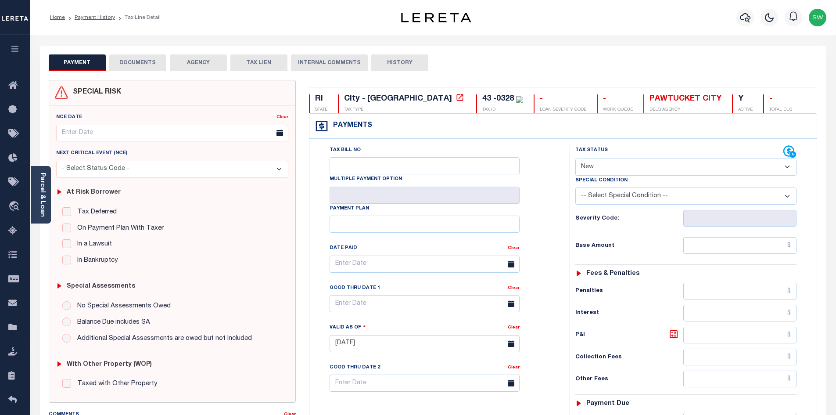
click at [787, 166] on select "- Select Status Code - Open Due/Unpaid Paid Incomplete No Tax Due Internal Refu…" at bounding box center [685, 166] width 221 height 17
select select "PYD"
click at [575, 159] on select "- Select Status Code - Open Due/Unpaid Paid Incomplete No Tax Due Internal Refu…" at bounding box center [685, 166] width 221 height 17
type input "[DATE]"
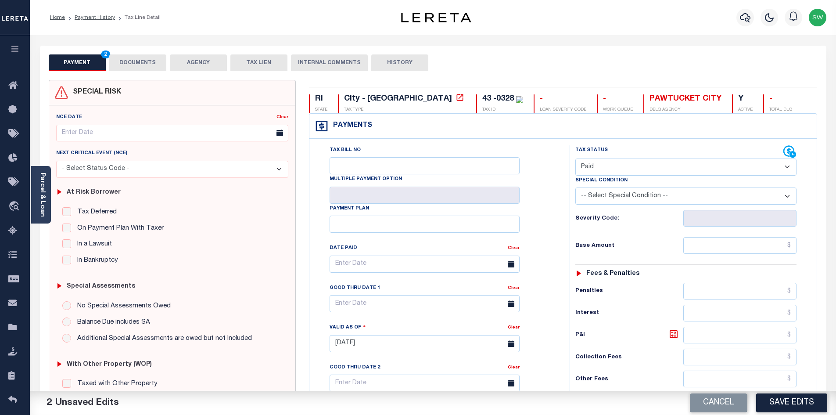
click at [559, 317] on div "Tax Bill No Multiple Payment Option Payment Plan Clear" at bounding box center [438, 339] width 252 height 388
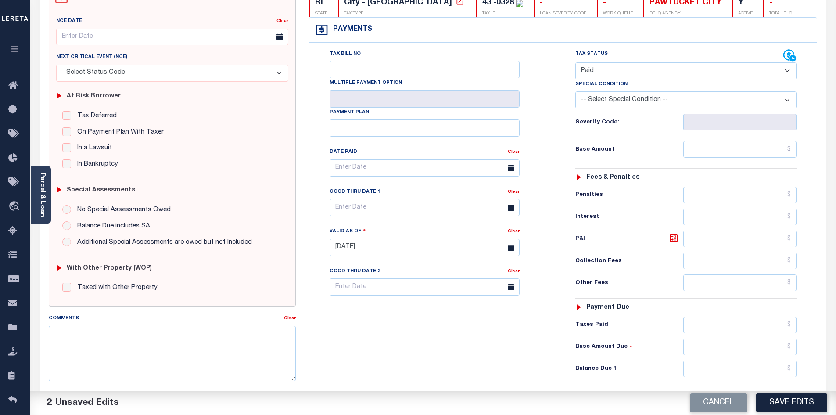
scroll to position [100, 0]
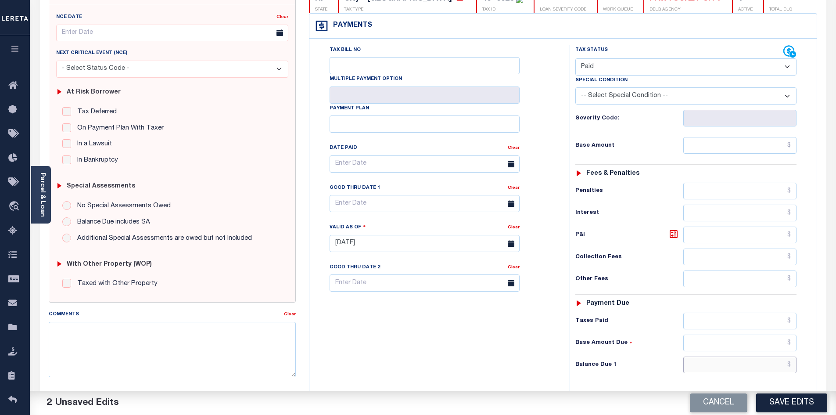
click at [765, 368] on input "text" at bounding box center [740, 364] width 114 height 17
type input "$0.00"
click at [522, 340] on div "Tax Bill No Multiple Payment Option Payment Plan Clear" at bounding box center [438, 239] width 252 height 388
click at [766, 403] on button "Save Edits" at bounding box center [791, 402] width 71 height 19
checkbox input "false"
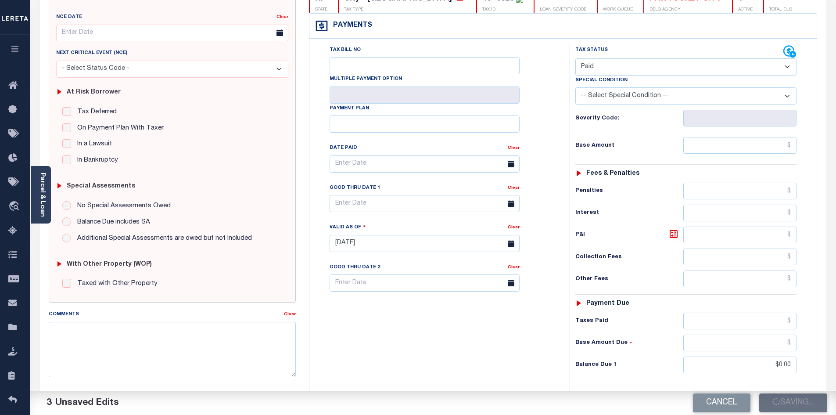
checkbox input "false"
type input "$0"
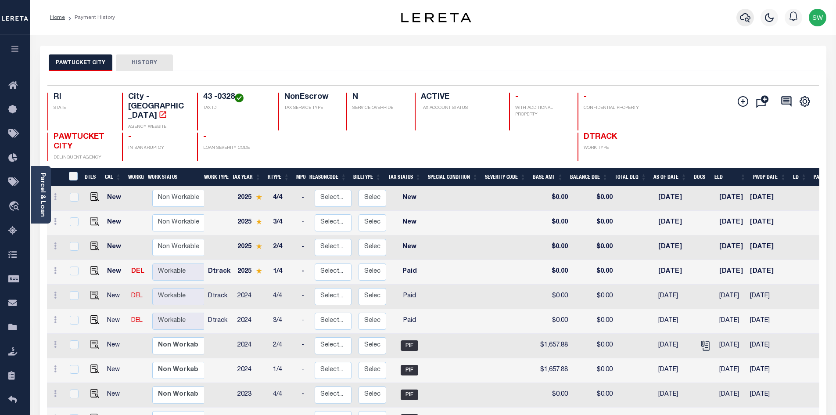
click at [747, 15] on icon "button" at bounding box center [745, 17] width 11 height 11
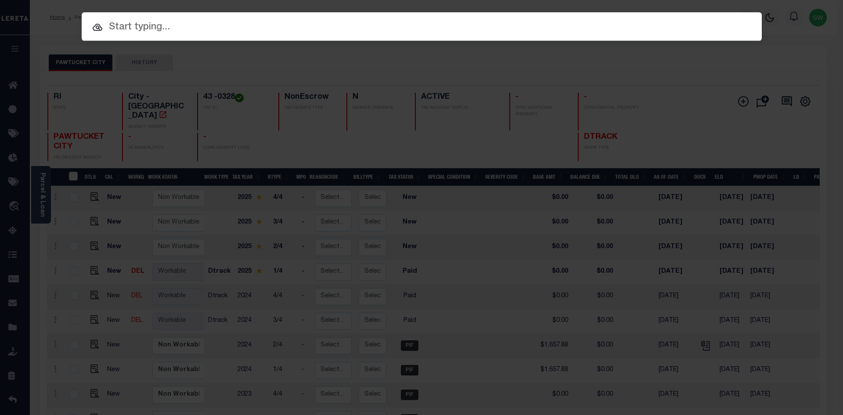
click at [127, 32] on input "text" at bounding box center [422, 27] width 680 height 15
paste input "13721"
type input "13721"
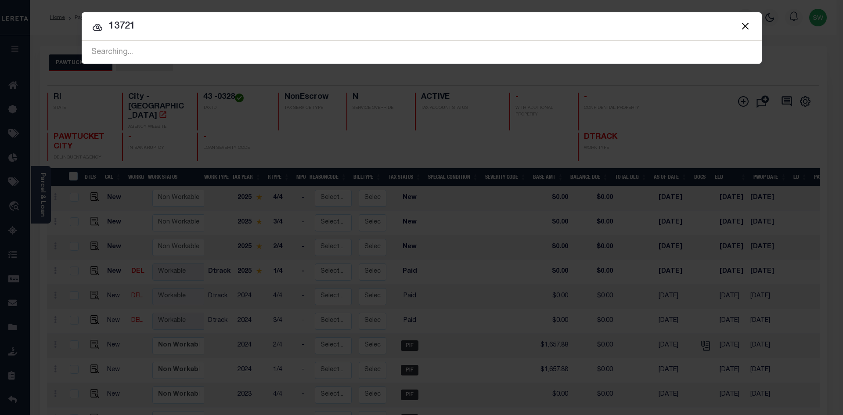
click at [143, 25] on input "13721" at bounding box center [422, 26] width 680 height 15
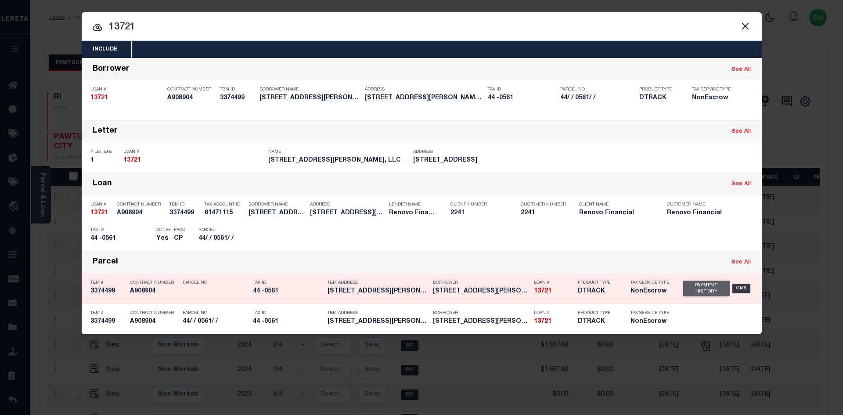
click at [695, 290] on div "Payment History" at bounding box center [706, 288] width 47 height 16
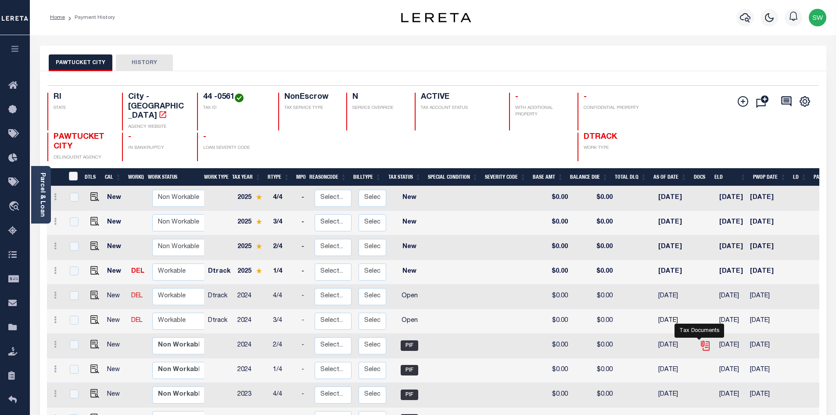
click at [701, 341] on icon "" at bounding box center [704, 344] width 7 height 7
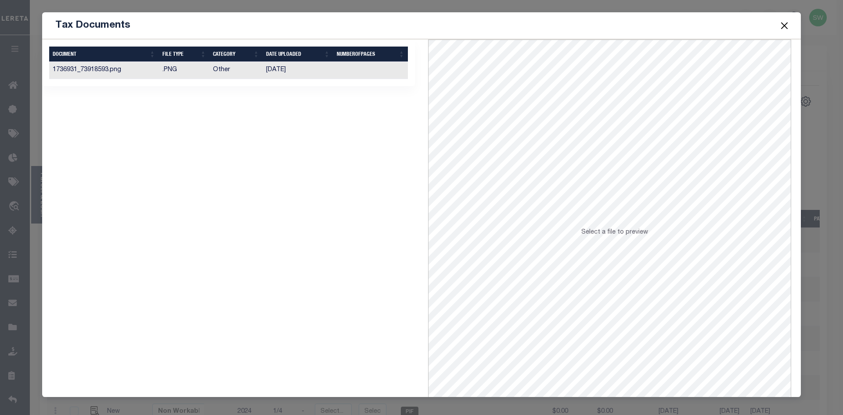
click at [273, 72] on td "11/19/2024" at bounding box center [297, 70] width 71 height 17
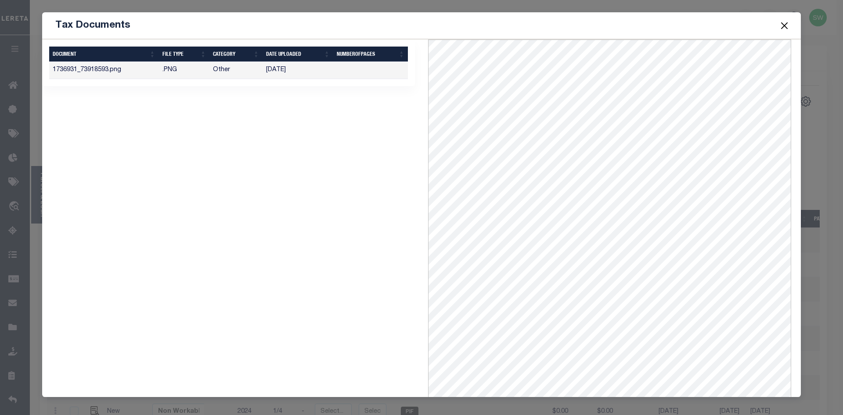
click at [786, 26] on button "Close" at bounding box center [784, 25] width 11 height 11
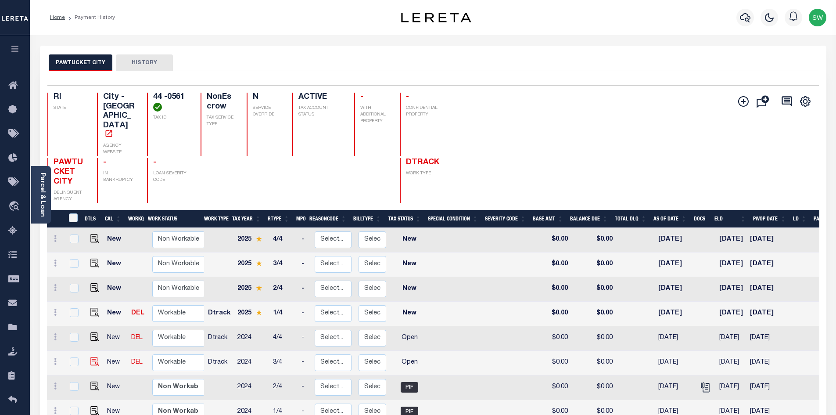
click at [90, 357] on img "" at bounding box center [94, 361] width 9 height 9
checkbox input "true"
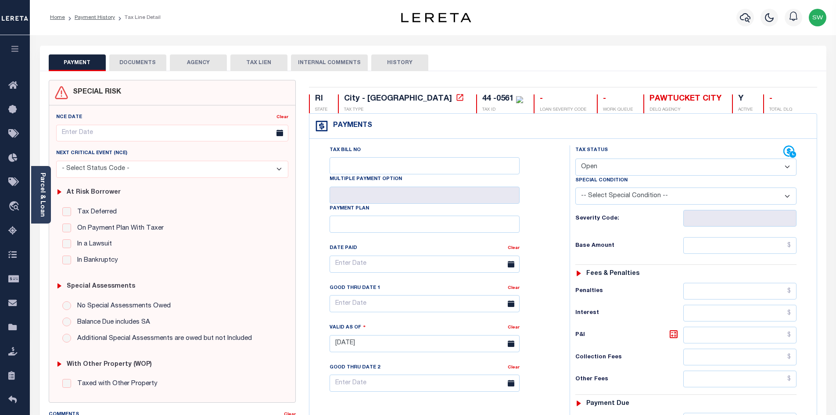
click at [787, 169] on select "- Select Status Code - Open Due/Unpaid Paid Incomplete No Tax Due Internal Refu…" at bounding box center [685, 166] width 221 height 17
select select "PYD"
click at [575, 159] on select "- Select Status Code - Open Due/Unpaid Paid Incomplete No Tax Due Internal Refu…" at bounding box center [685, 166] width 221 height 17
type input "[DATE]"
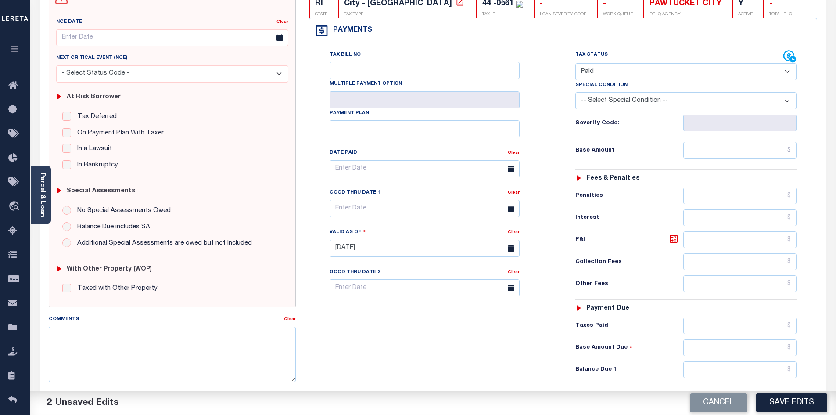
scroll to position [113, 0]
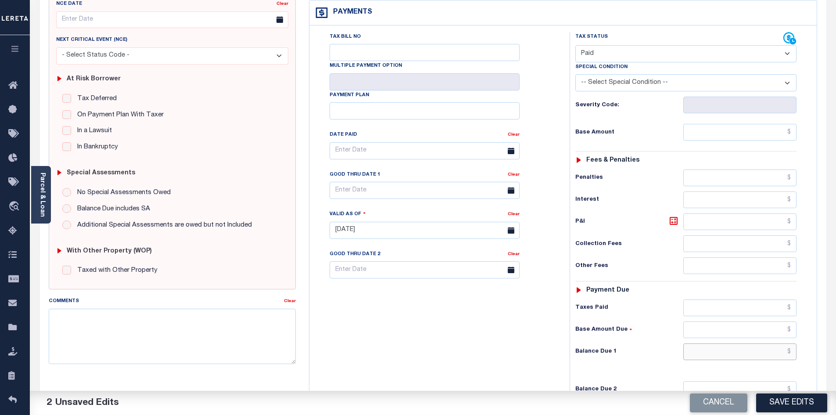
click at [734, 355] on input "text" at bounding box center [740, 351] width 114 height 17
type input "$0.00"
click at [396, 362] on div "Tax Bill No Multiple Payment Option Payment Plan Clear" at bounding box center [438, 226] width 252 height 388
click at [774, 397] on button "Save Edits" at bounding box center [791, 402] width 71 height 19
checkbox input "false"
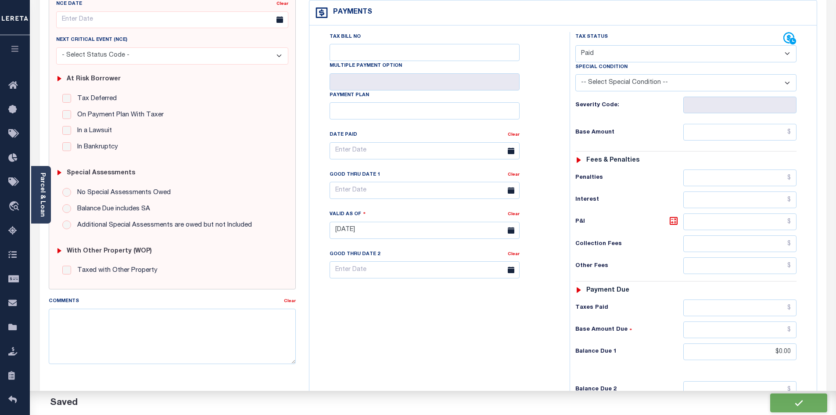
checkbox input "false"
type input "$0"
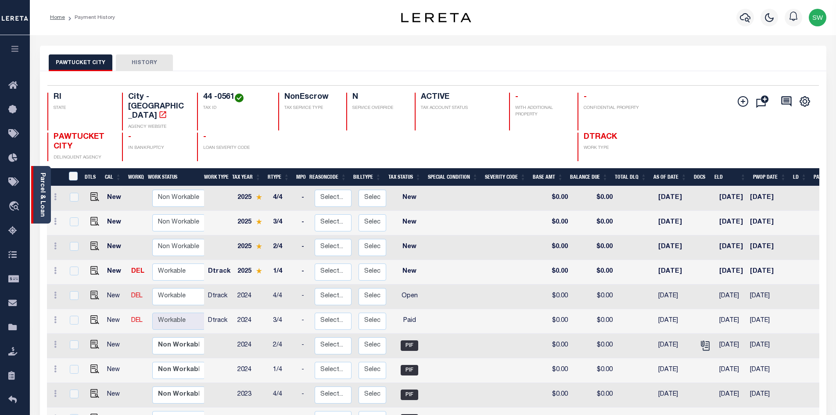
click at [44, 192] on link "Parcel & Loan" at bounding box center [42, 195] width 6 height 44
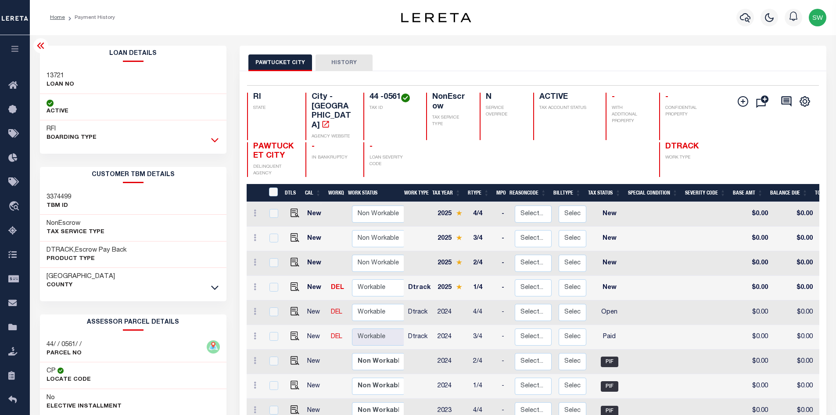
click at [214, 143] on icon at bounding box center [214, 139] width 7 height 9
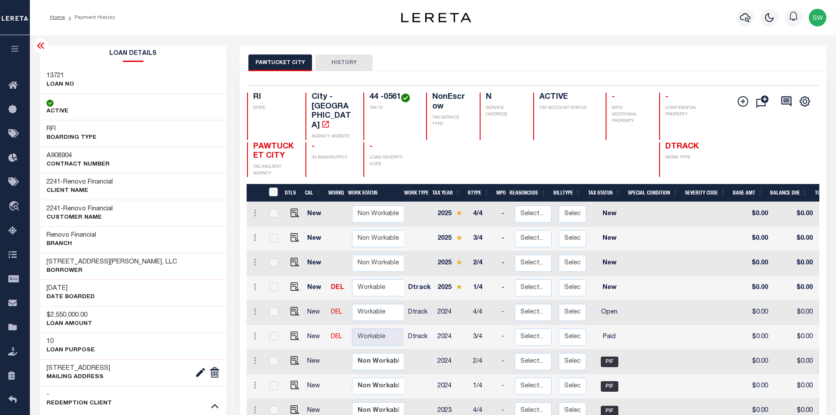
click at [40, 43] on icon at bounding box center [41, 45] width 11 height 11
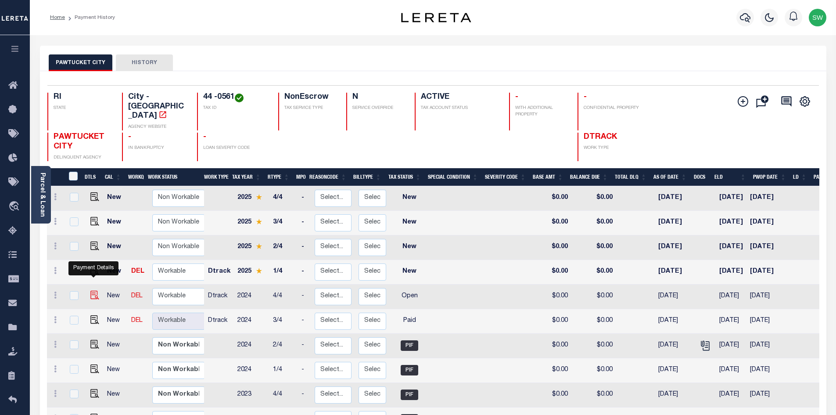
click at [95, 291] on img "" at bounding box center [94, 295] width 9 height 9
checkbox input "true"
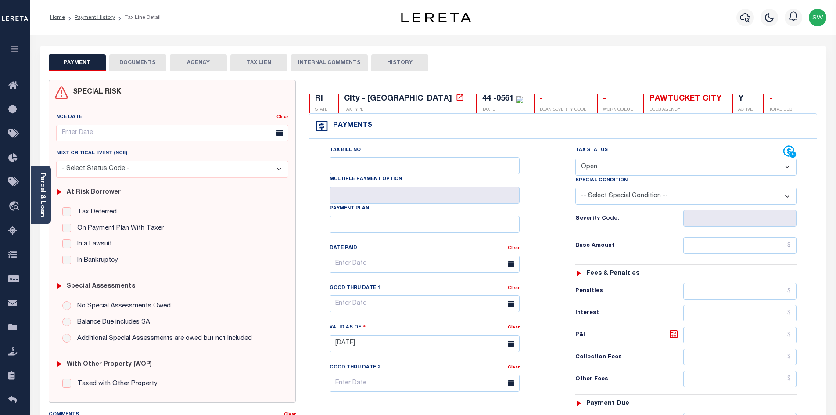
click at [789, 165] on select "- Select Status Code - Open Due/Unpaid Paid Incomplete No Tax Due Internal Refu…" at bounding box center [685, 166] width 221 height 17
select select "PYD"
click at [575, 159] on select "- Select Status Code - Open Due/Unpaid Paid Incomplete No Tax Due Internal Refu…" at bounding box center [685, 166] width 221 height 17
type input "[DATE]"
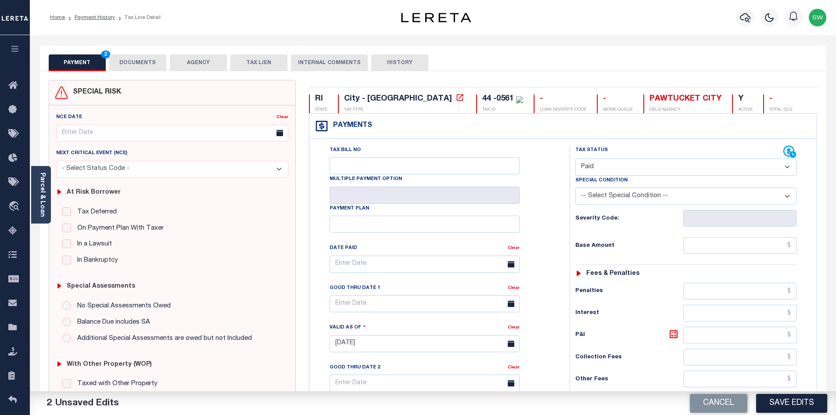
click at [662, 145] on div "Tax Bill No Multiple Payment Option Payment Plan" at bounding box center [562, 339] width 507 height 401
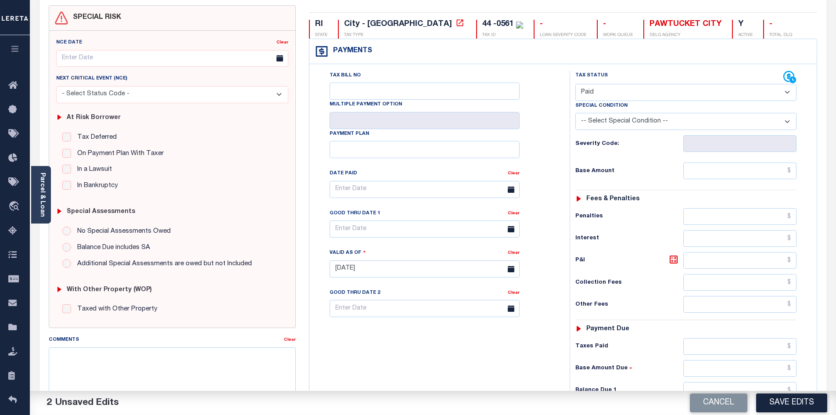
scroll to position [76, 0]
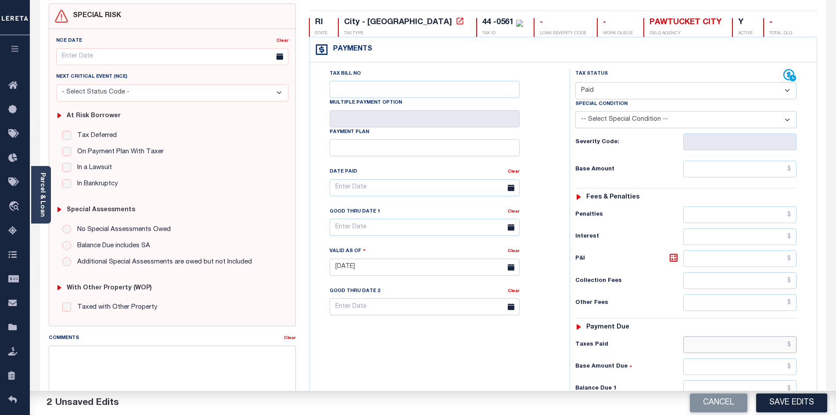
click at [730, 343] on input "text" at bounding box center [740, 344] width 114 height 17
type input "$0.00"
click at [525, 353] on div "Tax Bill No Multiple Payment Option Payment Plan Clear" at bounding box center [438, 263] width 252 height 388
click at [787, 401] on button "Save Edits" at bounding box center [791, 402] width 71 height 19
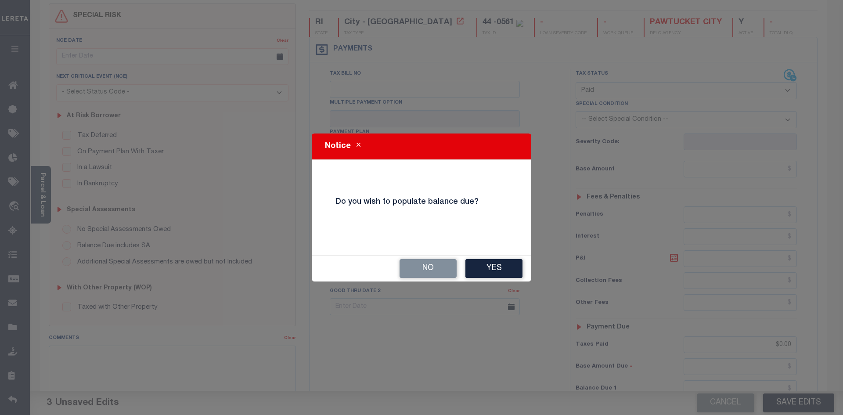
click at [783, 335] on div "Notice Do you wish to populate balance due? No Yes" at bounding box center [421, 207] width 843 height 415
click at [510, 271] on button "Yes" at bounding box center [493, 268] width 57 height 19
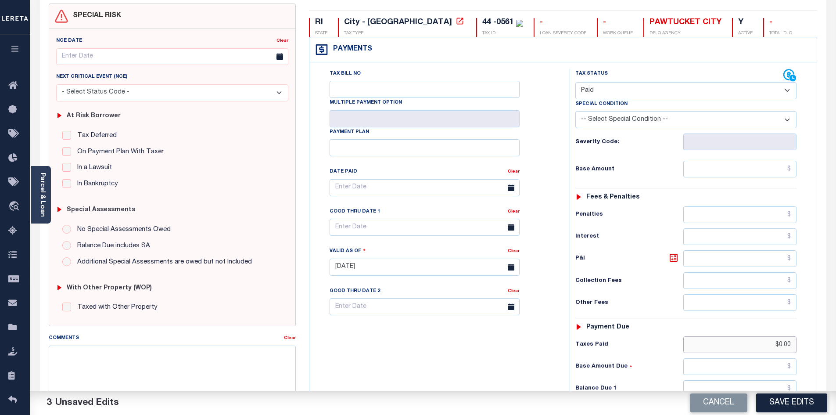
drag, startPoint x: 767, startPoint y: 345, endPoint x: 812, endPoint y: 344, distance: 44.8
click at [812, 344] on div "Tax Status Status" at bounding box center [689, 263] width 252 height 388
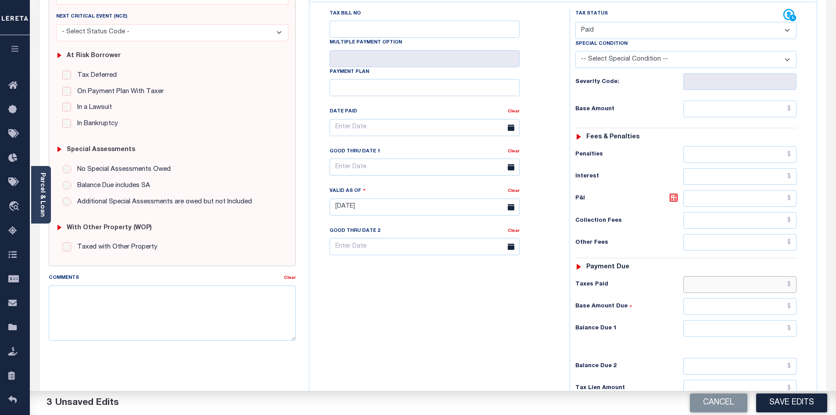
scroll to position [143, 0]
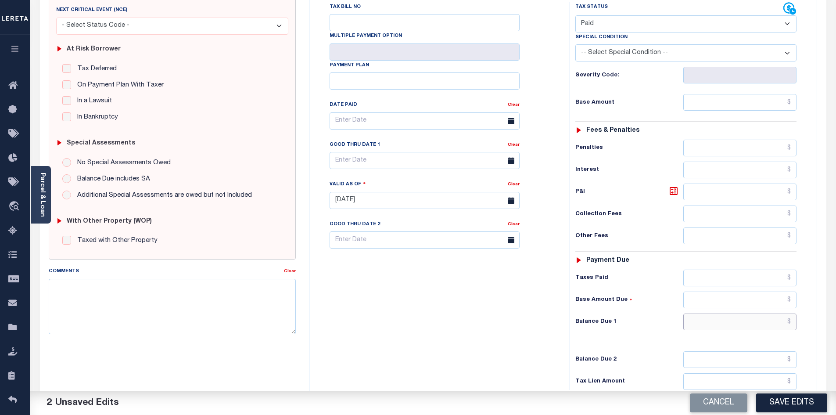
click at [738, 324] on input "text" at bounding box center [740, 321] width 114 height 17
type input "$0.00"
click at [482, 317] on div "Tax Bill No Multiple Payment Option Payment Plan Clear" at bounding box center [438, 196] width 252 height 388
click at [787, 400] on button "Save Edits" at bounding box center [791, 402] width 71 height 19
checkbox input "false"
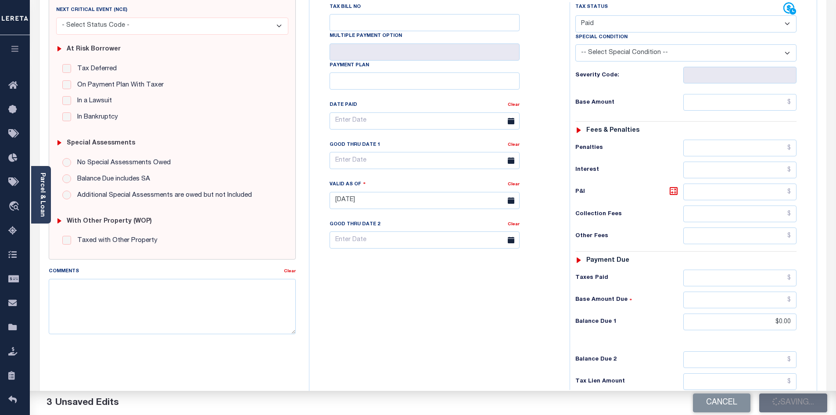
checkbox input "false"
type input "$0"
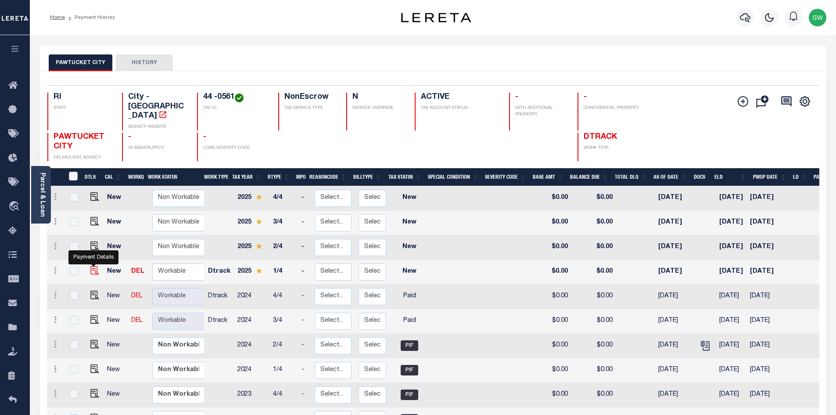
click at [95, 266] on img "" at bounding box center [94, 270] width 9 height 9
checkbox input "true"
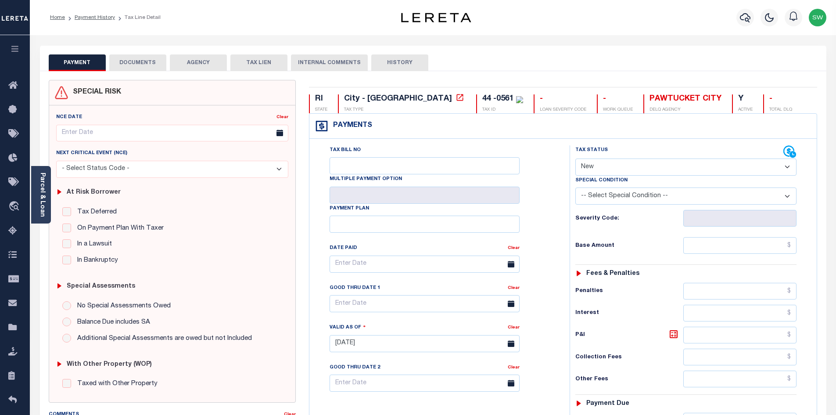
click at [789, 168] on select "- Select Status Code - Open Due/Unpaid Paid Incomplete No Tax Due Internal Refu…" at bounding box center [685, 166] width 221 height 17
select select "DUE"
click at [575, 159] on select "- Select Status Code - Open Due/Unpaid Paid Incomplete No Tax Due Internal Refu…" at bounding box center [685, 166] width 221 height 17
type input "[DATE]"
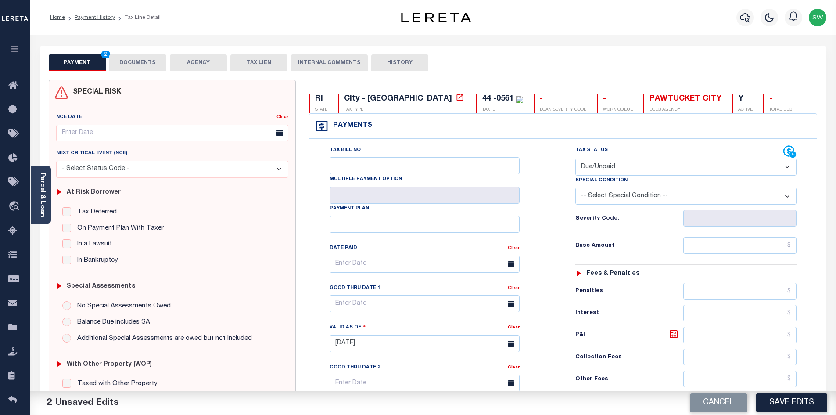
click at [673, 148] on div "Tax Status Status" at bounding box center [679, 151] width 208 height 13
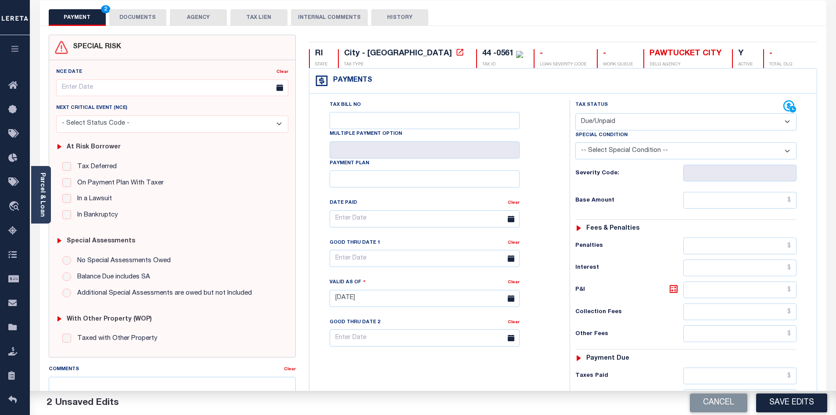
scroll to position [47, 0]
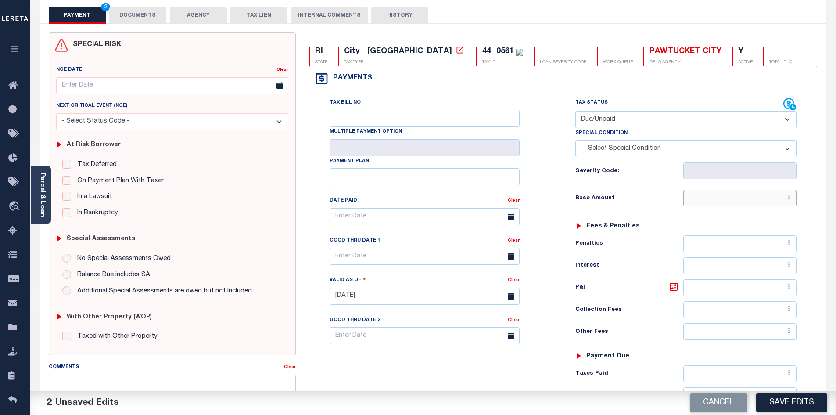
click at [705, 198] on input "text" at bounding box center [740, 198] width 114 height 17
paste input "2,541.91"
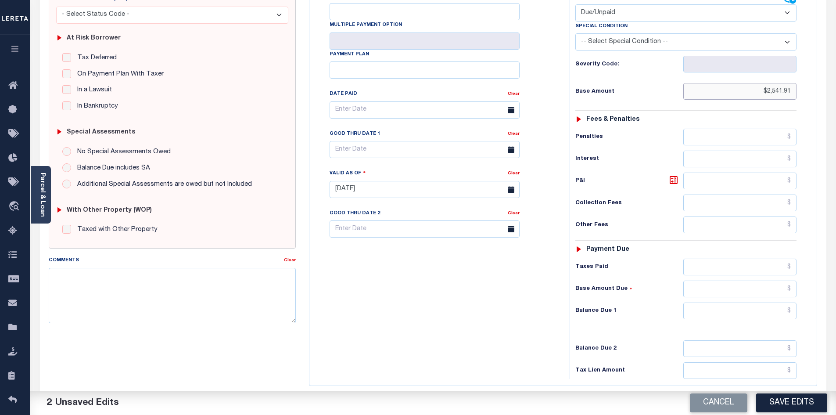
scroll to position [155, 0]
type input "$2,541.91"
click at [732, 309] on input "text" at bounding box center [740, 309] width 114 height 17
paste input "2,541.91"
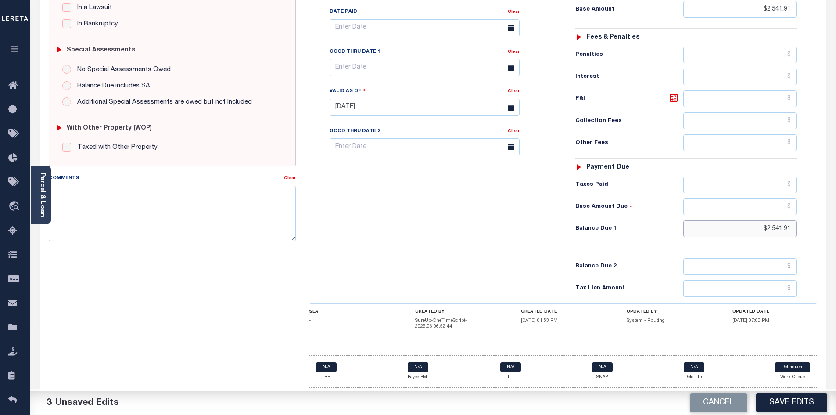
scroll to position [237, 0]
type input "$2,541.91"
click at [97, 191] on textarea "Comments" at bounding box center [173, 213] width 248 height 55
click at [52, 190] on textarea "P/I not provided for taxes due" at bounding box center [173, 213] width 248 height 55
type textarea "2025 1st installment P/I not provided for taxes due"
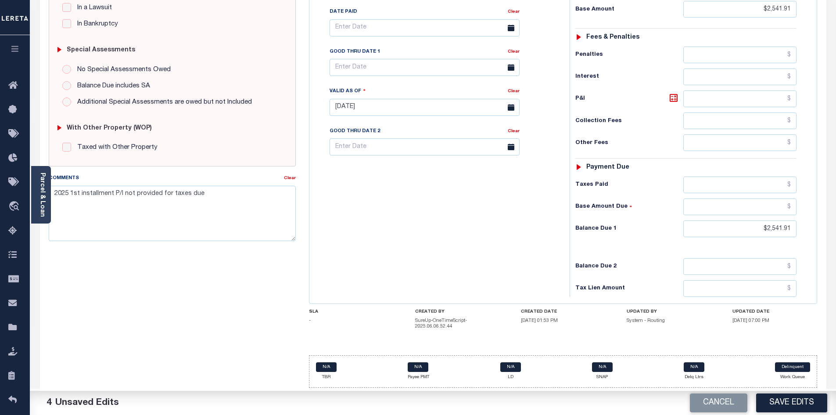
click at [428, 228] on div "Tax Bill No Multiple Payment Option Payment Plan Clear" at bounding box center [438, 103] width 252 height 388
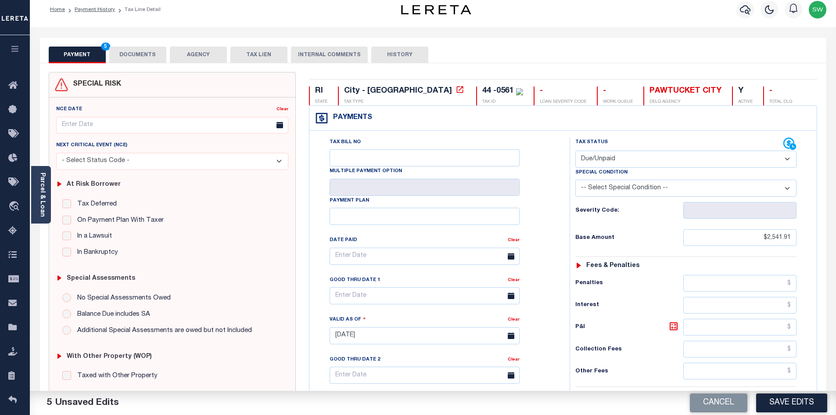
scroll to position [4, 0]
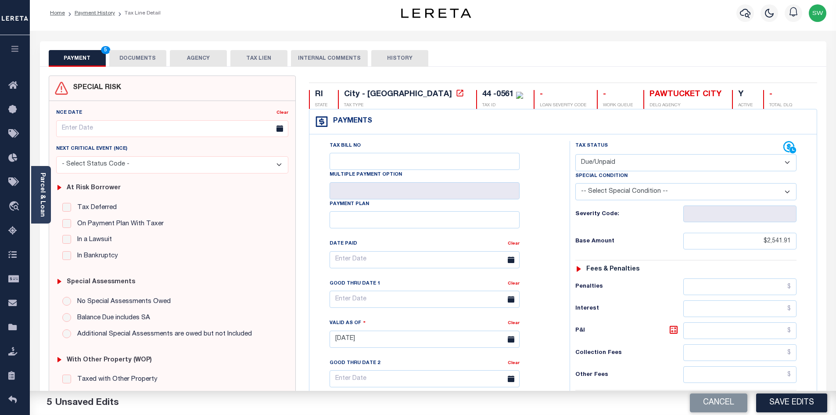
click at [130, 51] on button "DOCUMENTS" at bounding box center [137, 58] width 57 height 17
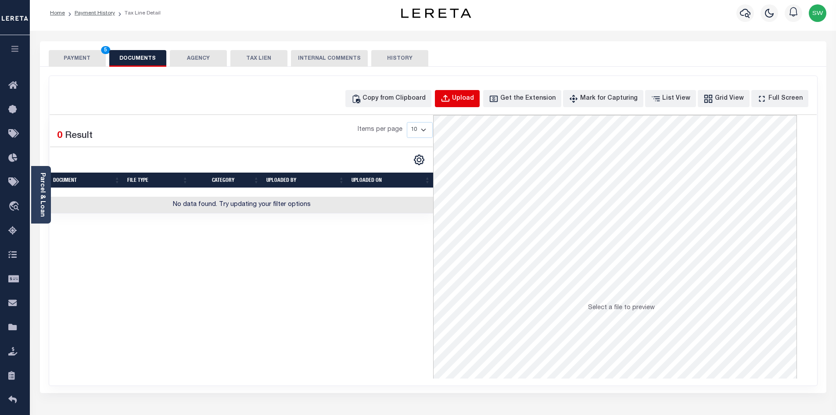
click at [474, 102] on div "Upload" at bounding box center [463, 99] width 22 height 10
select select "POP"
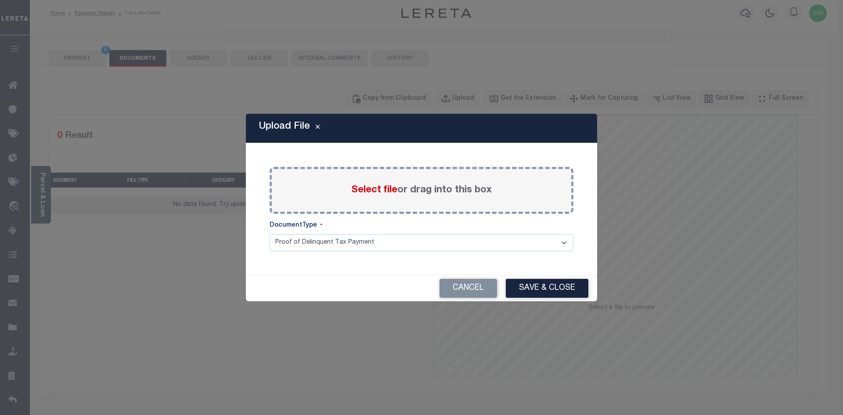
click at [379, 189] on span "Select file" at bounding box center [374, 190] width 46 height 10
click at [0, 0] on input "Select file or drag into this box" at bounding box center [0, 0] width 0 height 0
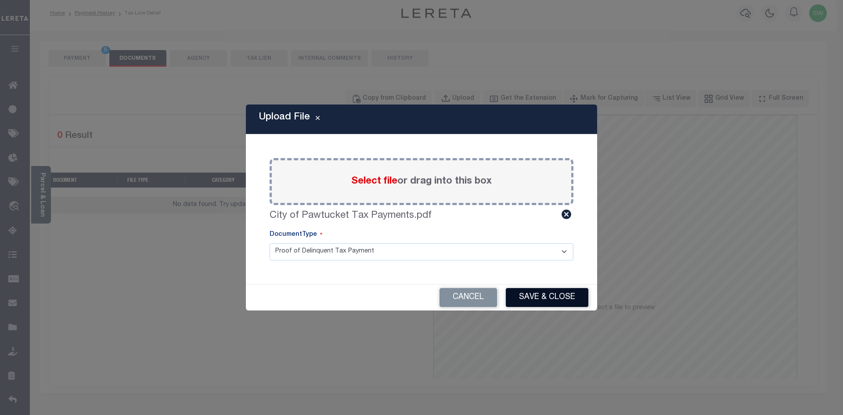
click at [555, 299] on button "Save & Close" at bounding box center [547, 297] width 83 height 19
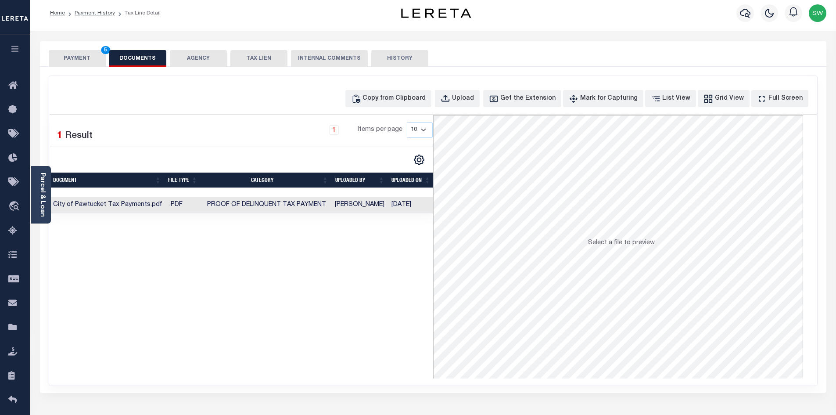
click at [391, 295] on div "Selected 1 Result 1 Items per page 10 25 50 100" at bounding box center [242, 246] width 384 height 263
click at [63, 55] on button "PAYMENT 5" at bounding box center [77, 58] width 57 height 17
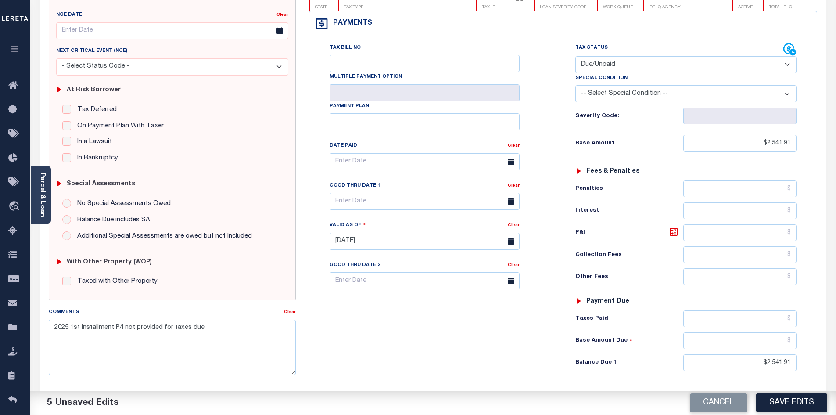
scroll to position [111, 0]
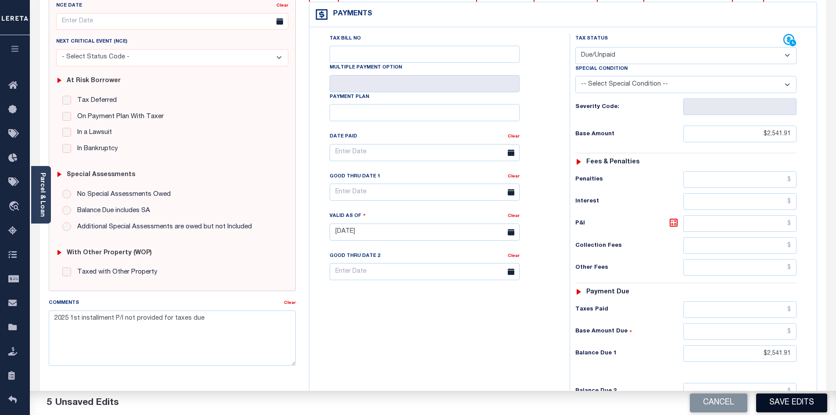
click at [803, 397] on button "Save Edits" at bounding box center [791, 402] width 71 height 19
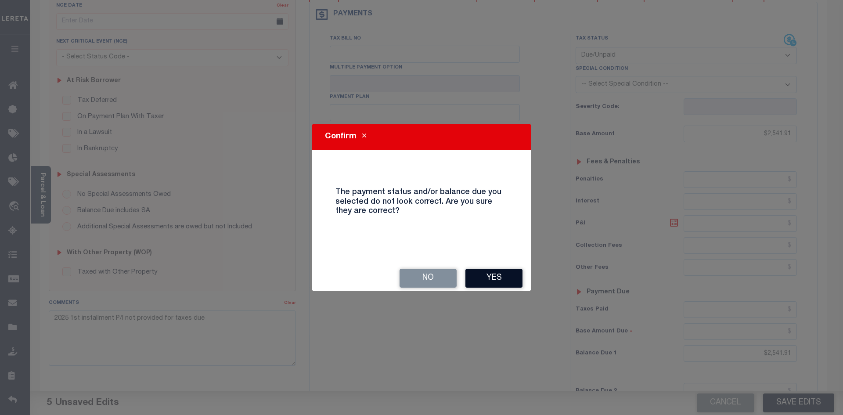
click at [499, 277] on button "Yes" at bounding box center [493, 278] width 57 height 19
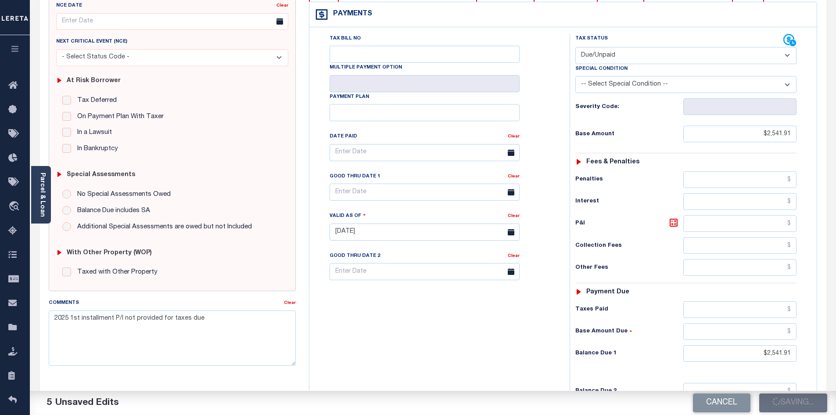
checkbox input "false"
type input "$2,541.91"
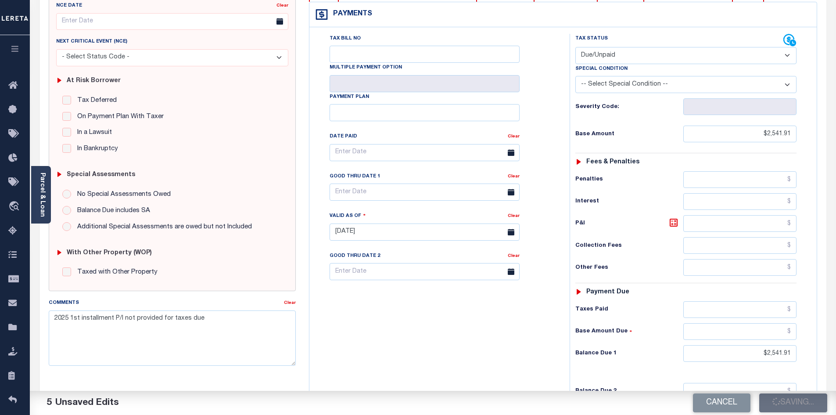
type input "$2,541.91"
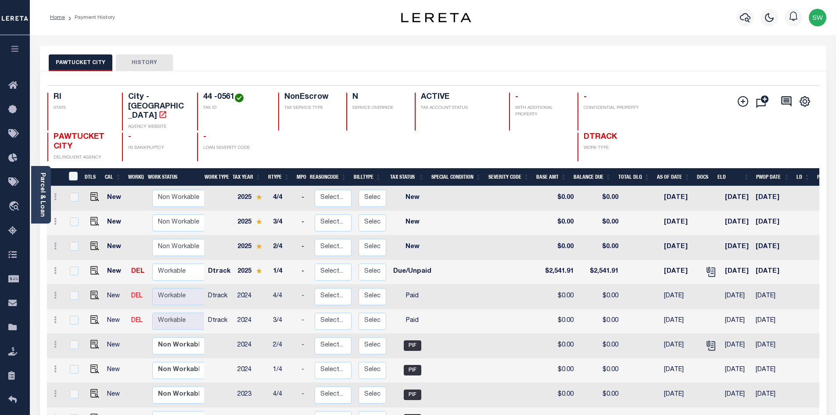
click at [230, 309] on td "Dtrack" at bounding box center [219, 321] width 29 height 25
checkbox input "true"
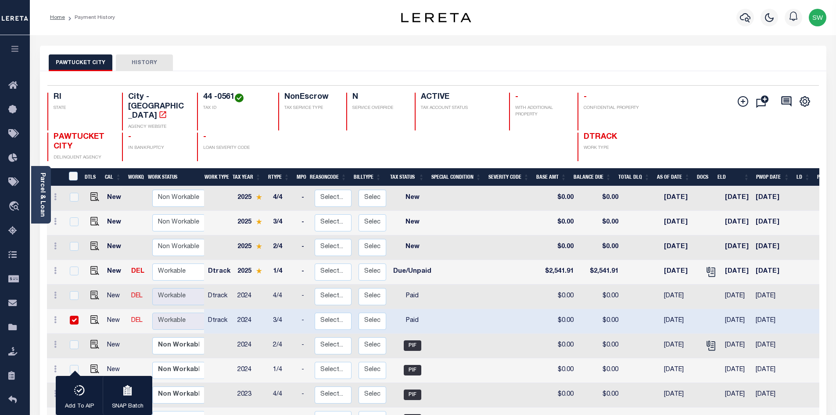
click at [471, 295] on td at bounding box center [463, 296] width 57 height 25
checkbox input "true"
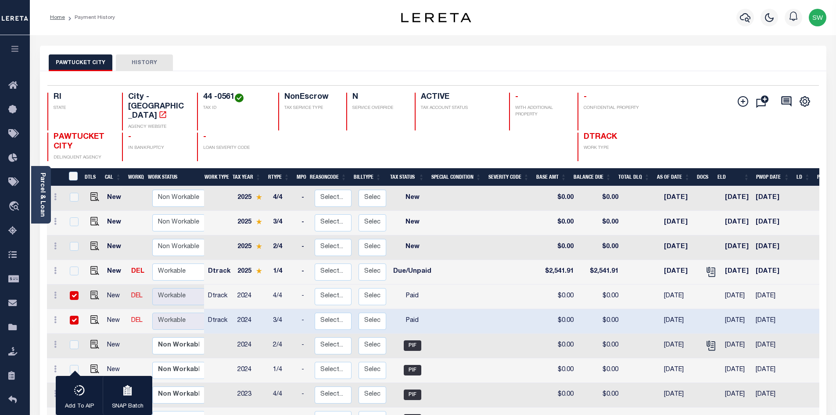
drag, startPoint x: 287, startPoint y: 299, endPoint x: 300, endPoint y: 285, distance: 19.3
click at [287, 309] on td "3/4" at bounding box center [284, 321] width 29 height 25
checkbox input "false"
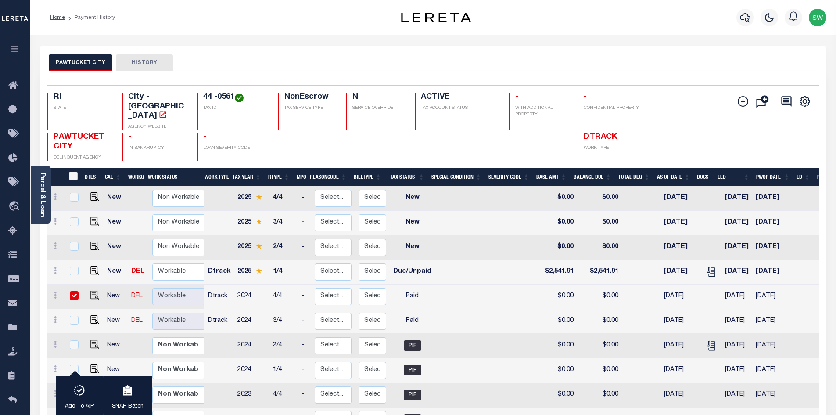
drag, startPoint x: 463, startPoint y: 268, endPoint x: 598, endPoint y: 213, distance: 146.5
click at [463, 267] on td at bounding box center [463, 272] width 57 height 25
checkbox input "true"
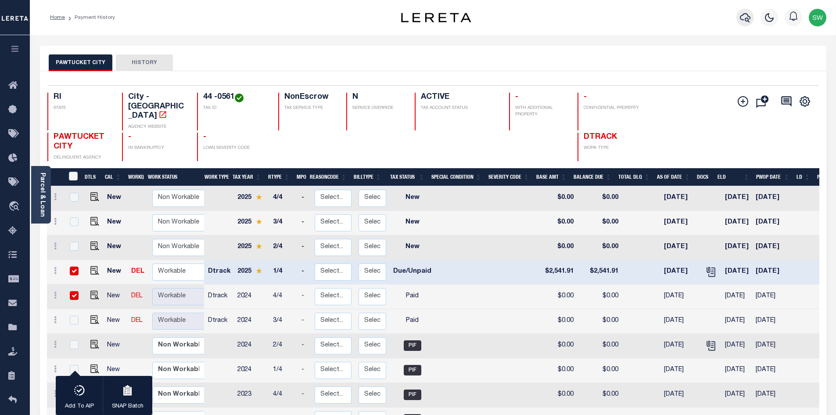
click at [747, 17] on icon "button" at bounding box center [745, 17] width 11 height 11
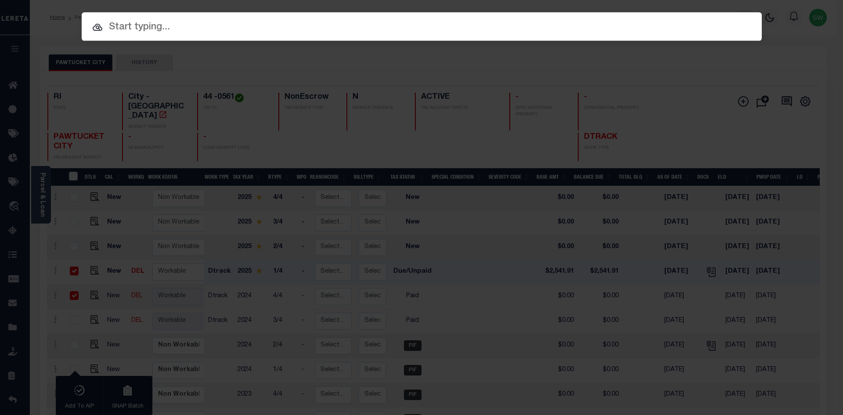
click at [134, 25] on input "text" at bounding box center [422, 27] width 680 height 15
paste input "19184"
type input "19184"
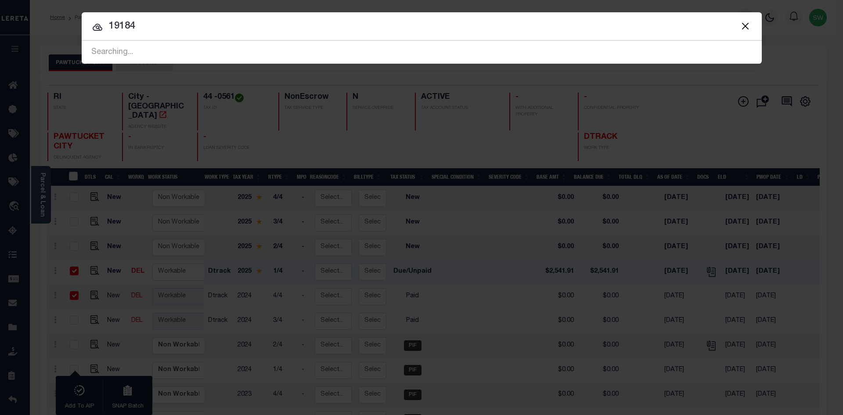
click at [186, 28] on input "19184" at bounding box center [422, 26] width 680 height 15
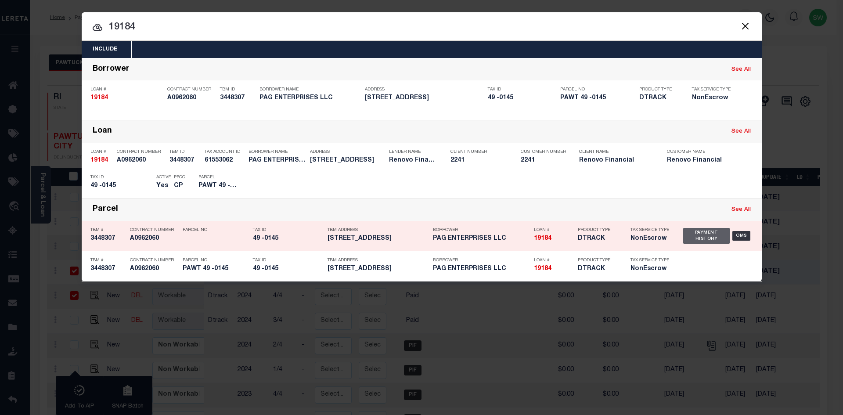
click at [692, 237] on div "Payment History" at bounding box center [706, 236] width 47 height 16
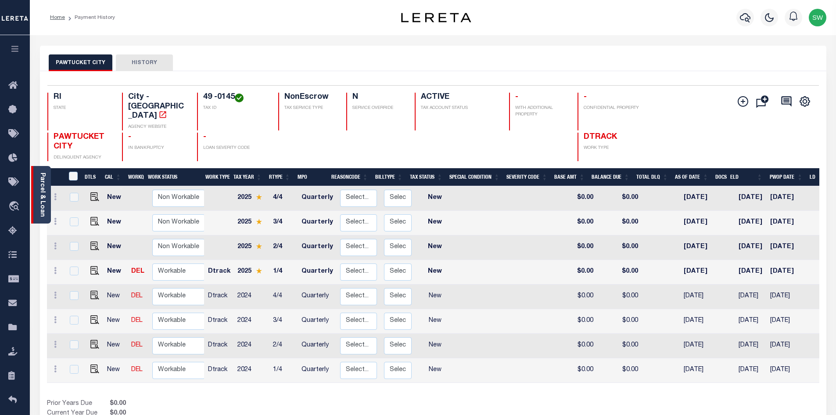
click at [48, 201] on div "Parcel & Loan" at bounding box center [41, 195] width 20 height 58
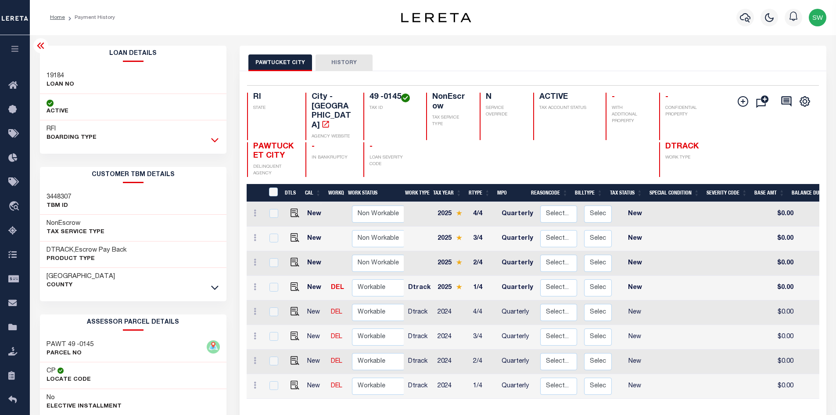
click at [216, 141] on icon at bounding box center [214, 140] width 7 height 4
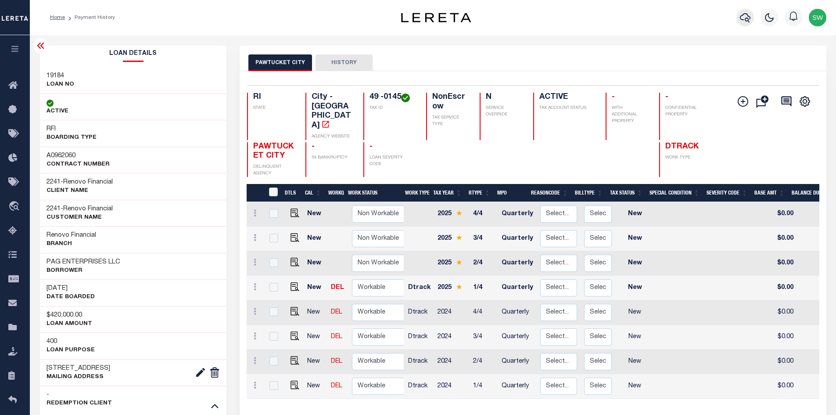
click at [750, 20] on icon "button" at bounding box center [745, 17] width 11 height 11
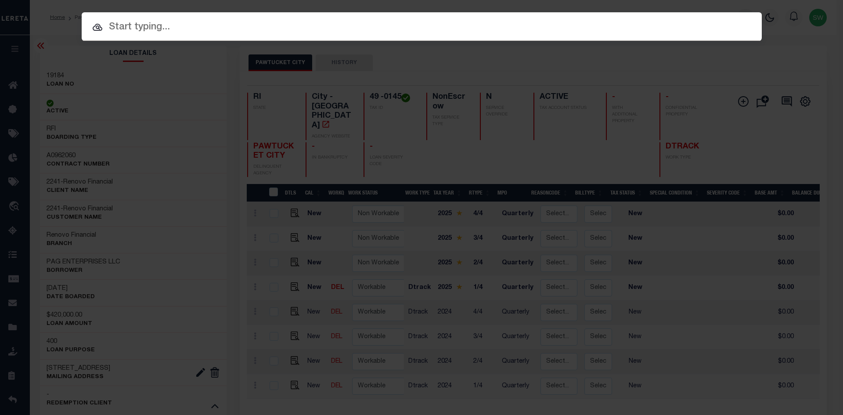
click at [147, 30] on input "text" at bounding box center [422, 27] width 680 height 15
paste input "18085"
type input "18085"
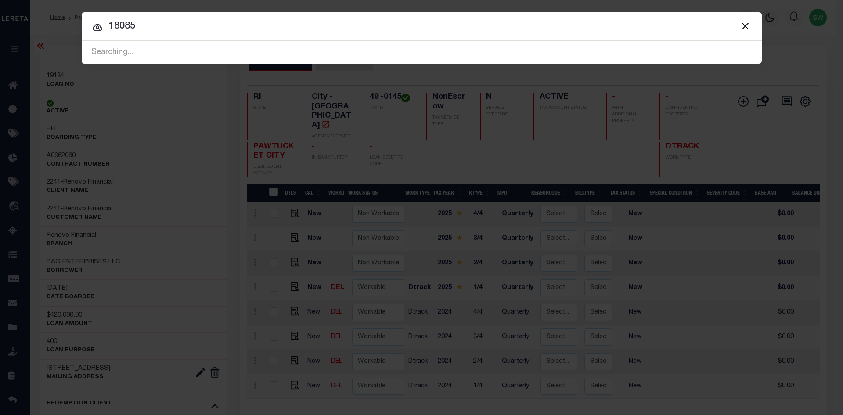
click at [161, 27] on input "18085" at bounding box center [422, 26] width 680 height 15
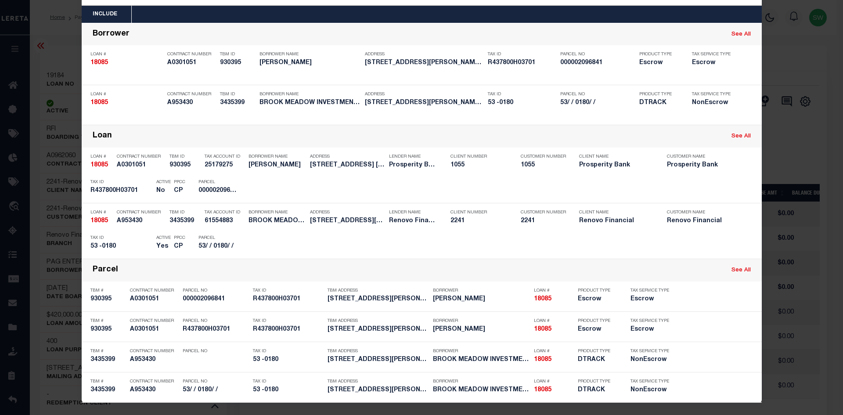
scroll to position [36, 0]
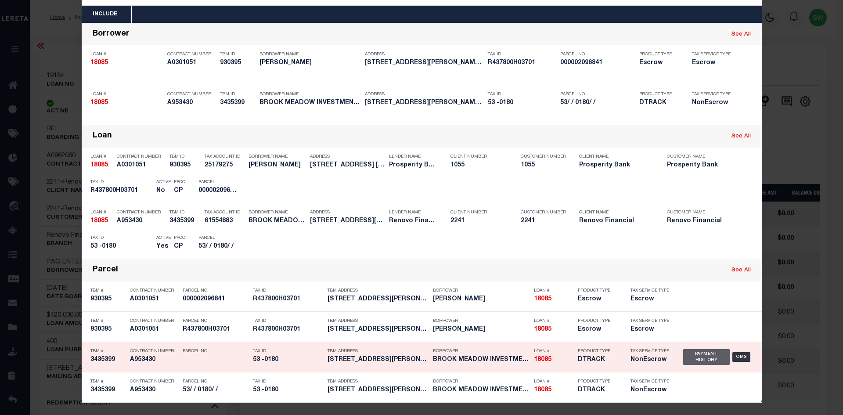
click at [706, 357] on div "Payment History" at bounding box center [706, 357] width 47 height 16
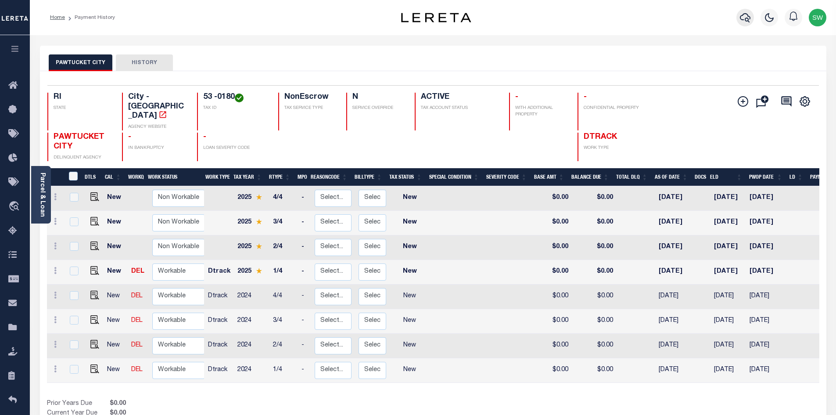
click at [747, 22] on icon "button" at bounding box center [745, 17] width 11 height 9
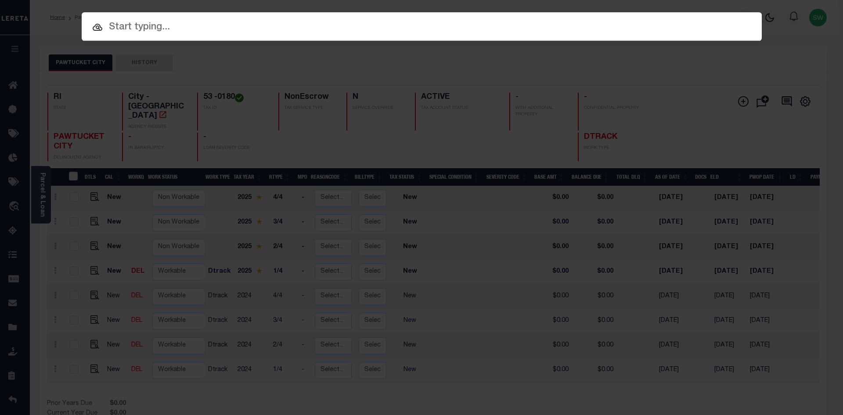
click at [125, 27] on input "text" at bounding box center [422, 27] width 680 height 15
paste input "17493"
type input "17493"
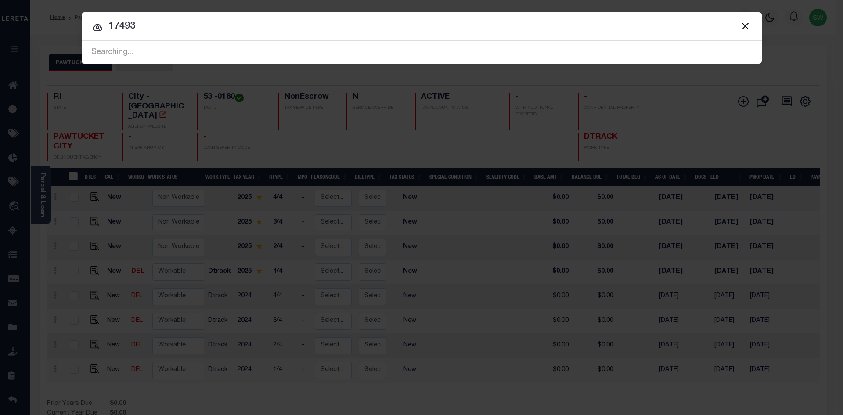
click at [170, 23] on input "17493" at bounding box center [422, 26] width 680 height 15
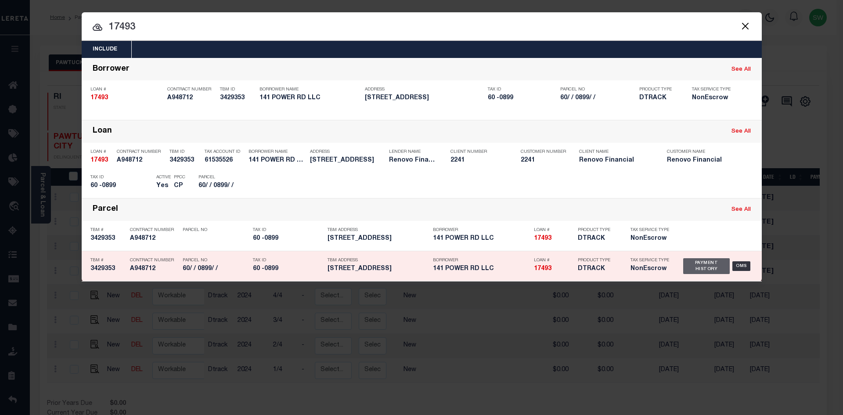
click at [713, 271] on div "Payment History" at bounding box center [706, 266] width 47 height 16
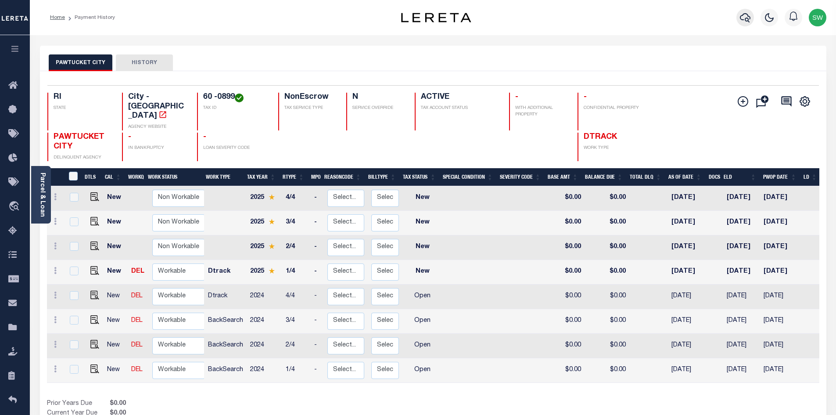
click at [744, 14] on icon "button" at bounding box center [745, 17] width 11 height 9
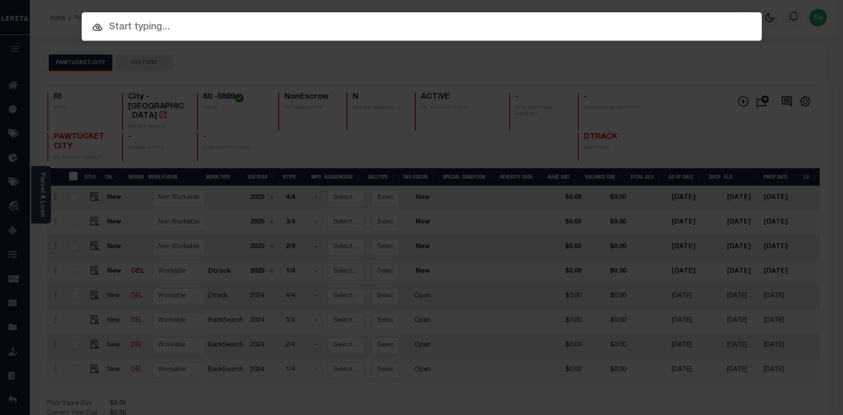
click at [116, 23] on input "text" at bounding box center [422, 27] width 680 height 15
paste input "17908"
type input "17908"
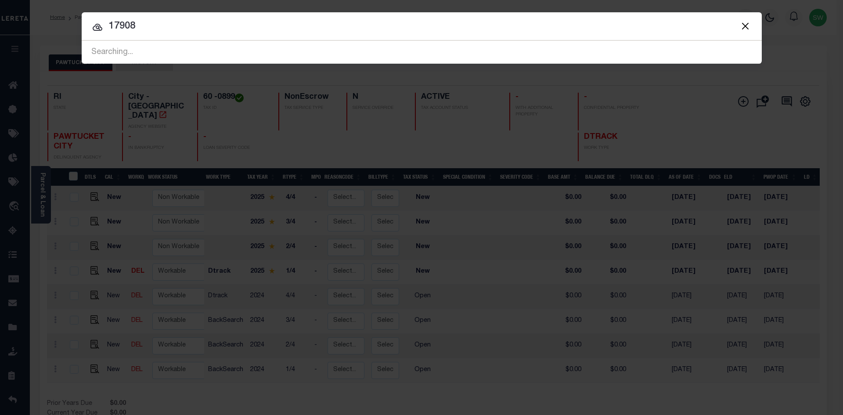
click at [147, 30] on input "17908" at bounding box center [422, 26] width 680 height 15
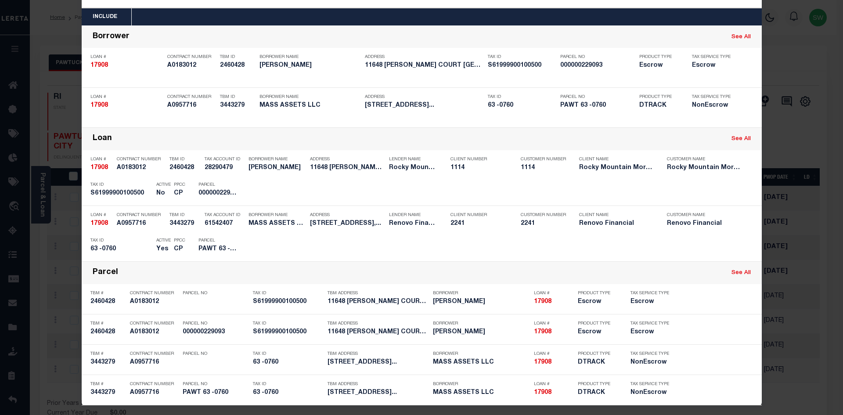
scroll to position [36, 0]
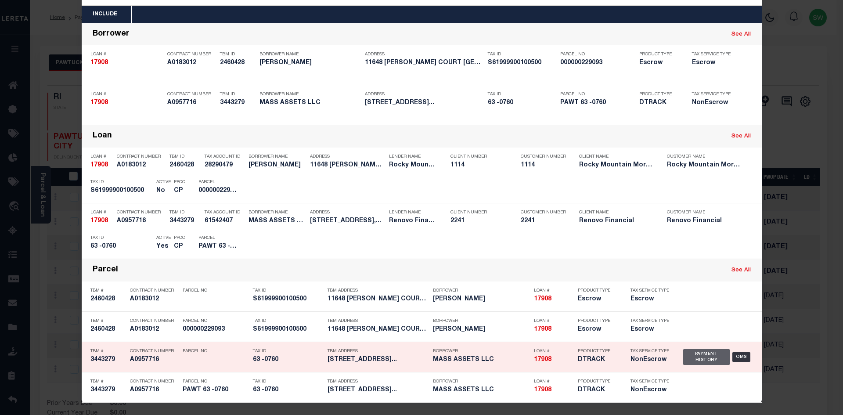
click at [689, 360] on div "Payment History" at bounding box center [706, 357] width 47 height 16
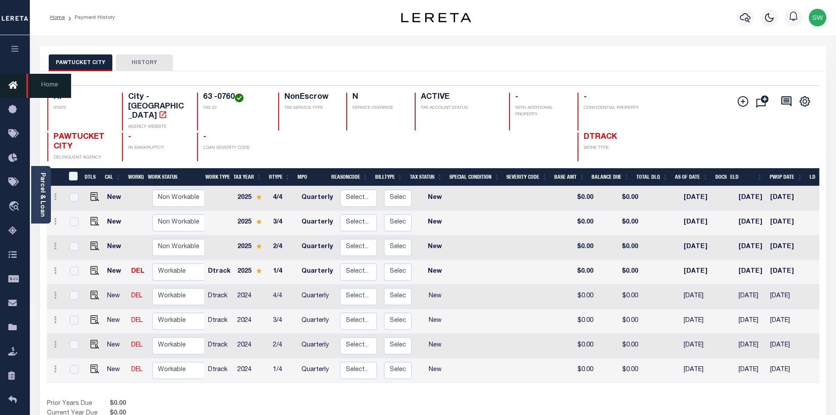
click at [13, 83] on icon at bounding box center [15, 85] width 14 height 11
